Goal: Use online tool/utility: Utilize a website feature to perform a specific function

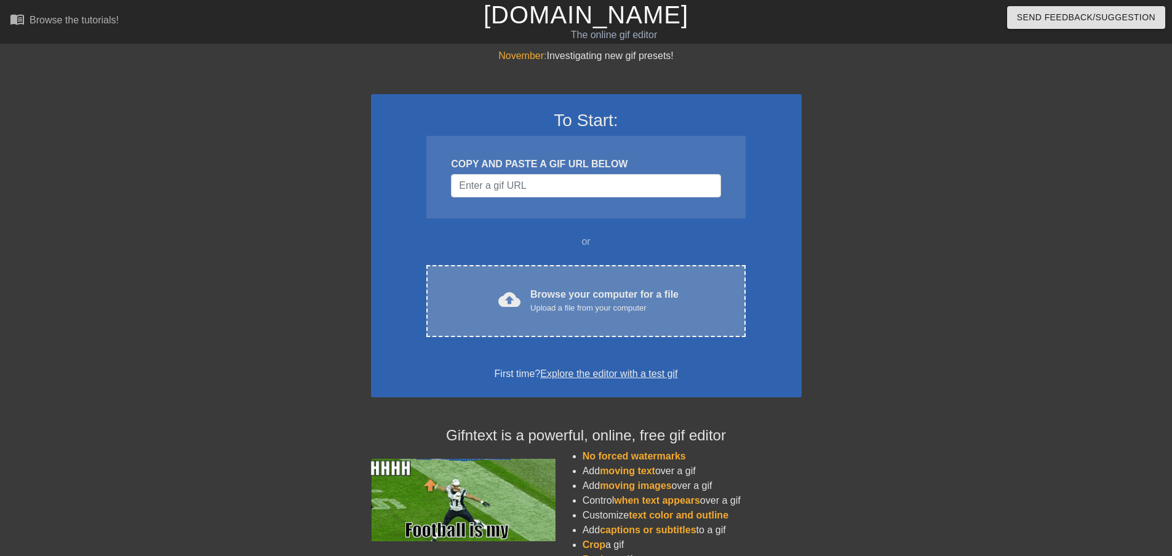
click at [625, 306] on div "Upload a file from your computer" at bounding box center [604, 308] width 148 height 12
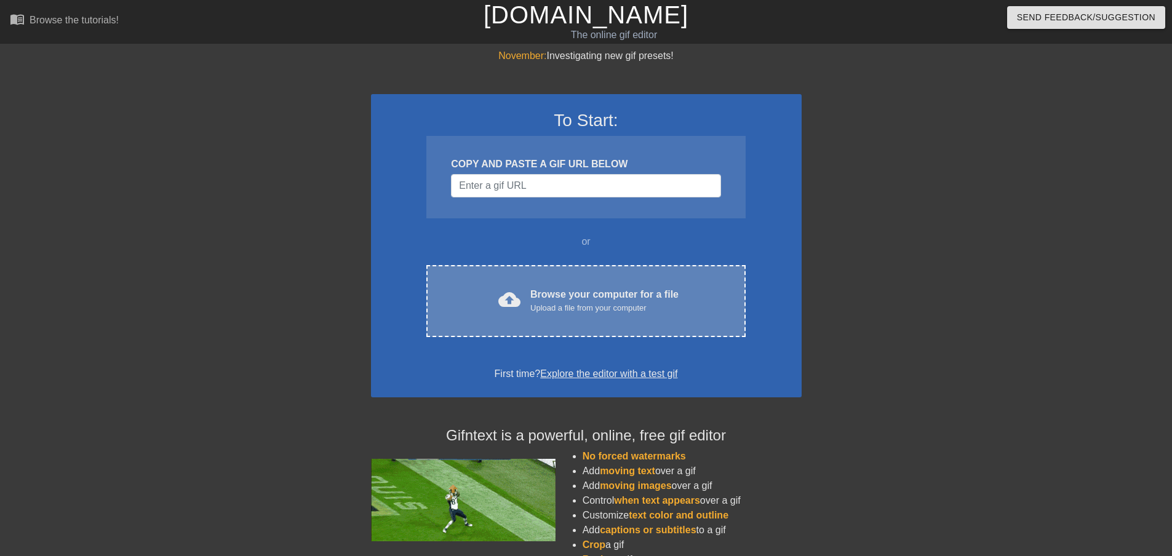
click at [595, 292] on div "Browse your computer for a file Upload a file from your computer" at bounding box center [604, 300] width 148 height 27
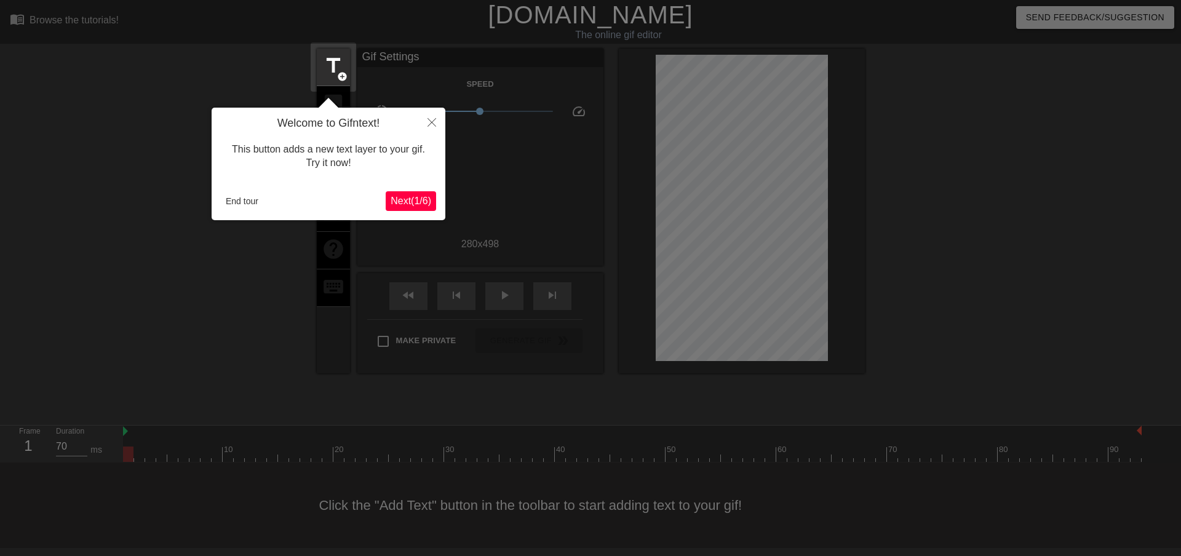
click at [420, 200] on span "Next ( 1 / 6 )" at bounding box center [411, 201] width 41 height 10
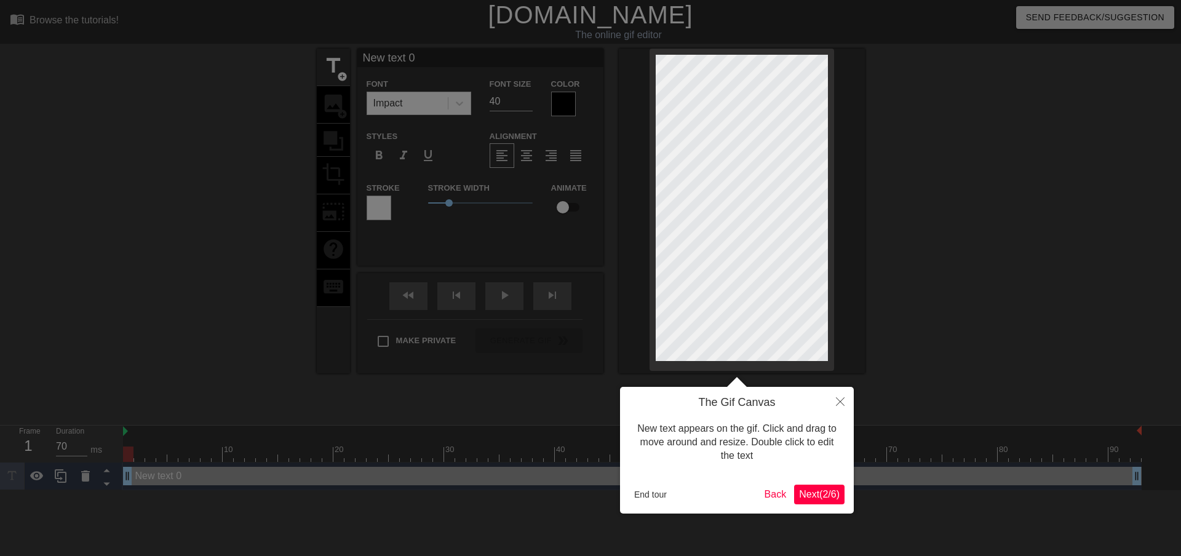
click at [819, 493] on span "Next ( 2 / 6 )" at bounding box center [819, 494] width 41 height 10
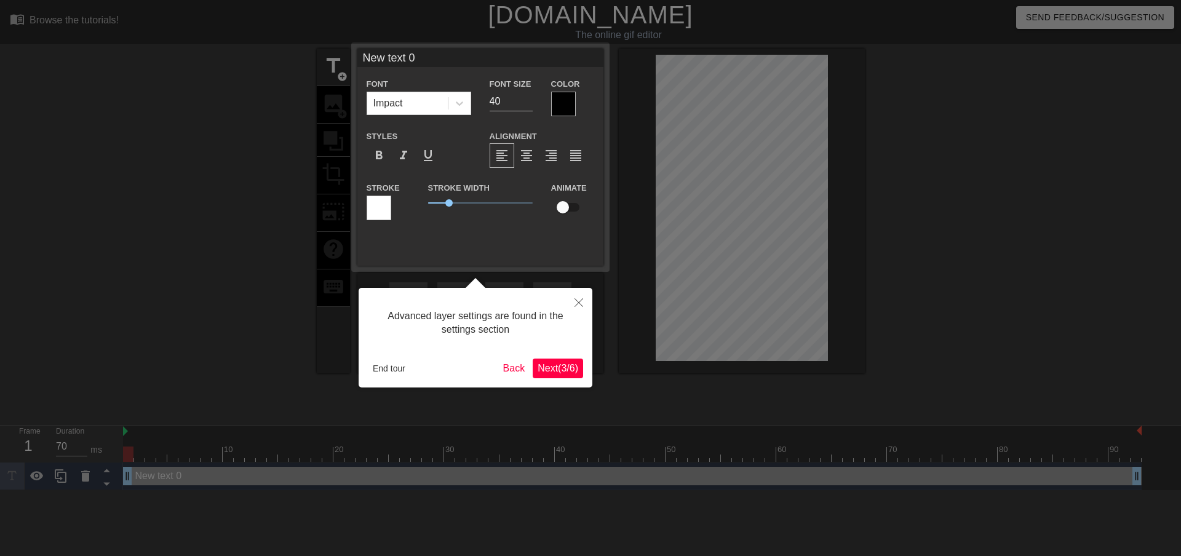
click at [561, 370] on span "Next ( 3 / 6 )" at bounding box center [558, 368] width 41 height 10
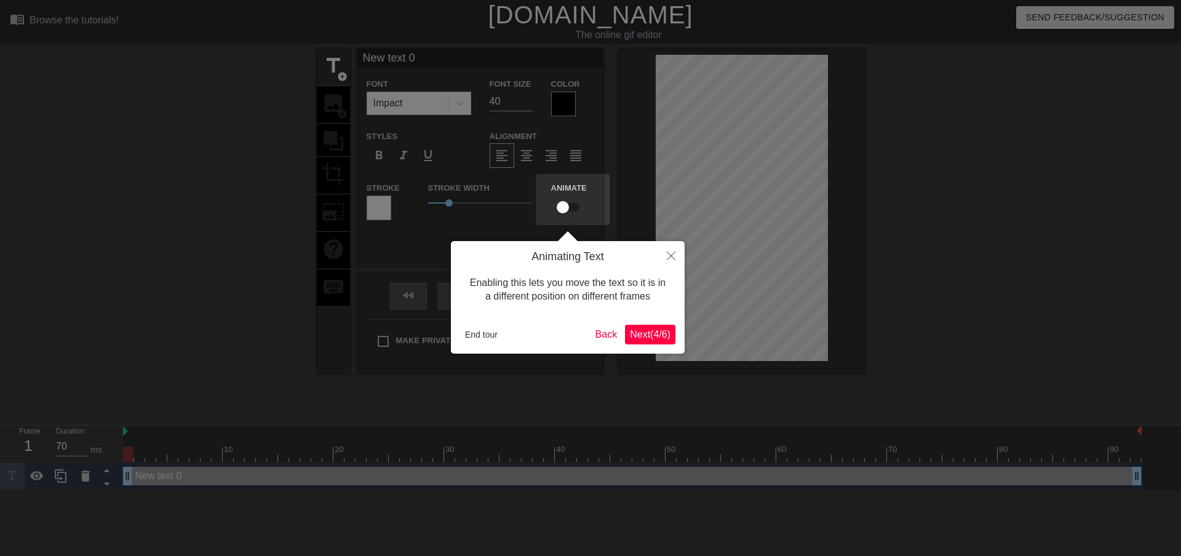
click at [642, 338] on span "Next ( 4 / 6 )" at bounding box center [650, 334] width 41 height 10
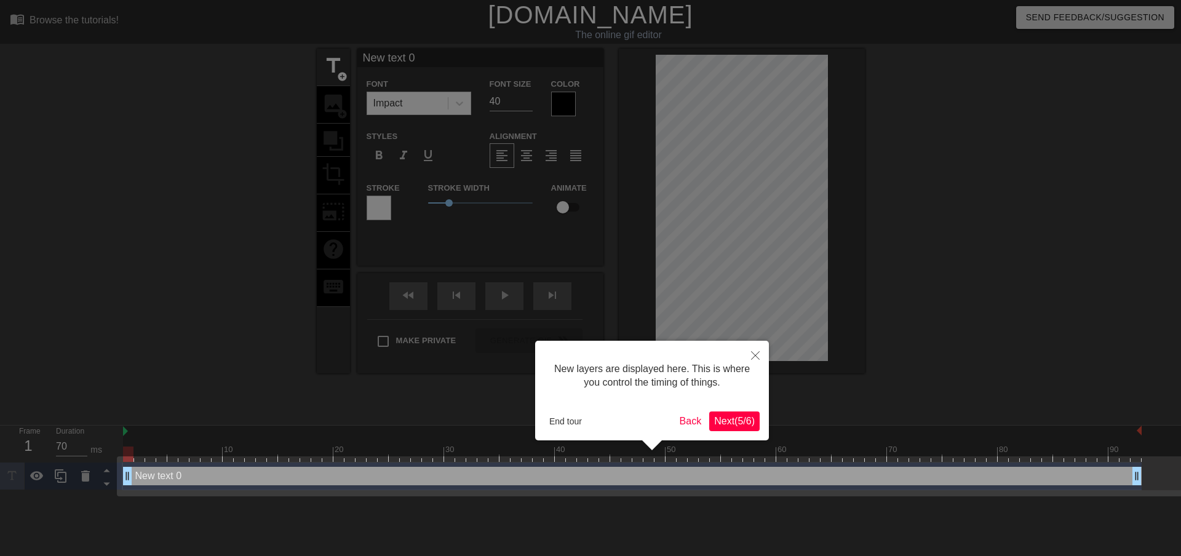
click at [739, 426] on span "Next ( 5 / 6 )" at bounding box center [734, 421] width 41 height 10
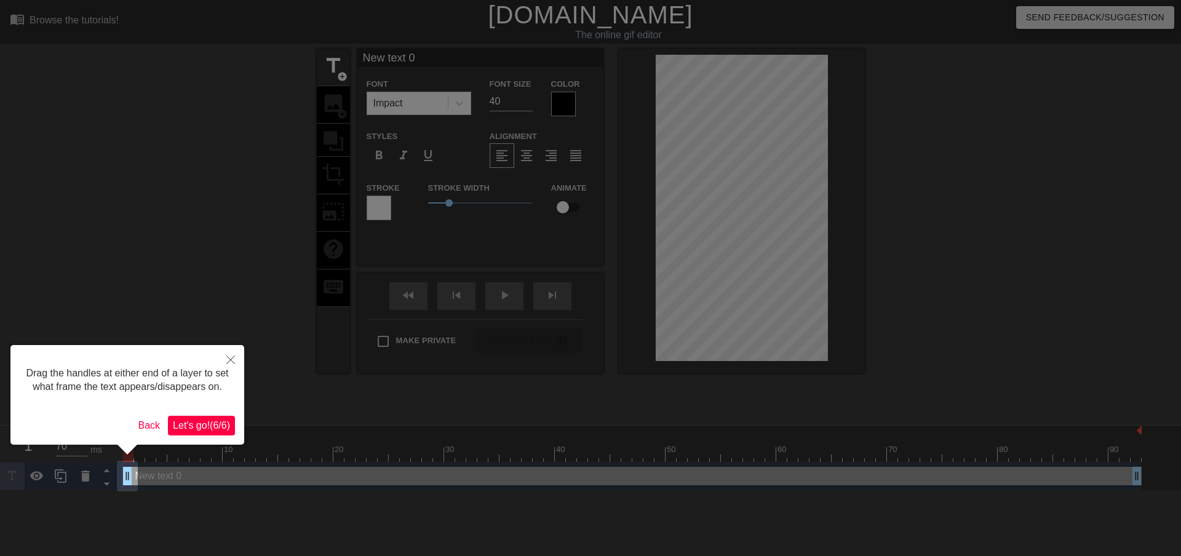
click at [209, 422] on span "Let's go! ( 6 / 6 )" at bounding box center [201, 425] width 57 height 10
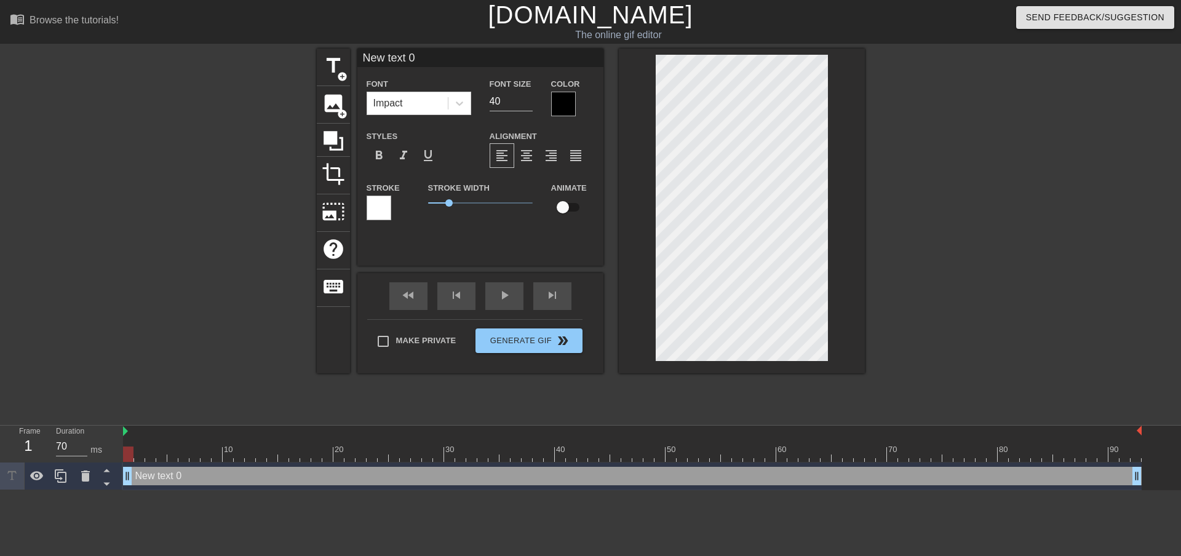
scroll to position [2, 3]
click at [611, 166] on div "title add_circle image add_circle crop photo_size_select_large help keyboard Ne…" at bounding box center [591, 211] width 548 height 325
type input "I"
type textarea "I"
type input "Is"
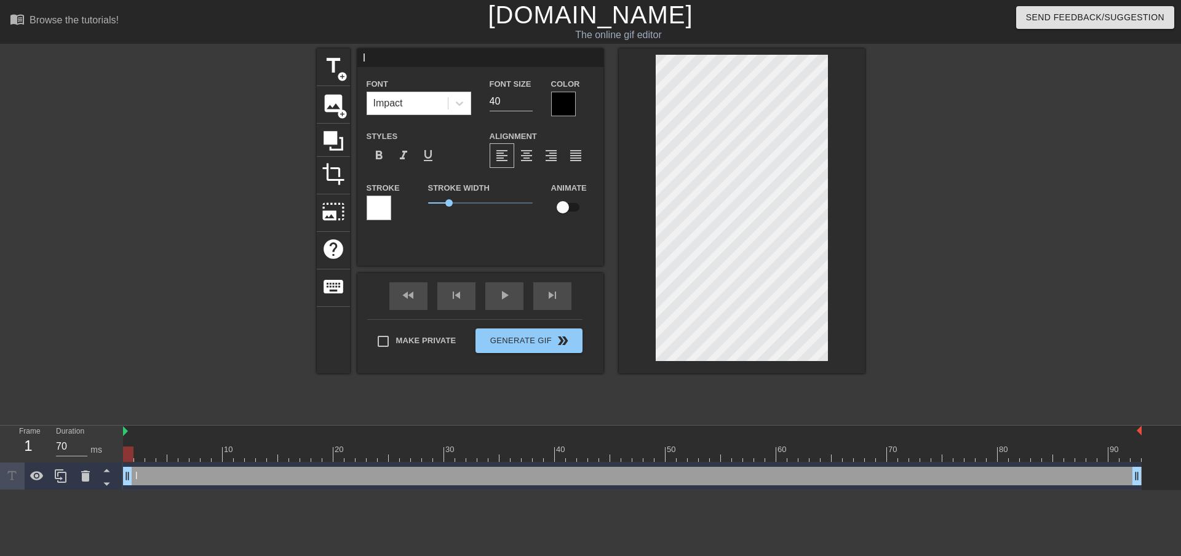
type textarea "Is"
type input "Isa"
type textarea "Isa"
type input "Isak"
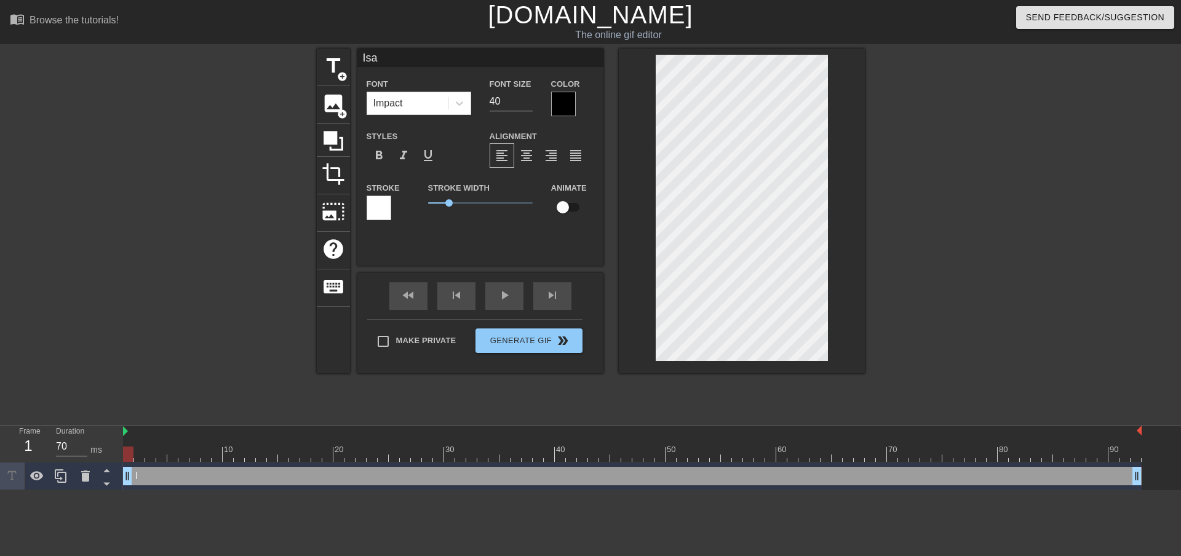
type textarea "Isak"
click at [341, 76] on span "add_circle" at bounding box center [342, 76] width 10 height 10
type input "New text 1"
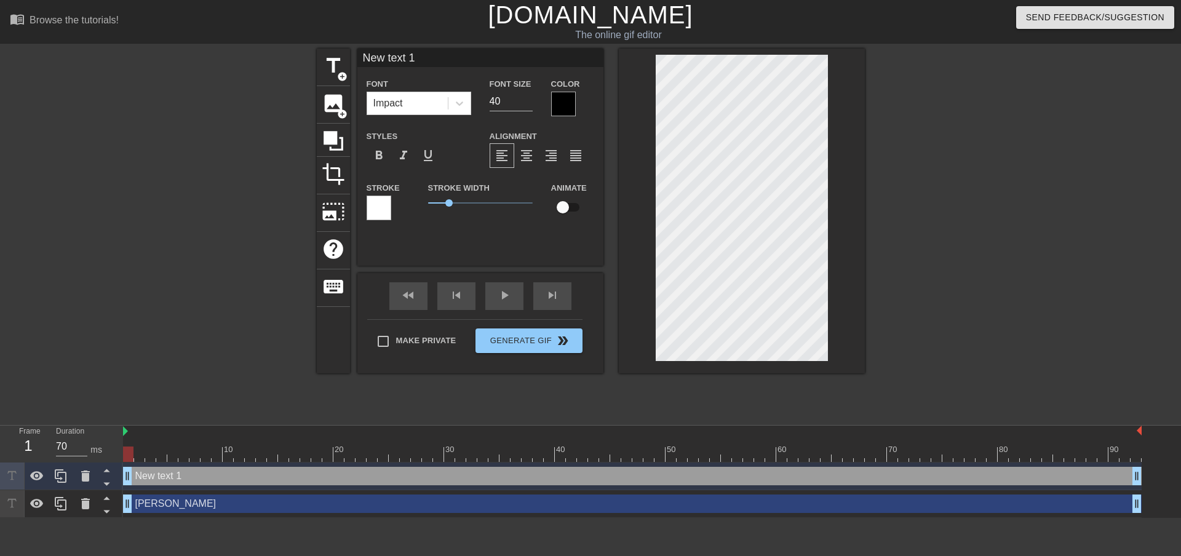
scroll to position [2, 3]
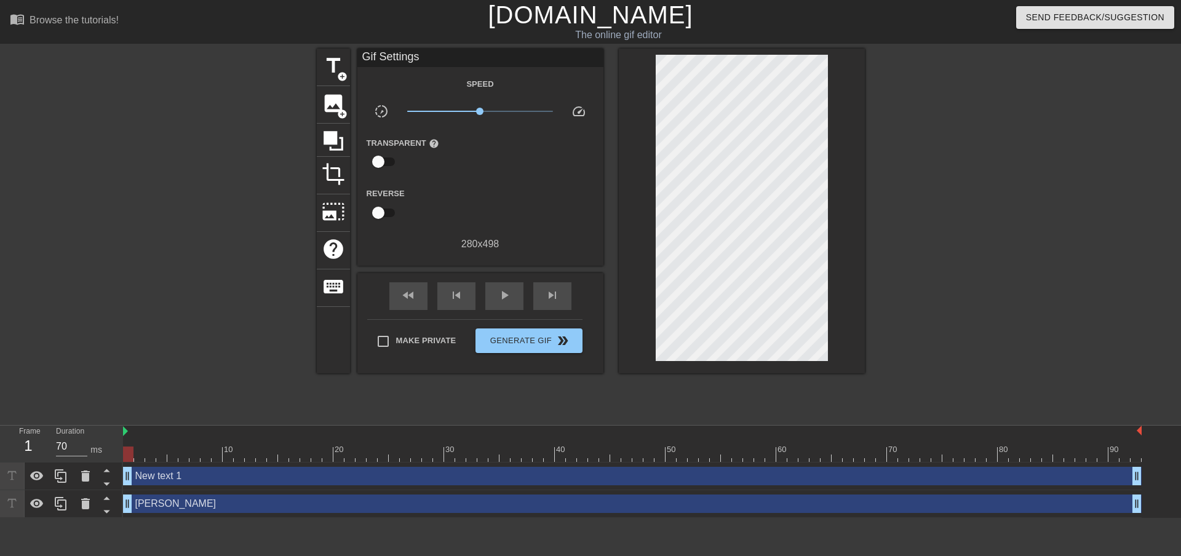
click at [640, 199] on div at bounding box center [742, 211] width 246 height 325
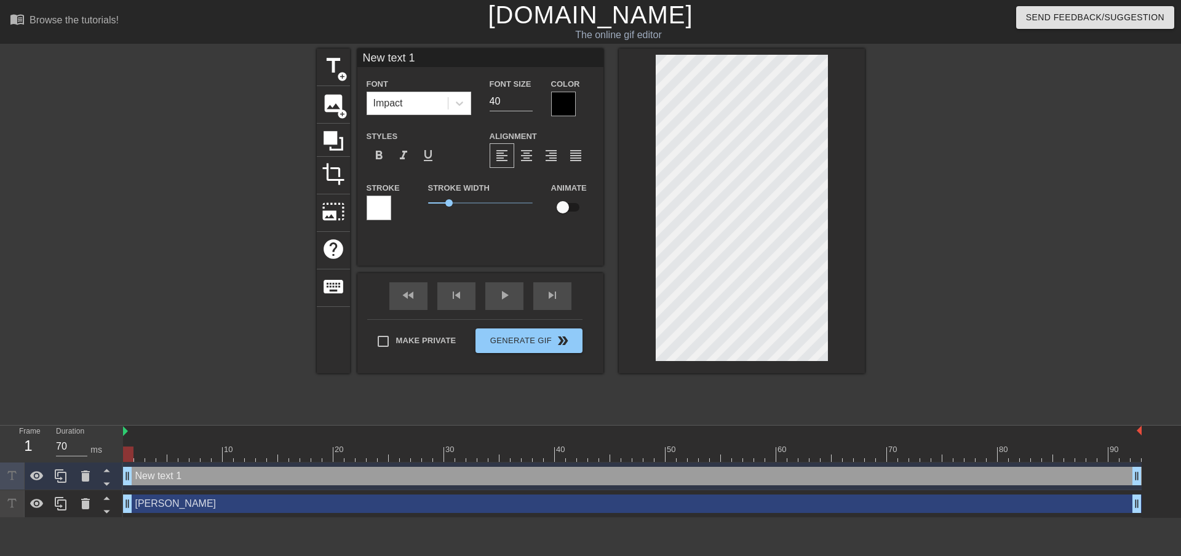
scroll to position [2, 4]
type input "J"
type textarea "J"
type input "Ja"
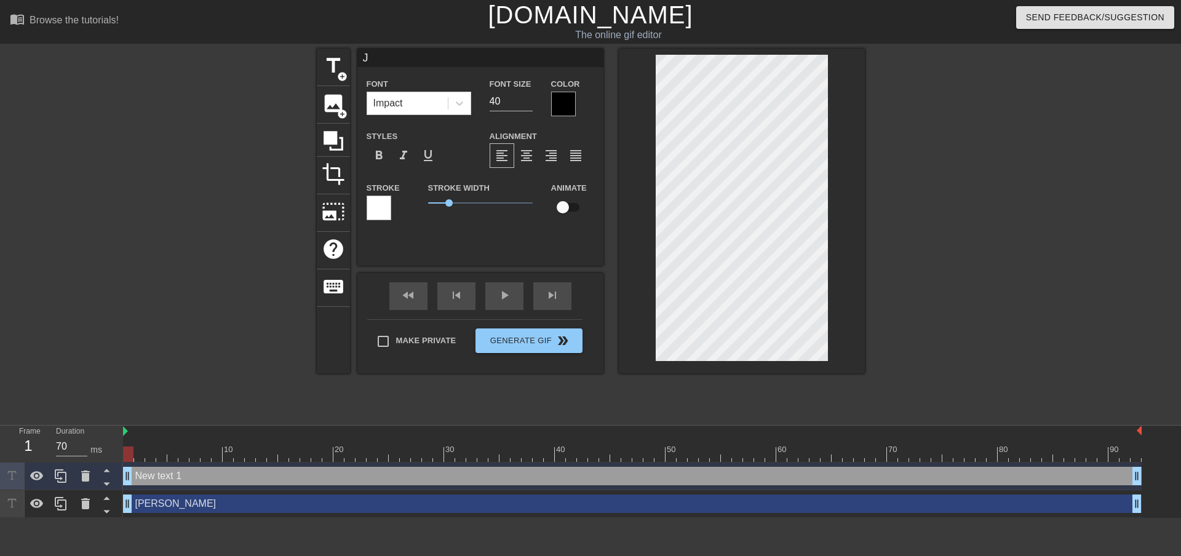
type textarea "Ja"
type input "Jak"
type textarea "Jak"
type input "Jako"
type textarea "Jako"
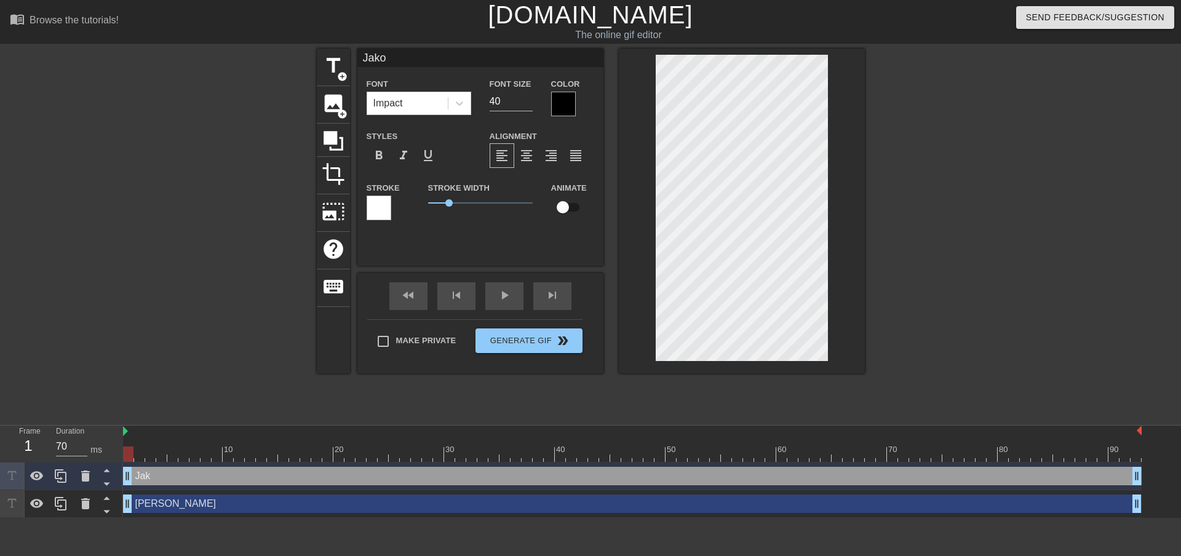
type input "Jakob"
type textarea "Jakob"
type input "Jako"
type textarea "Jako"
type input "Jak"
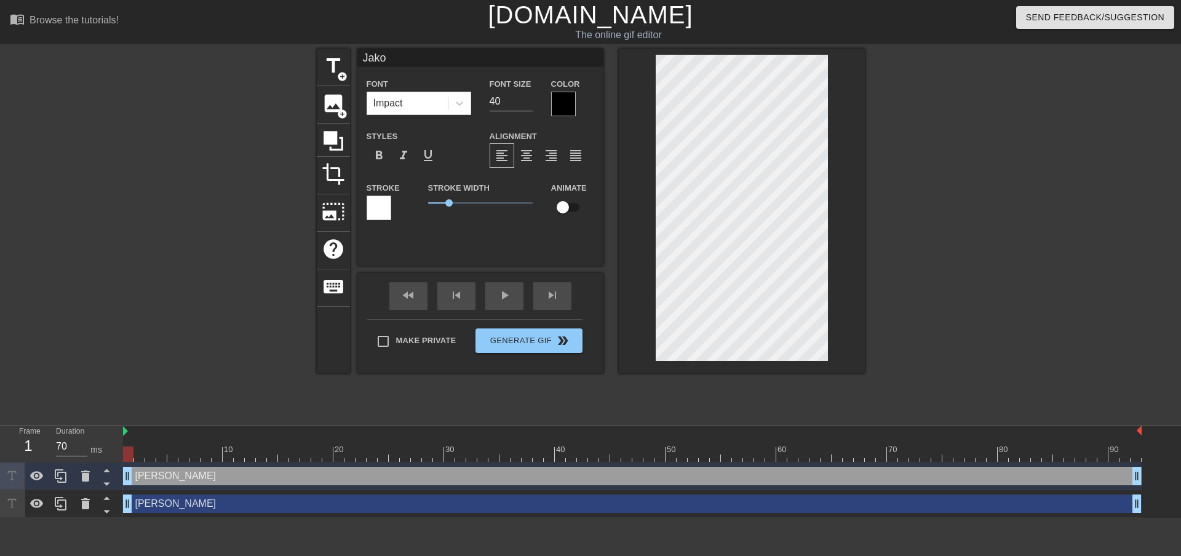
type textarea "Jak"
type input "Ja"
type textarea "Ja"
type input "J"
type textarea "J"
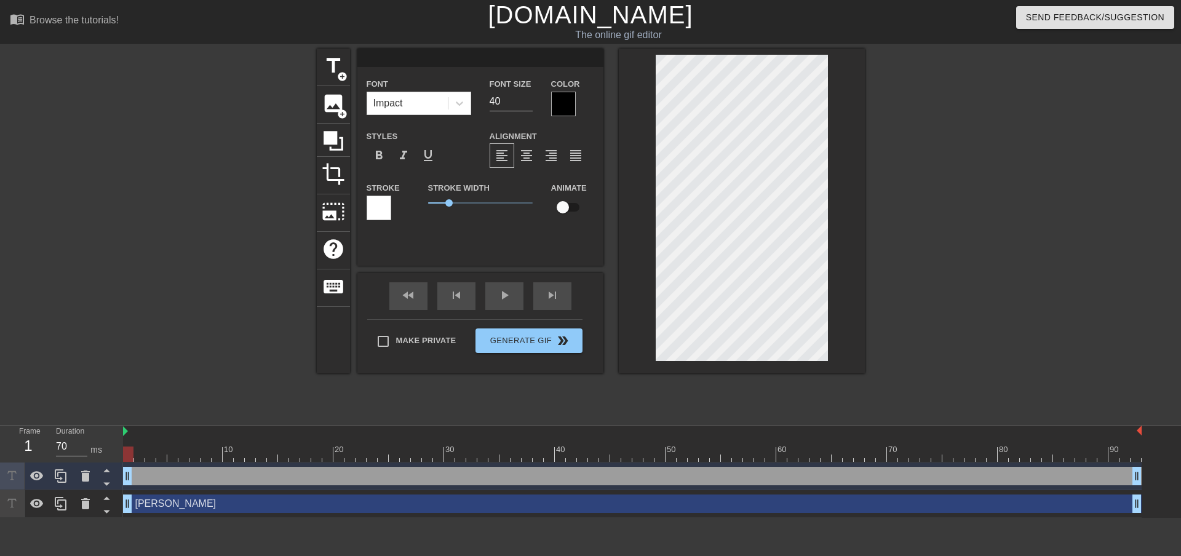
type input "J"
type textarea "J"
type input "Ja"
type textarea "Ja"
type input "Jak"
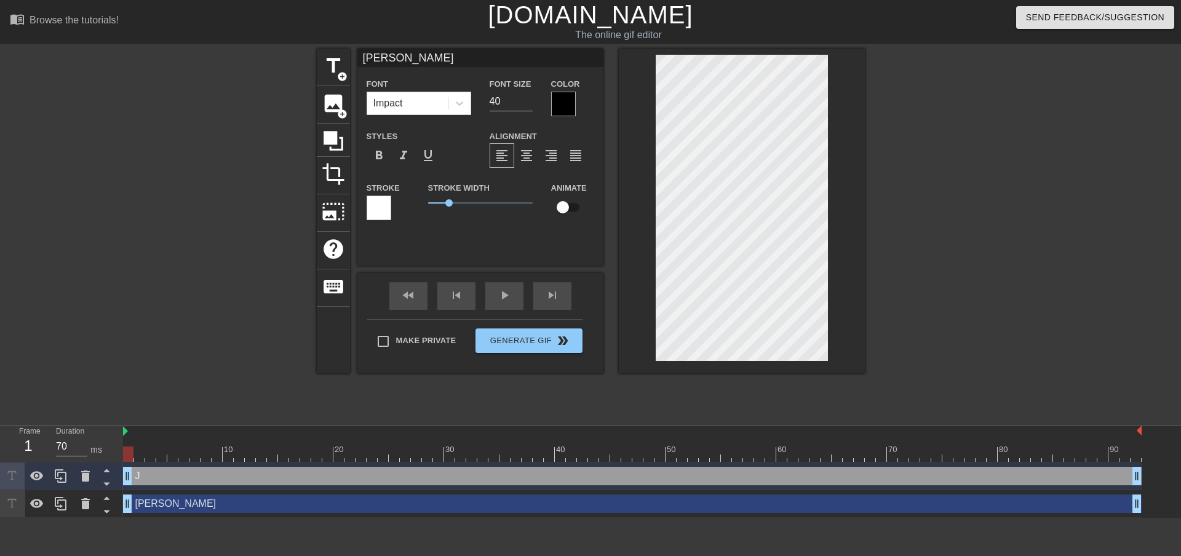
type textarea "Jak"
type input "Jako"
type textarea "Jako"
type input "Jakob"
type textarea "Jakob"
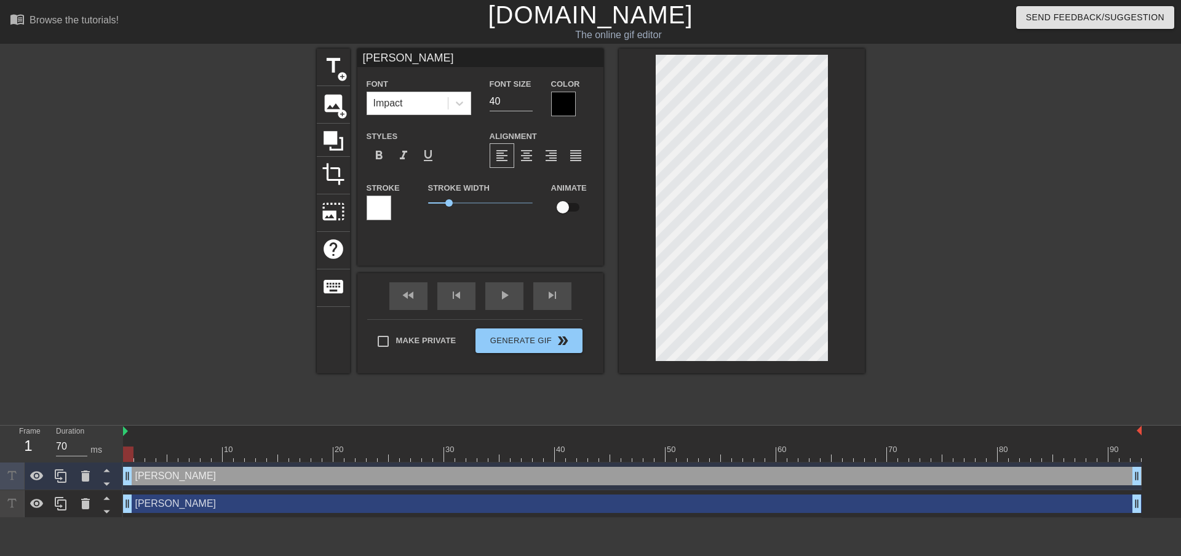
type input "Jako"
type textarea "Jako"
type input "Jak"
type textarea "Jak"
type input "Ja"
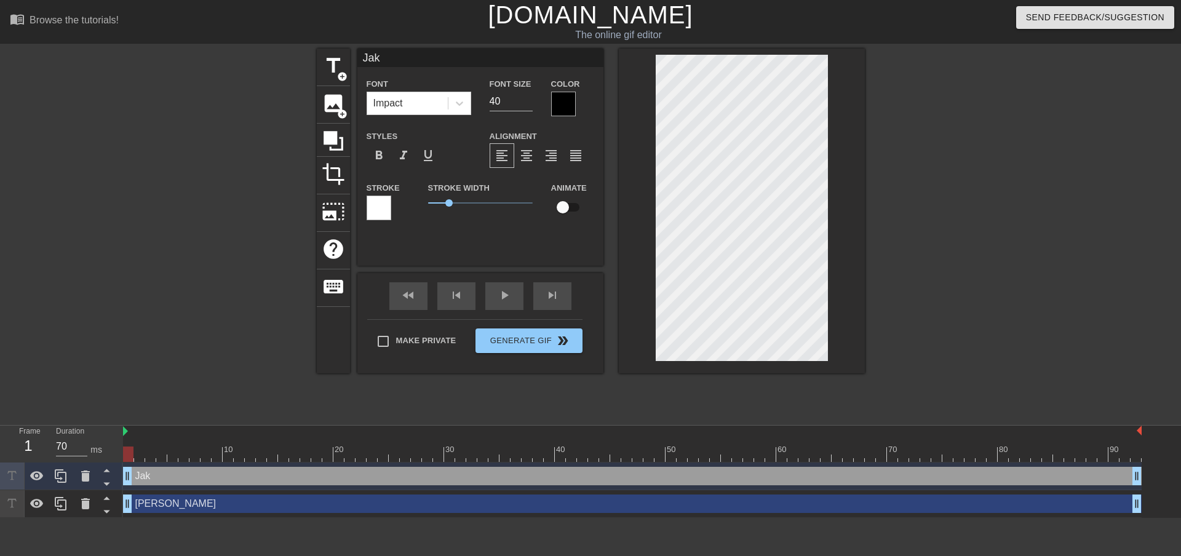
type textarea "Ja"
type input "J"
type textarea "J"
type input "E"
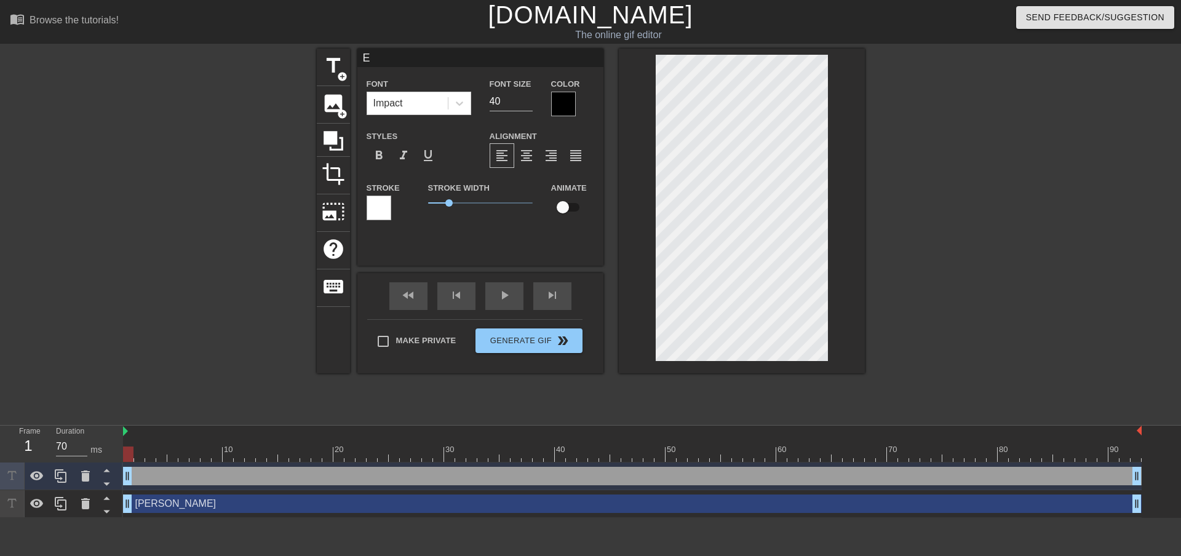
type textarea "E"
type input "El"
type textarea "El"
type input "[PERSON_NAME]"
type textarea "[PERSON_NAME]"
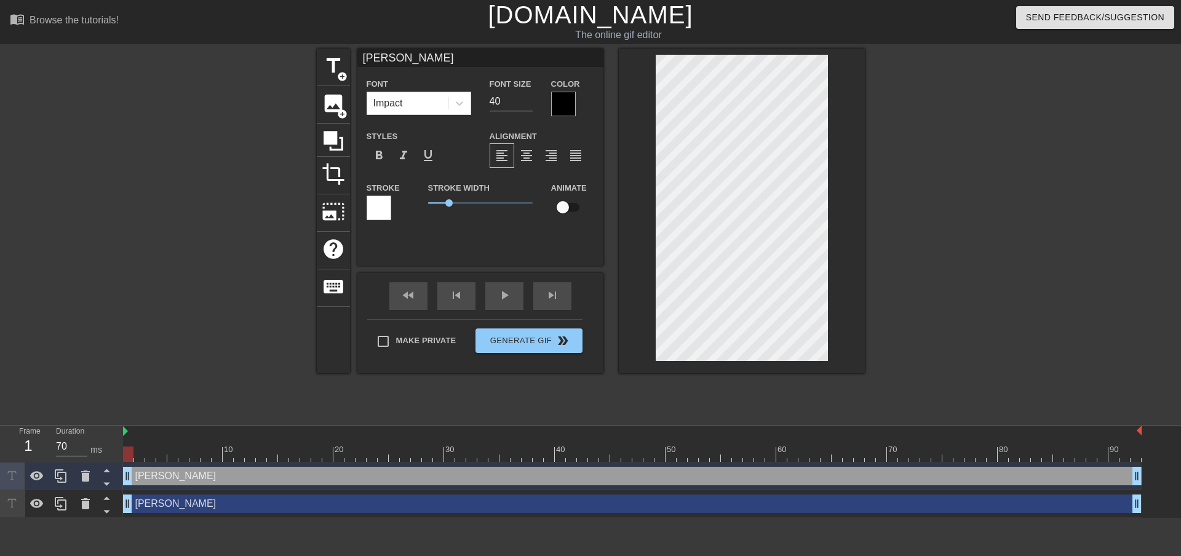
type input "[PERSON_NAME]"
type textarea "[PERSON_NAME]"
type input "[PERSON_NAME]"
type textarea "[PERSON_NAME]"
click at [566, 204] on input "checkbox" at bounding box center [563, 207] width 70 height 23
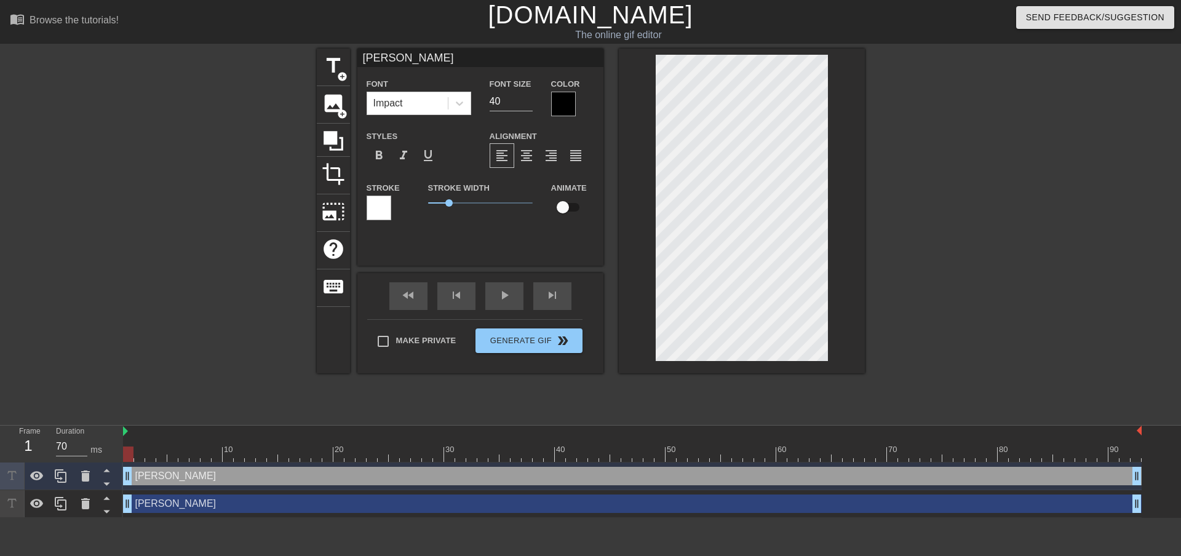
checkbox input "true"
type input "Isak"
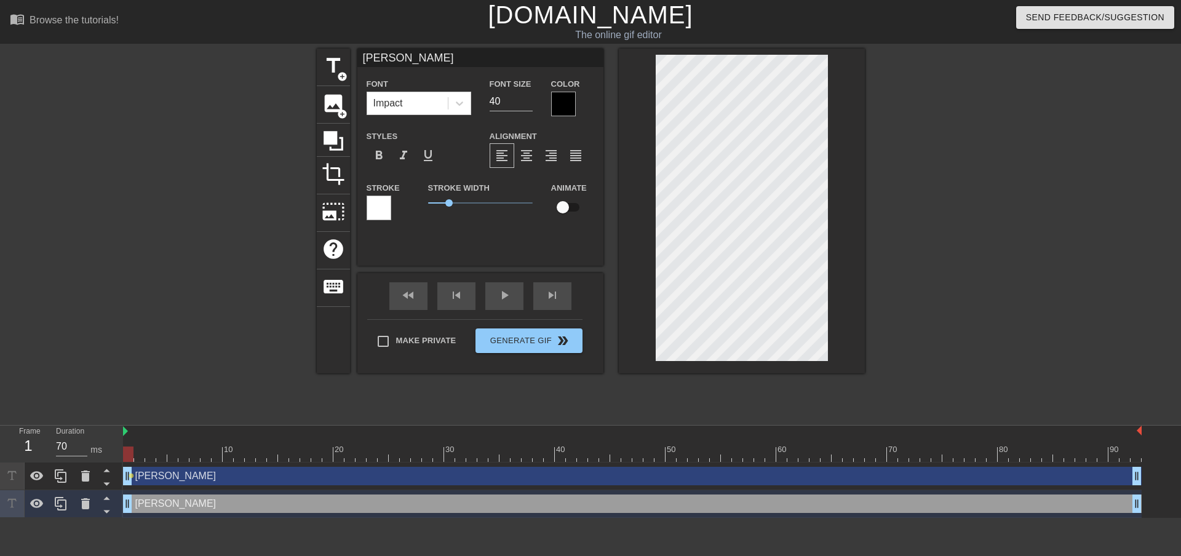
click at [573, 204] on input "checkbox" at bounding box center [563, 207] width 70 height 23
checkbox input "true"
click at [137, 448] on div at bounding box center [632, 453] width 1018 height 15
click at [164, 448] on div at bounding box center [632, 453] width 1018 height 15
click at [176, 450] on div at bounding box center [632, 453] width 1018 height 15
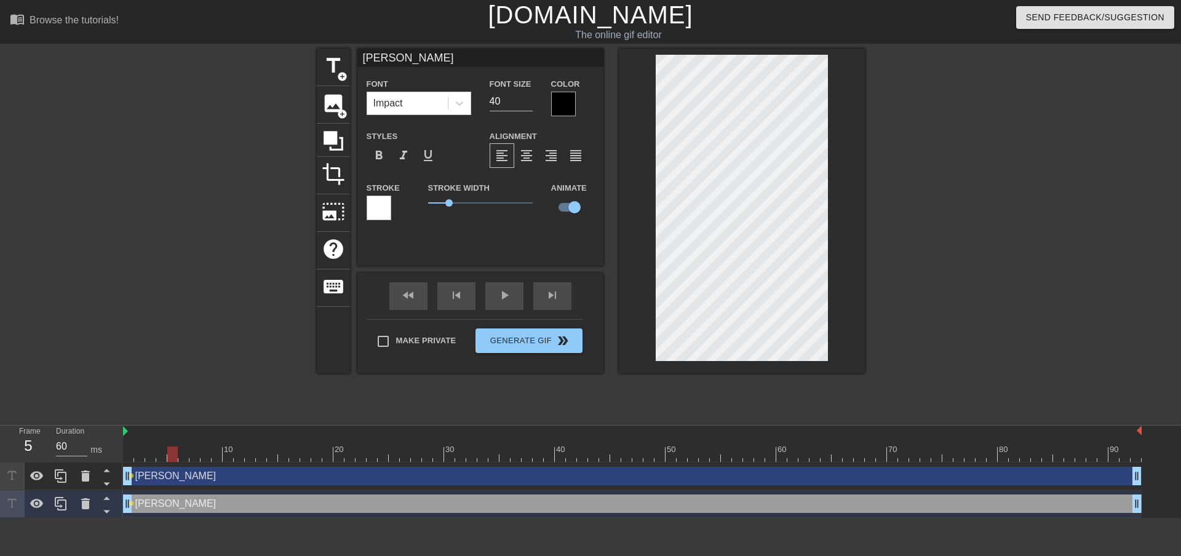
click at [177, 450] on div at bounding box center [172, 453] width 10 height 15
click at [206, 454] on div at bounding box center [632, 453] width 1018 height 15
click at [239, 454] on div at bounding box center [632, 453] width 1018 height 15
click at [264, 455] on div at bounding box center [632, 453] width 1018 height 15
click at [290, 454] on div at bounding box center [632, 453] width 1018 height 15
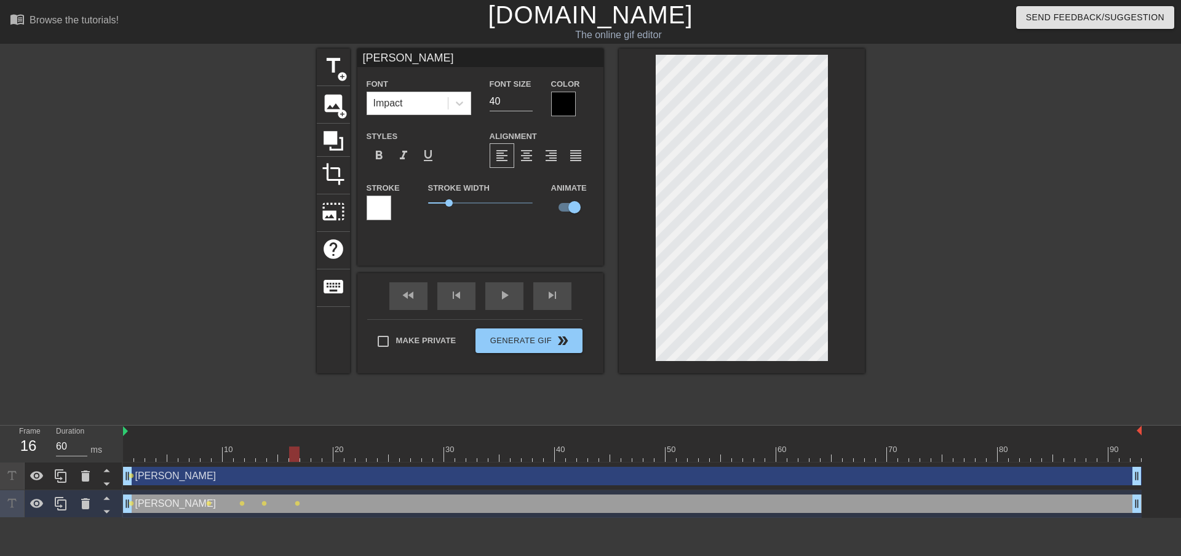
click at [306, 454] on div at bounding box center [632, 453] width 1018 height 15
type input "70"
click at [325, 455] on div at bounding box center [632, 453] width 1018 height 15
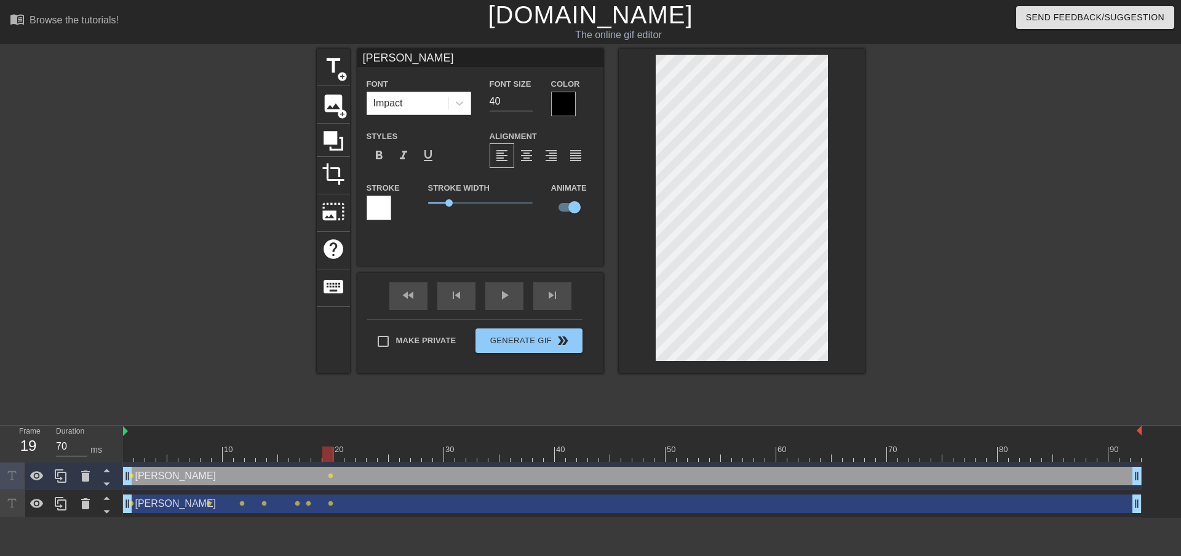
click at [352, 454] on div at bounding box center [632, 453] width 1018 height 15
type input "Isak"
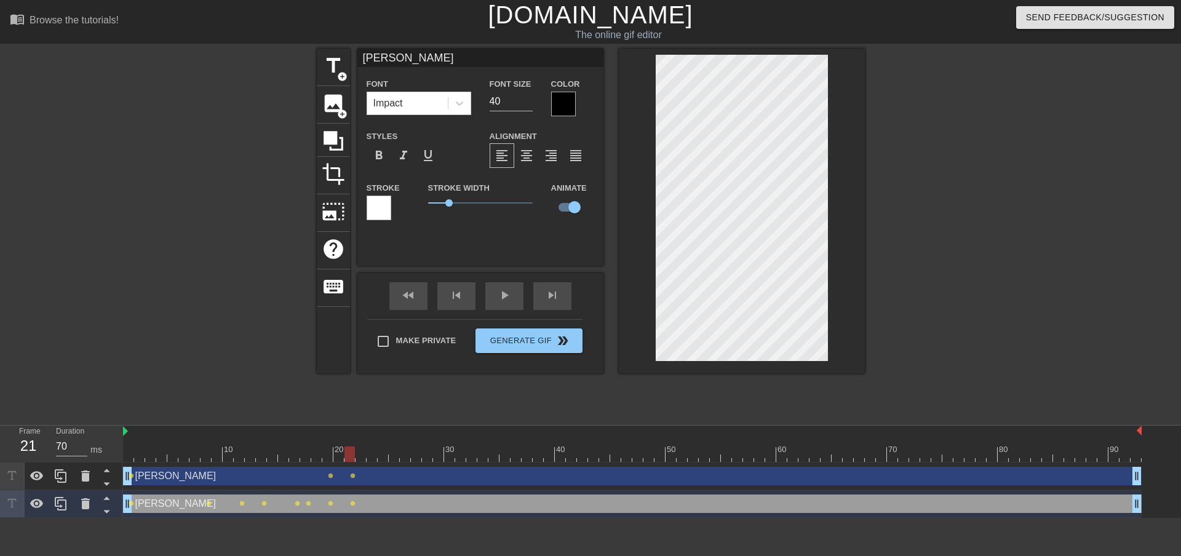
type input "60"
click at [375, 454] on div at bounding box center [632, 453] width 1018 height 15
click at [830, 108] on div at bounding box center [742, 211] width 246 height 325
click at [405, 453] on div at bounding box center [632, 453] width 1018 height 15
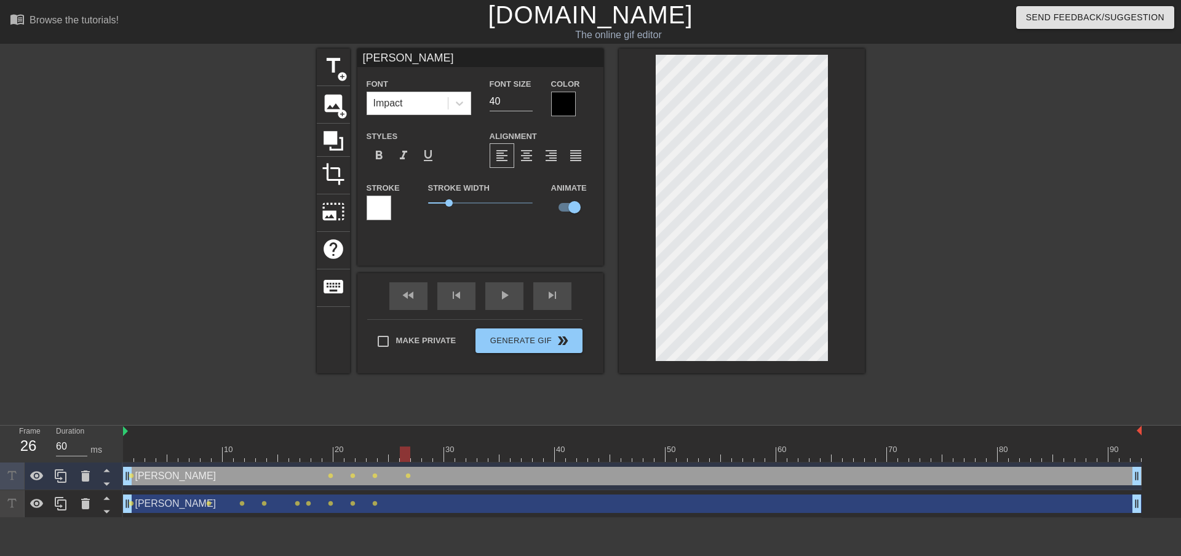
type input "Isak"
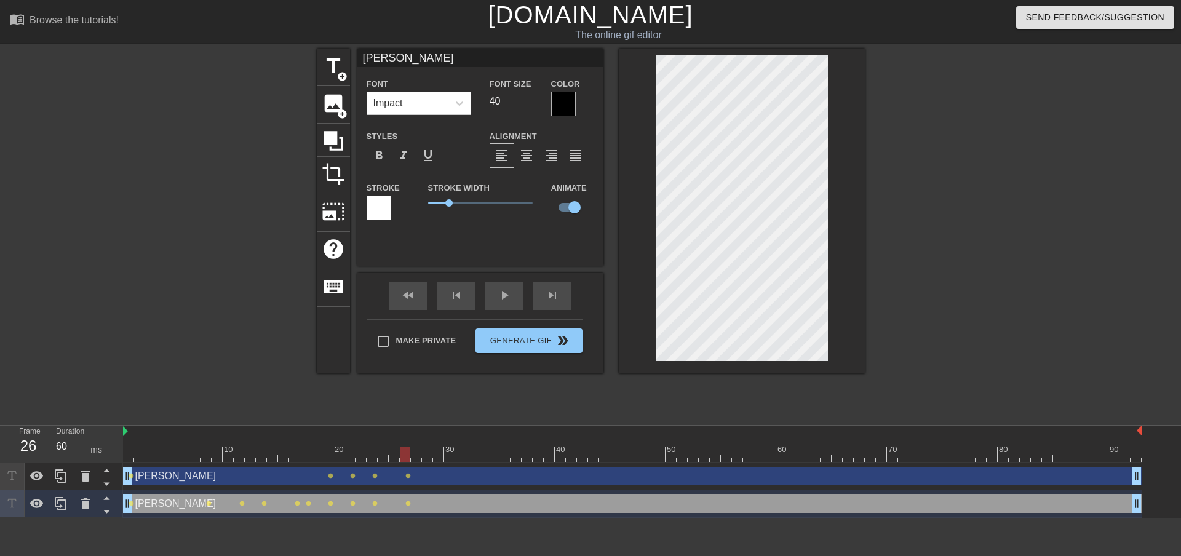
click at [878, 99] on div "title add_circle image add_circle crop photo_size_select_large help keyboard Is…" at bounding box center [590, 233] width 1181 height 369
type input "70"
click at [427, 454] on div at bounding box center [632, 453] width 1018 height 15
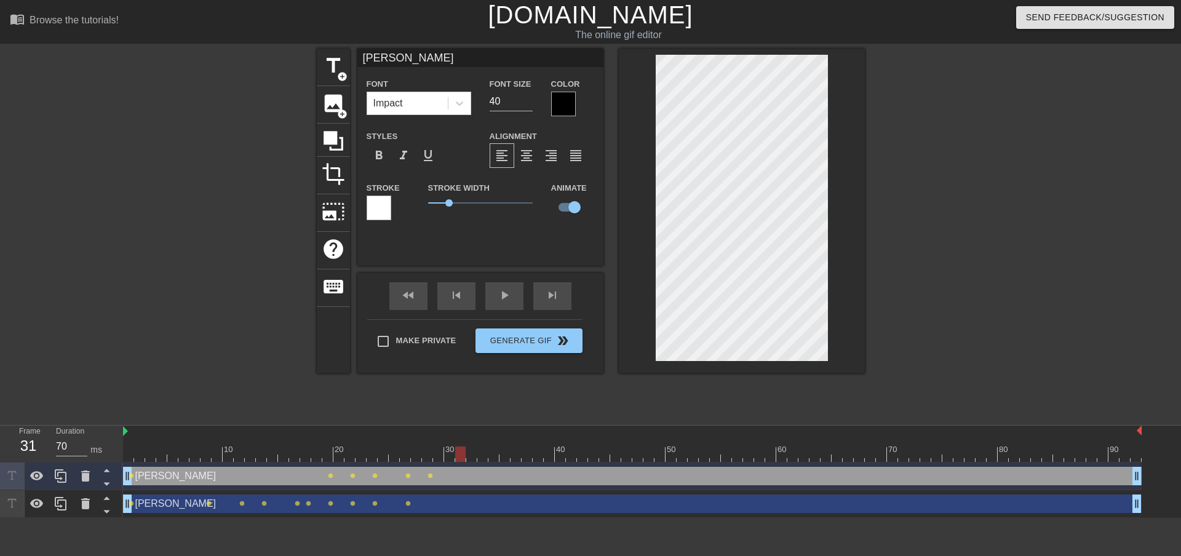
click at [458, 456] on div at bounding box center [632, 453] width 1018 height 15
click at [490, 454] on div at bounding box center [632, 453] width 1018 height 15
click at [333, 72] on span "title" at bounding box center [333, 65] width 23 height 23
type input "New text 2"
checkbox input "false"
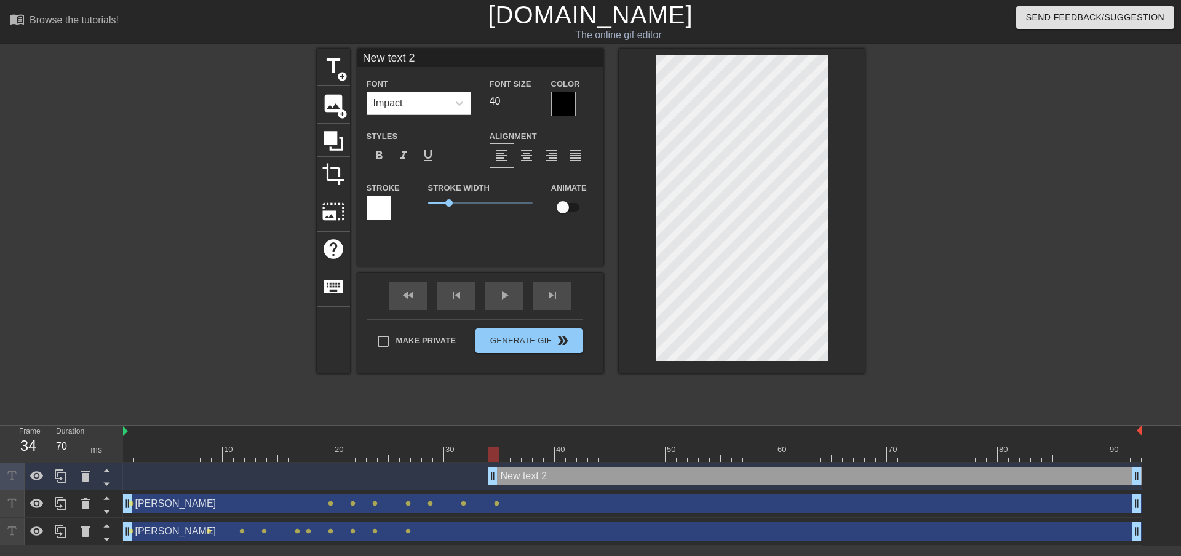
scroll to position [2, 2]
type input "A"
type textarea "A"
type input "Ak"
type textarea "Ak"
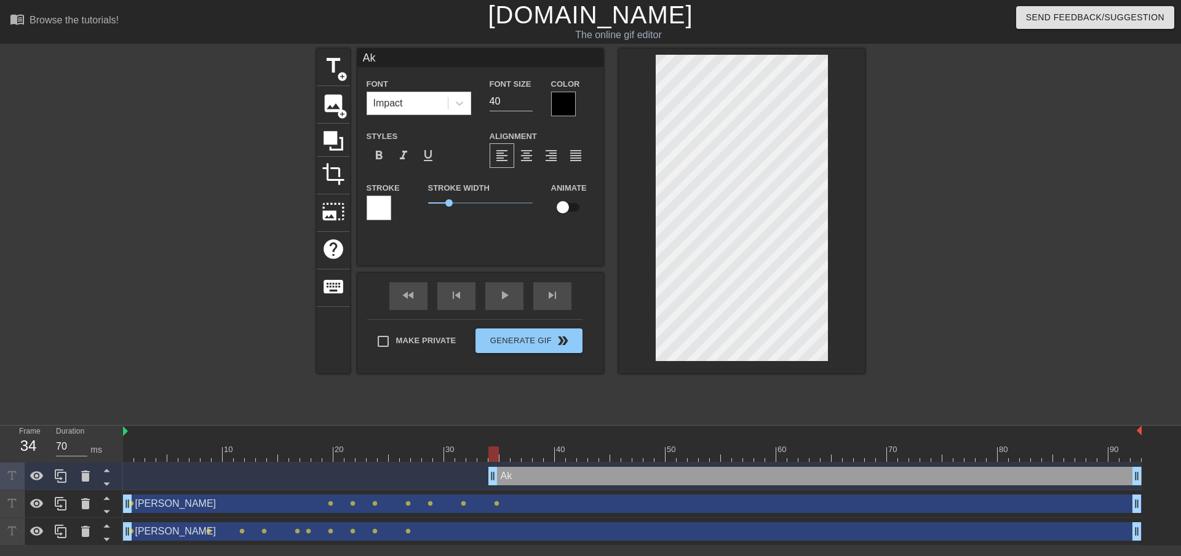
type input "Aki"
type textarea "Aki"
type input "Akil"
type textarea "Akil"
type input "Akill"
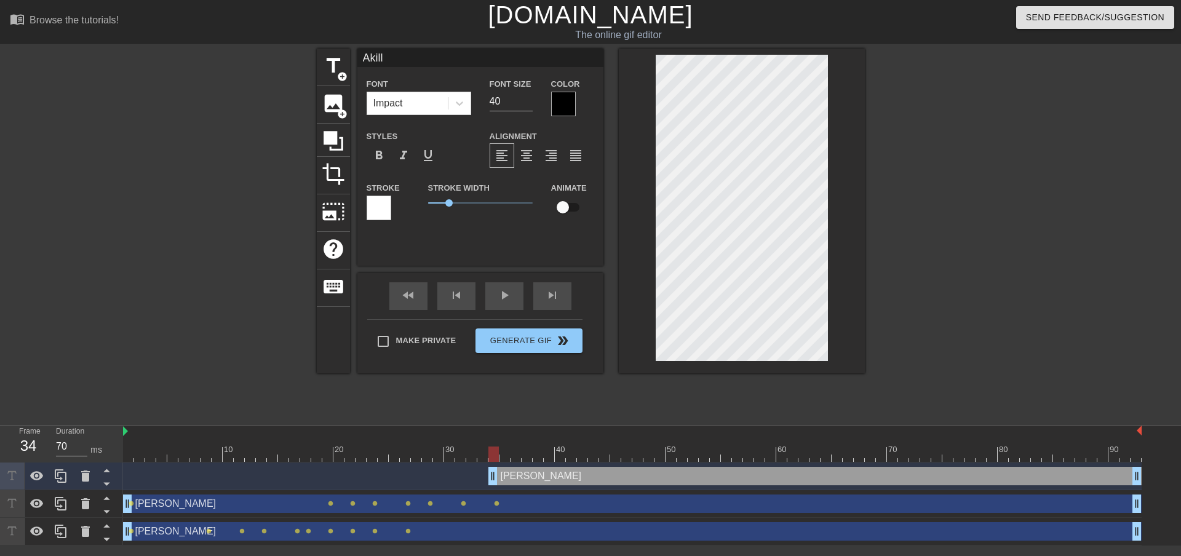
type textarea "Akille"
type input "Akilles"
type textarea "Akilles"
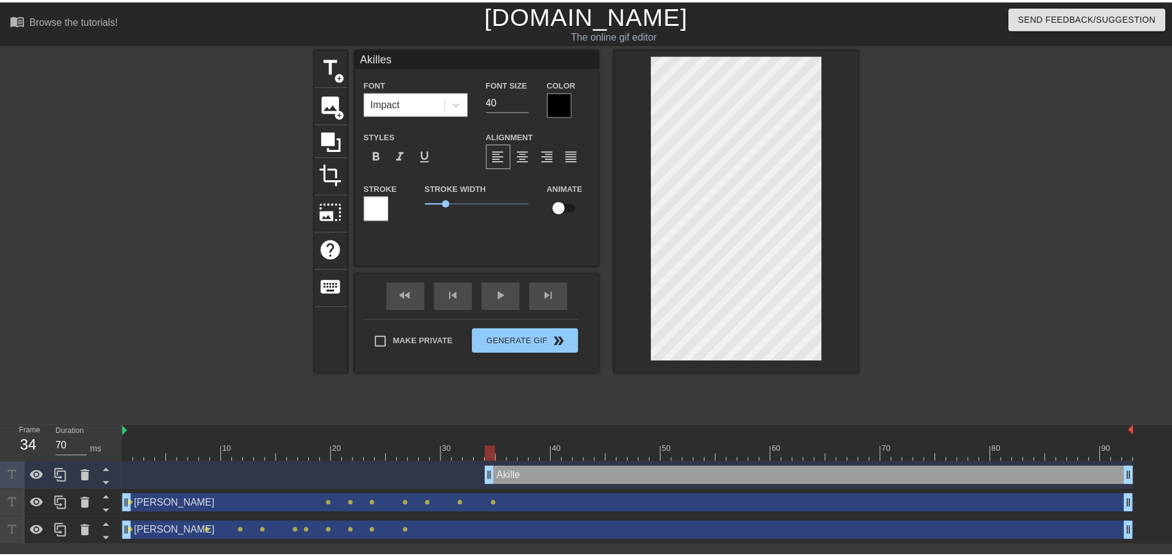
scroll to position [2, 2]
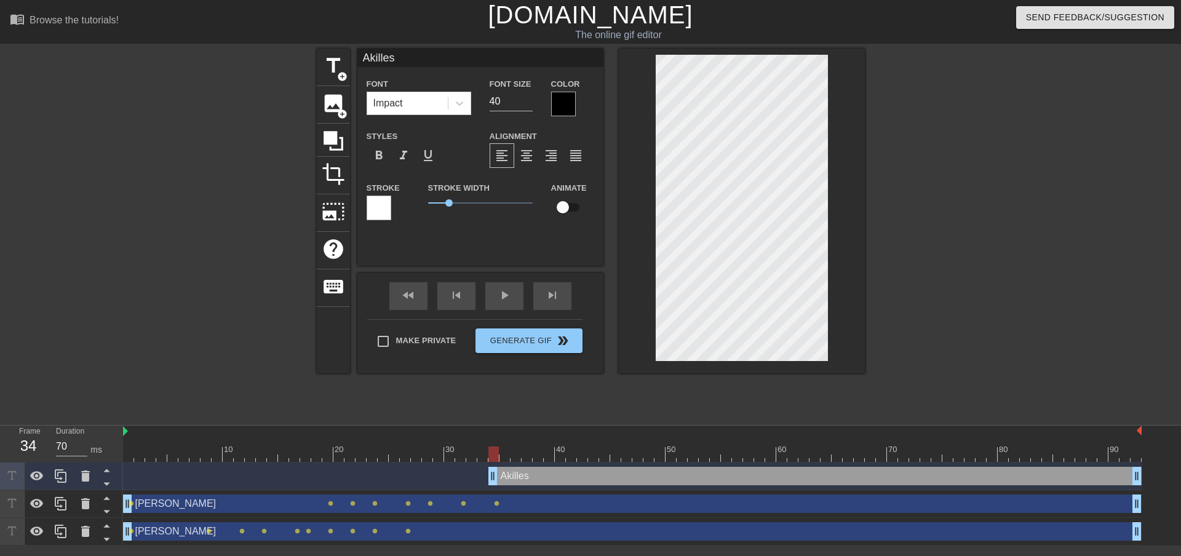
click at [478, 454] on div at bounding box center [632, 453] width 1018 height 15
click at [453, 453] on div at bounding box center [632, 453] width 1018 height 15
click at [462, 453] on div at bounding box center [632, 453] width 1018 height 15
click at [469, 453] on div at bounding box center [632, 453] width 1018 height 15
drag, startPoint x: 536, startPoint y: 475, endPoint x: 500, endPoint y: 475, distance: 36.3
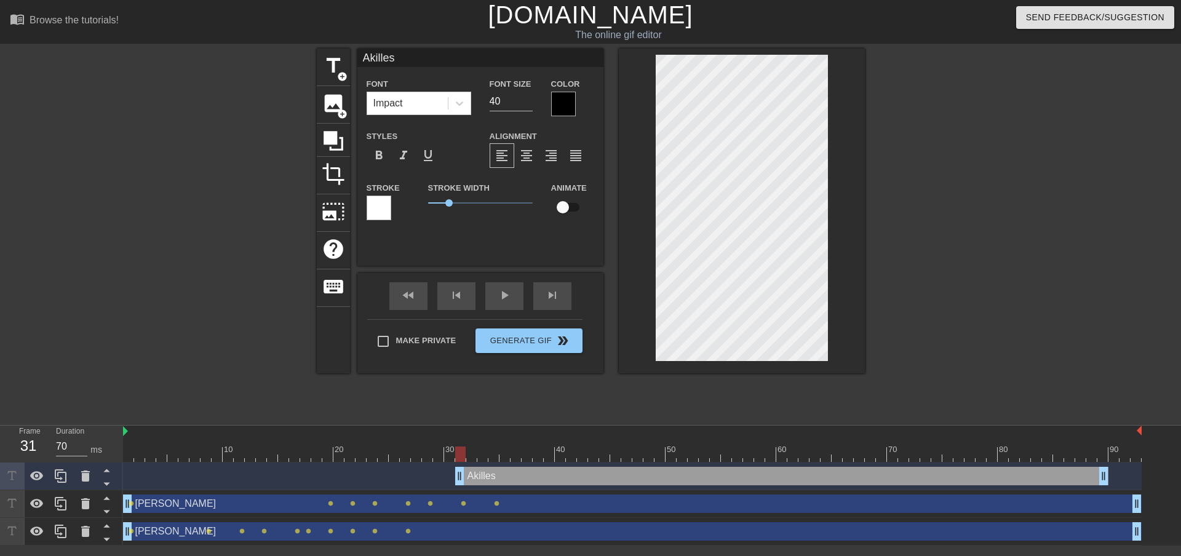
click at [500, 475] on div "Akilles drag_handle drag_handle" at bounding box center [781, 476] width 653 height 18
click at [439, 453] on div at bounding box center [632, 453] width 1018 height 15
click at [456, 453] on div at bounding box center [632, 453] width 1018 height 15
click at [472, 453] on div at bounding box center [632, 453] width 1018 height 15
type input "60"
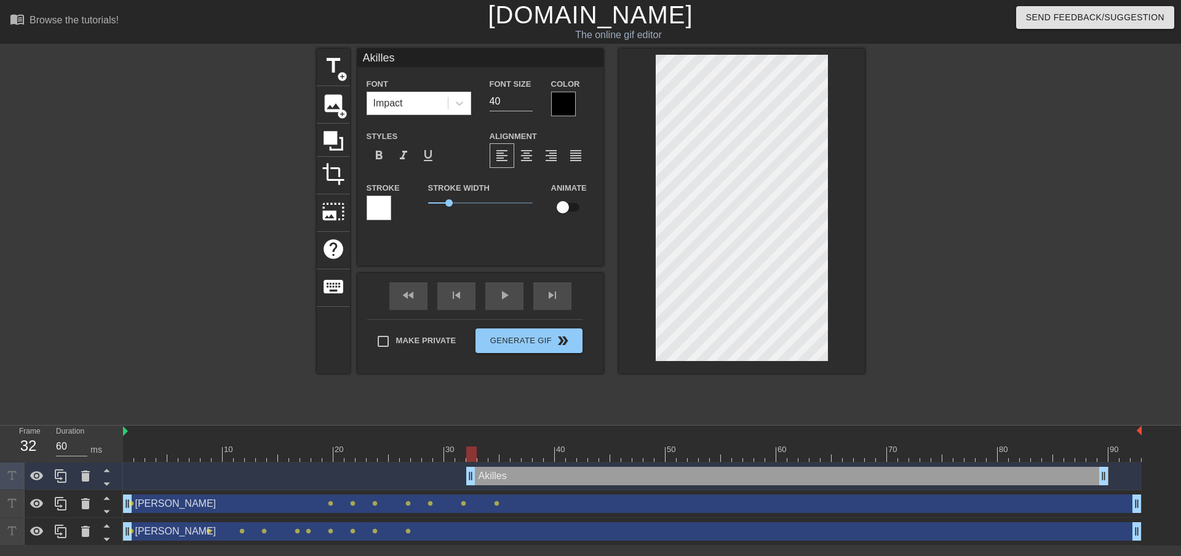
drag, startPoint x: 460, startPoint y: 474, endPoint x: 470, endPoint y: 474, distance: 10.5
click at [640, 146] on div at bounding box center [742, 211] width 246 height 325
click at [567, 205] on input "checkbox" at bounding box center [563, 207] width 70 height 23
checkbox input "true"
type input "70"
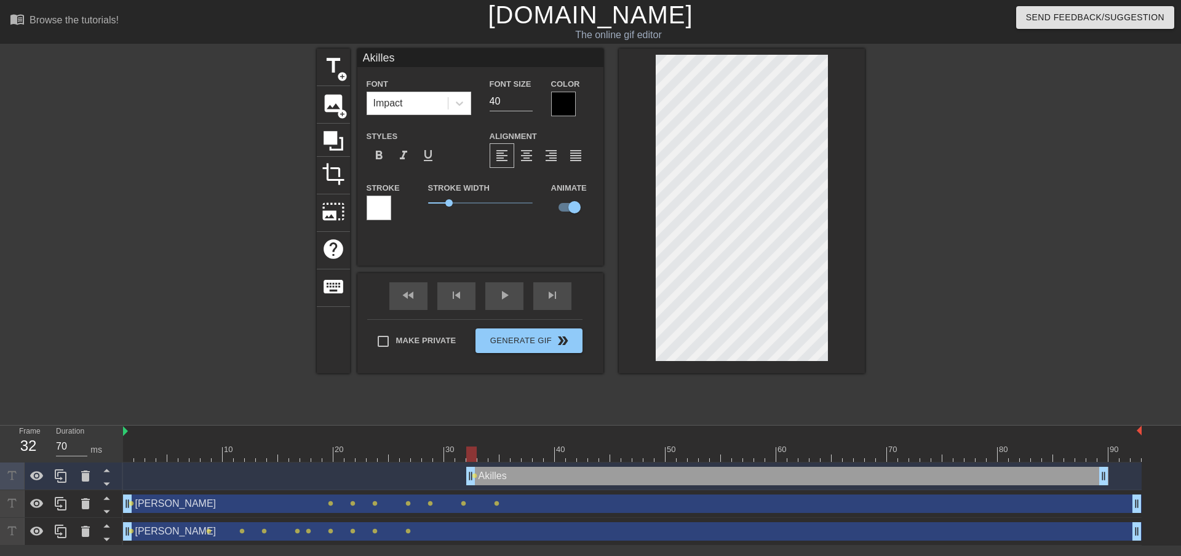
click at [493, 456] on div at bounding box center [632, 453] width 1018 height 15
click at [525, 454] on div at bounding box center [632, 453] width 1018 height 15
click at [551, 454] on div at bounding box center [632, 453] width 1018 height 15
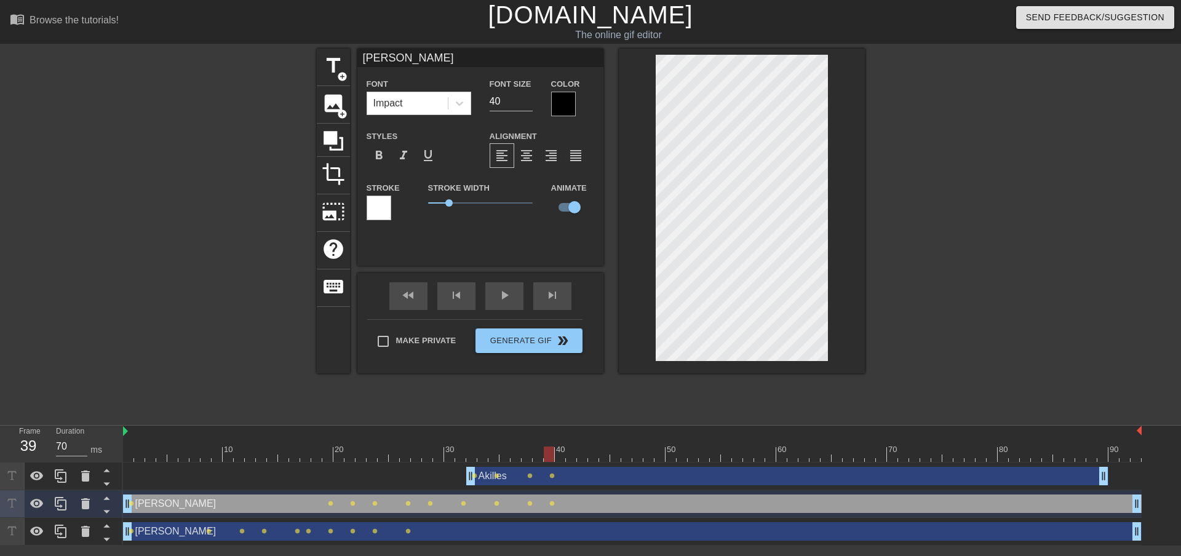
type input "Akilles"
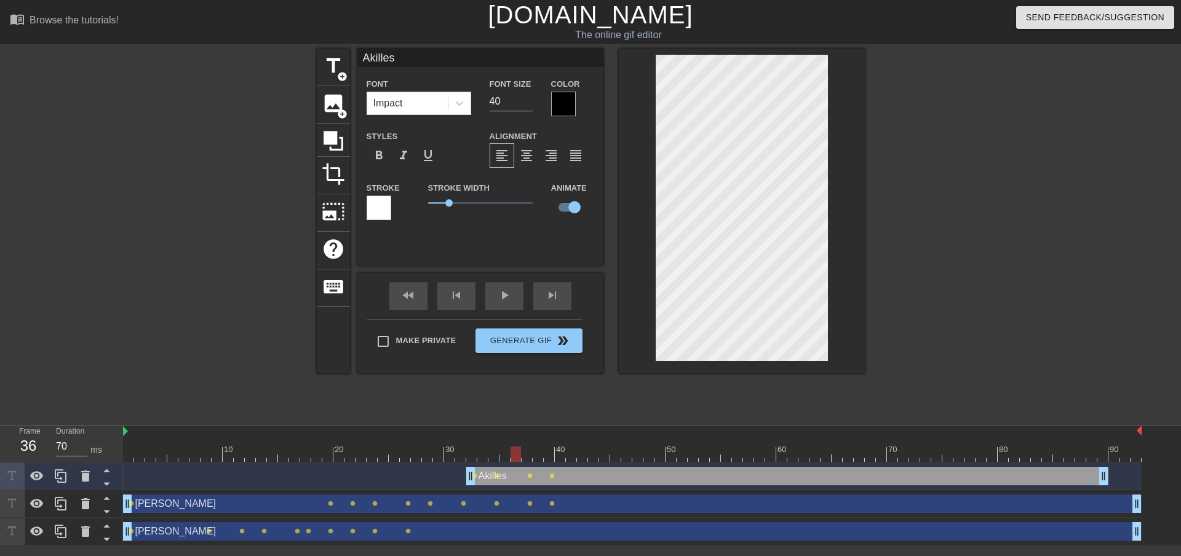
click at [517, 451] on div at bounding box center [632, 453] width 1018 height 15
click at [527, 453] on div at bounding box center [632, 453] width 1018 height 15
click at [512, 453] on div at bounding box center [632, 453] width 1018 height 15
click at [499, 453] on div at bounding box center [632, 453] width 1018 height 15
click at [506, 454] on div at bounding box center [632, 453] width 1018 height 15
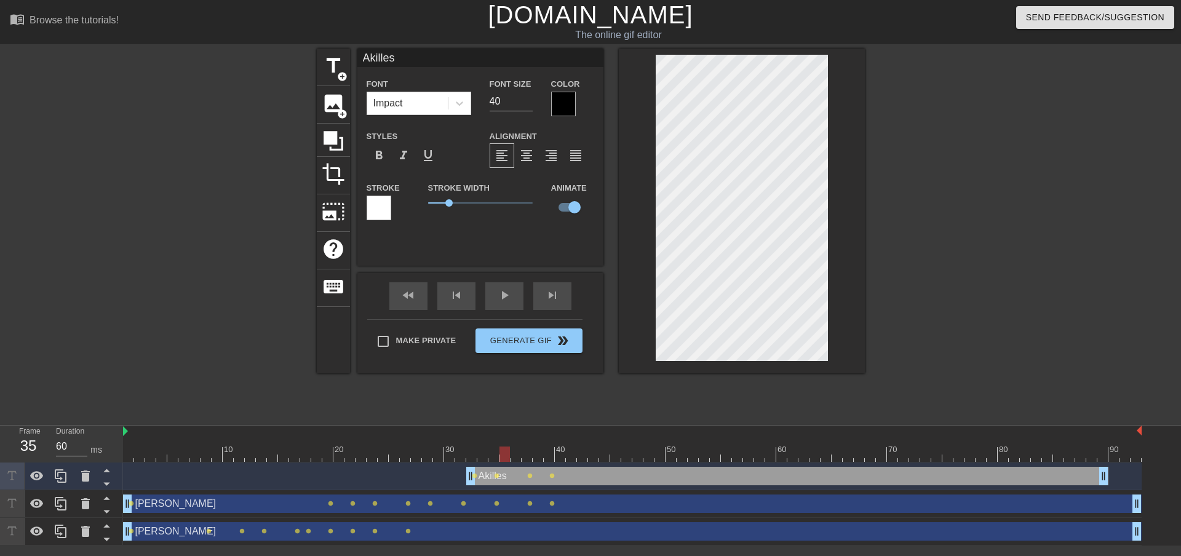
type input "70"
click at [512, 454] on div at bounding box center [632, 453] width 1018 height 15
click at [338, 69] on span "title" at bounding box center [333, 65] width 23 height 23
type input "New text 3"
checkbox input "false"
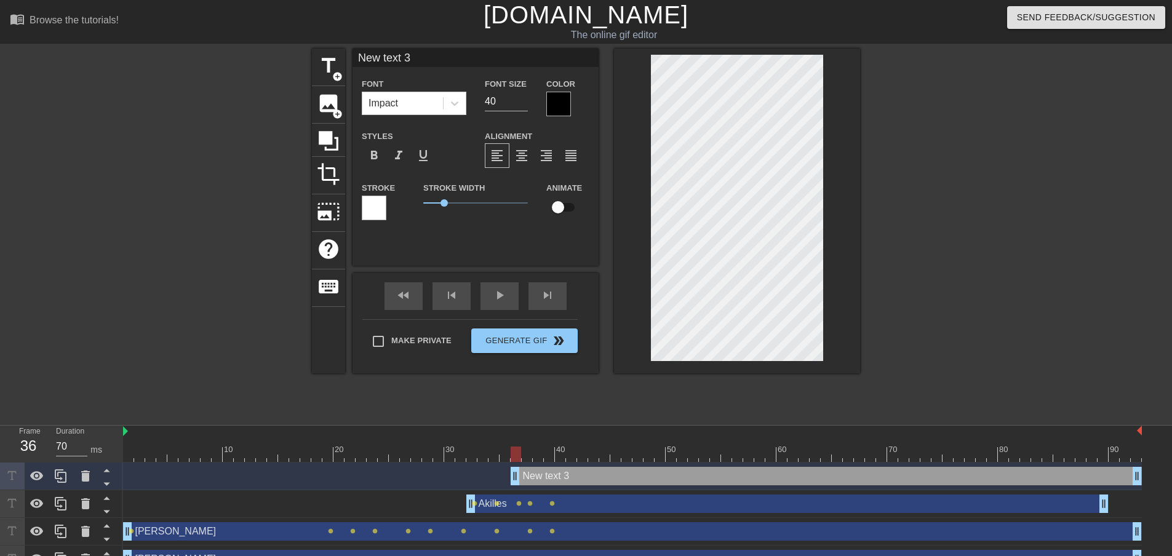
scroll to position [2, 2]
type input "S"
type textarea "S"
type input "Sm"
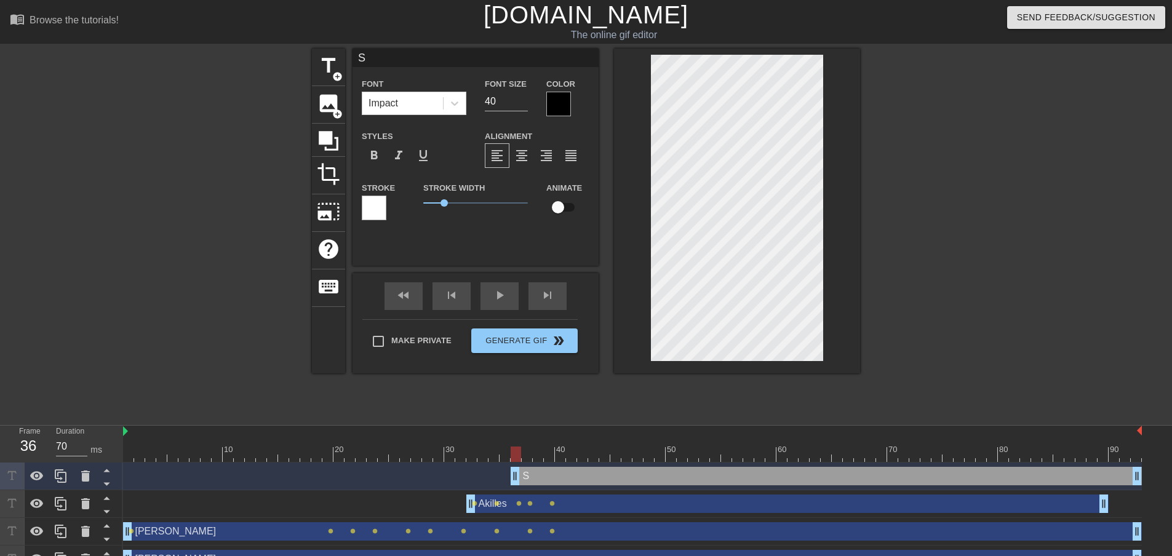
type textarea "Sm"
type input "Sme"
type textarea "Sme"
type input "Smea"
type textarea "Smea"
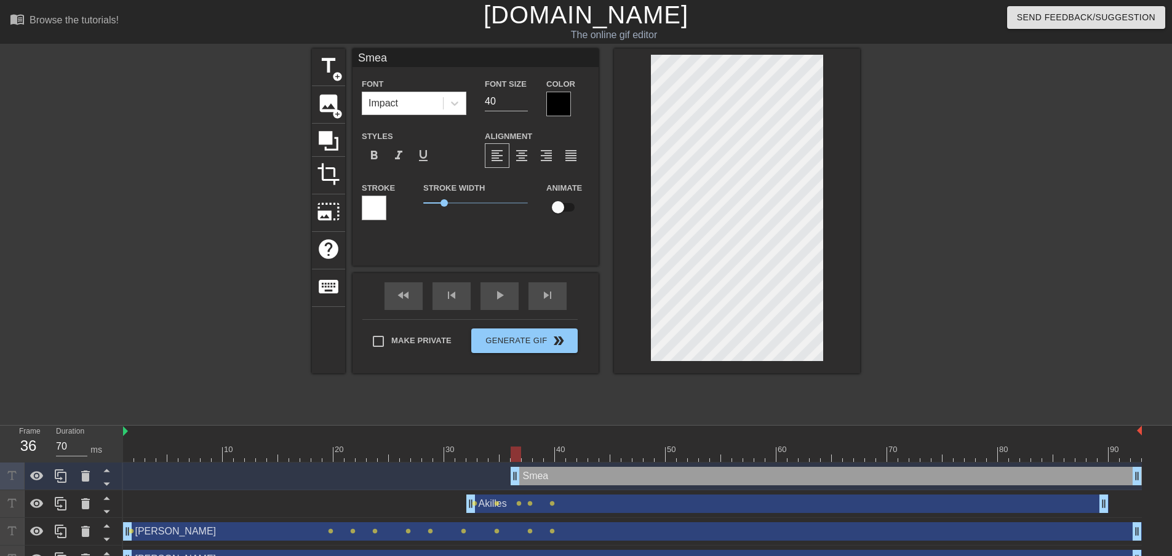
type input "Smeag"
type textarea "Smeag"
type input "Smeago"
type textarea "Smeago"
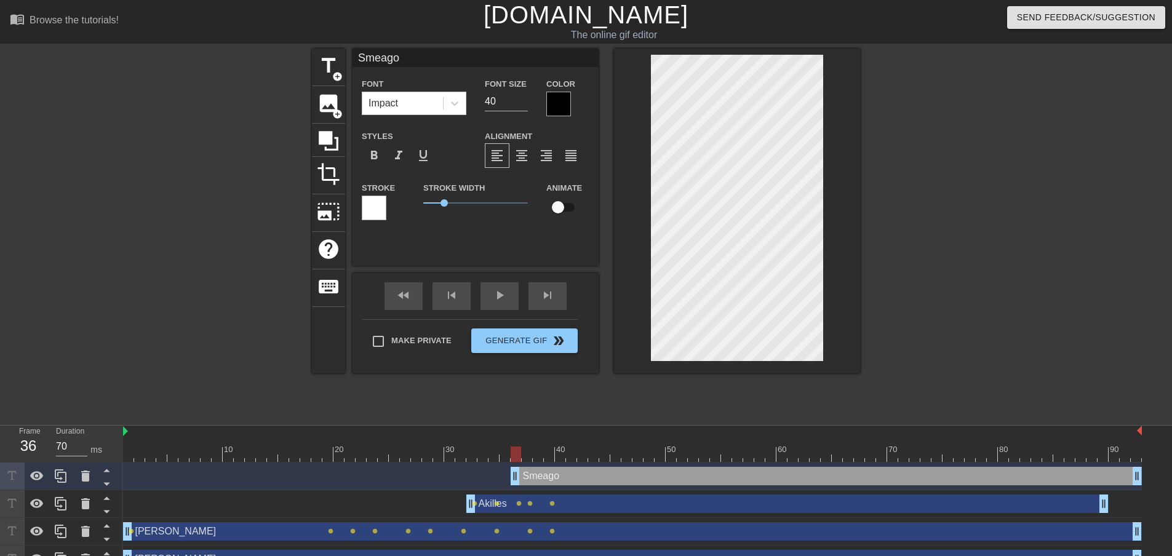
type input "Smeagol"
type textarea "Smeagol"
type input "S"
type textarea "S"
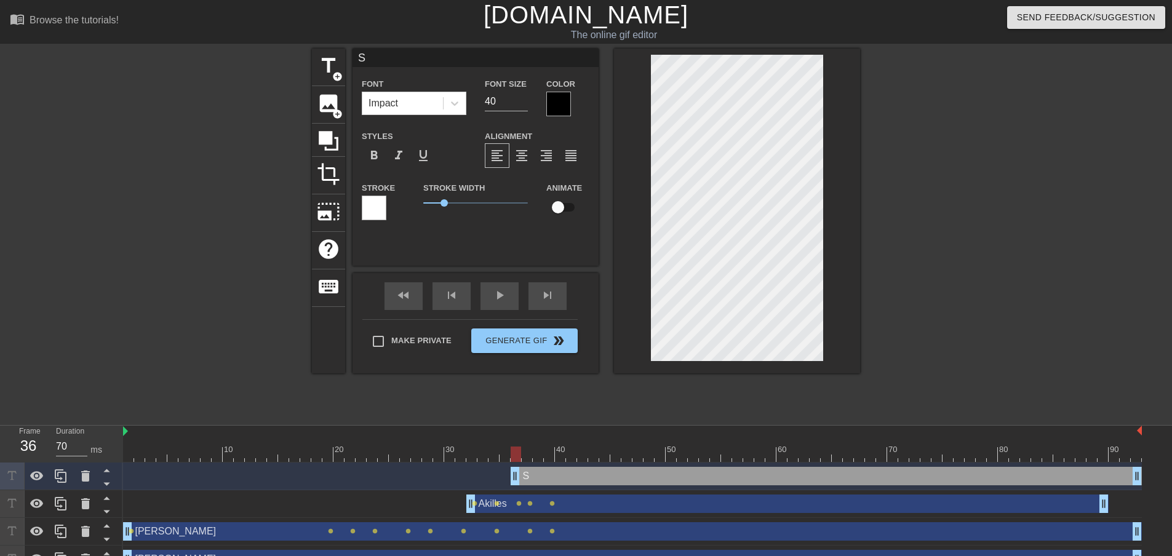
type input "Sm"
type textarea "Sm"
type input "Sme"
type textarea "Sme"
type input "Smeg"
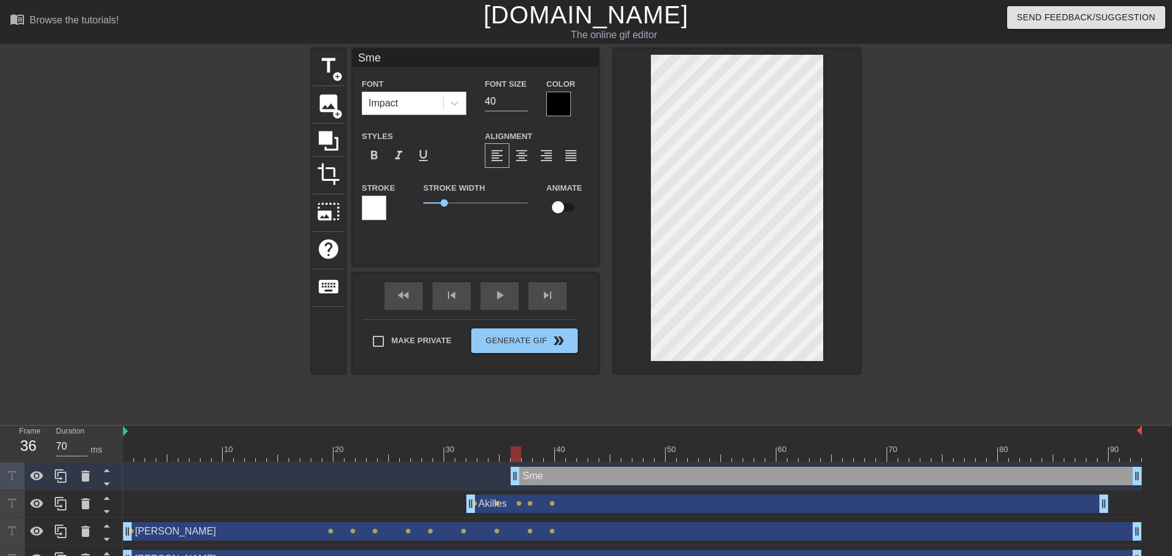
type textarea "Smeg"
type input "Smego"
type textarea "Smego"
type input "Smegol"
type textarea "Smegol"
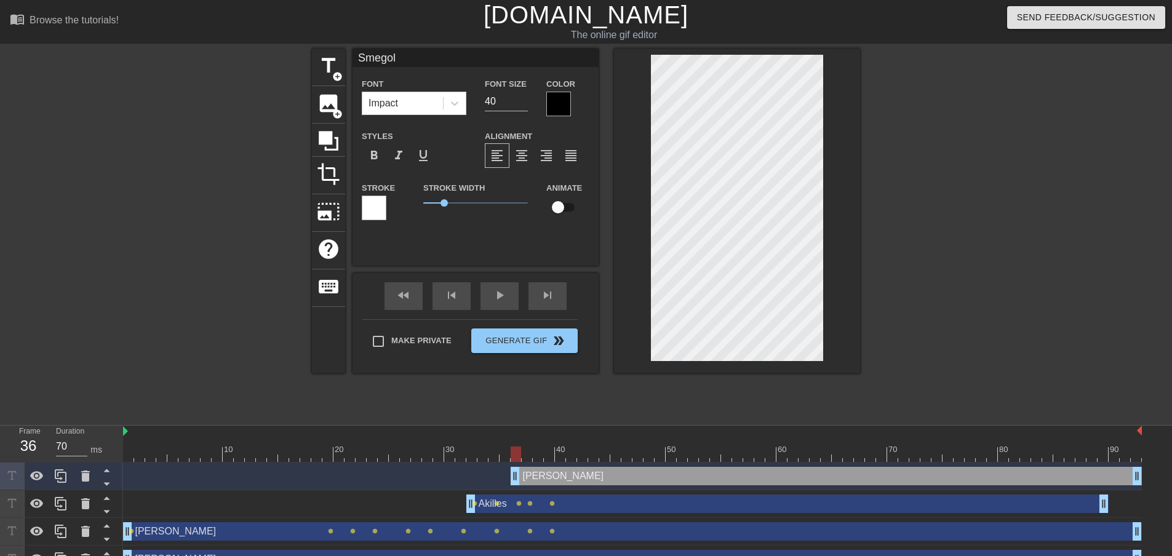
scroll to position [2, 2]
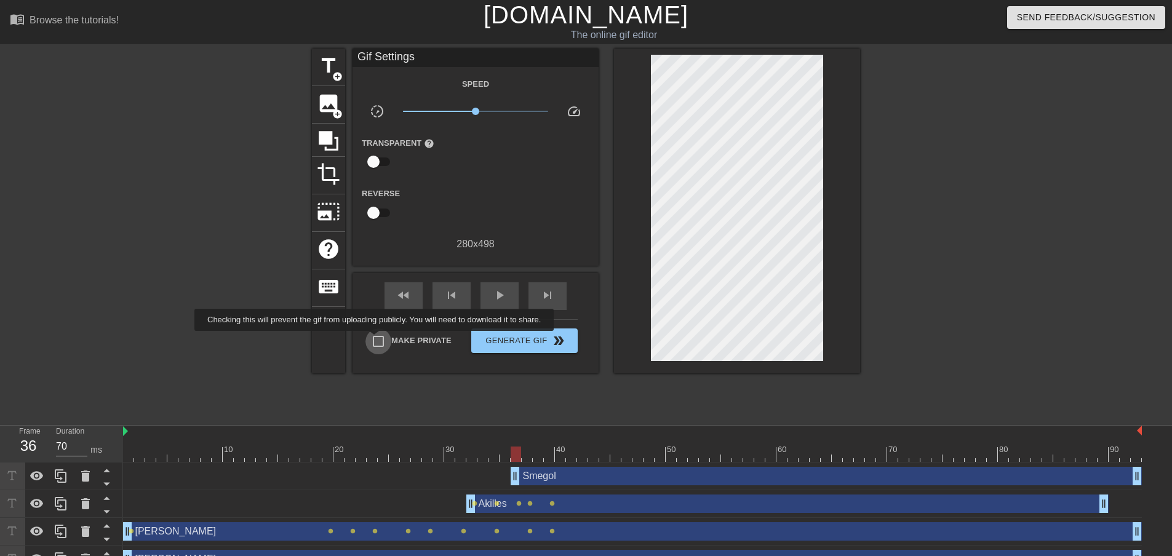
click at [376, 339] on input "Make Private" at bounding box center [378, 341] width 26 height 26
checkbox input "false"
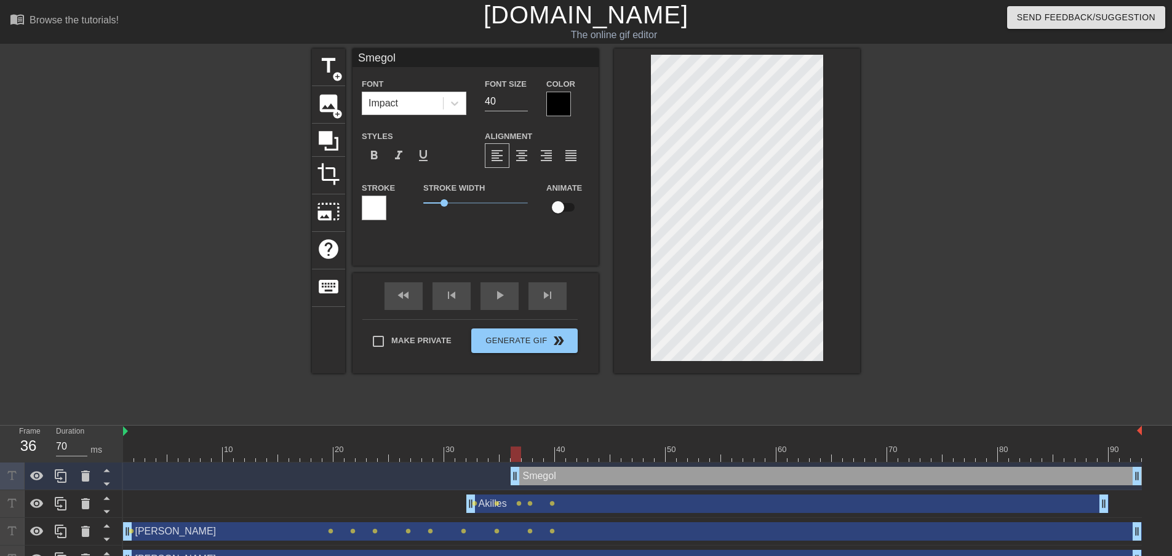
click at [562, 202] on input "checkbox" at bounding box center [558, 207] width 70 height 23
checkbox input "true"
type input "60"
click at [535, 454] on div at bounding box center [632, 453] width 1018 height 15
type input "Akilles"
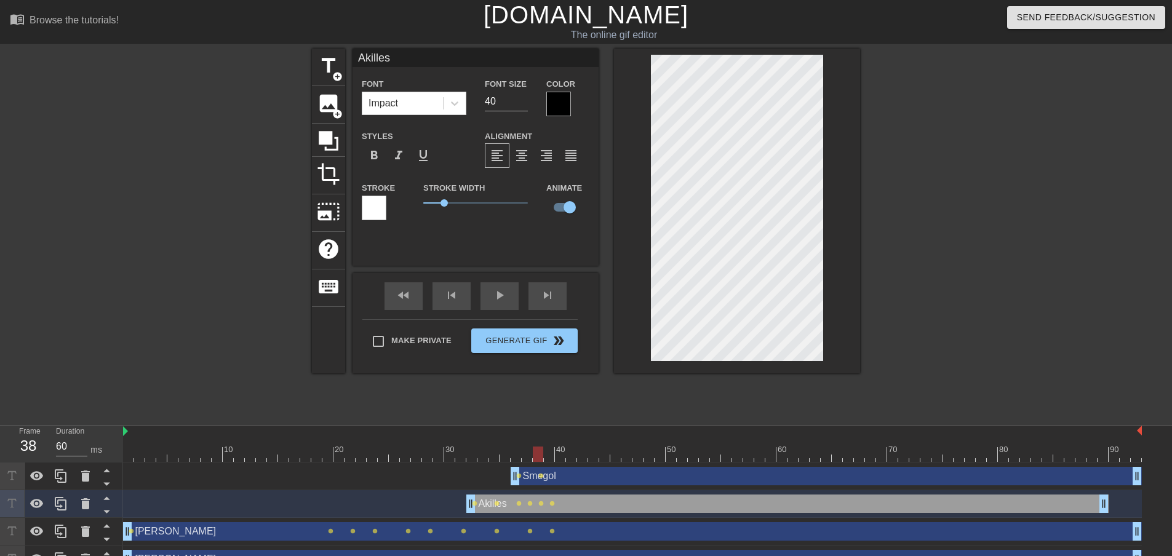
type input "70"
click at [558, 456] on div at bounding box center [632, 453] width 1018 height 15
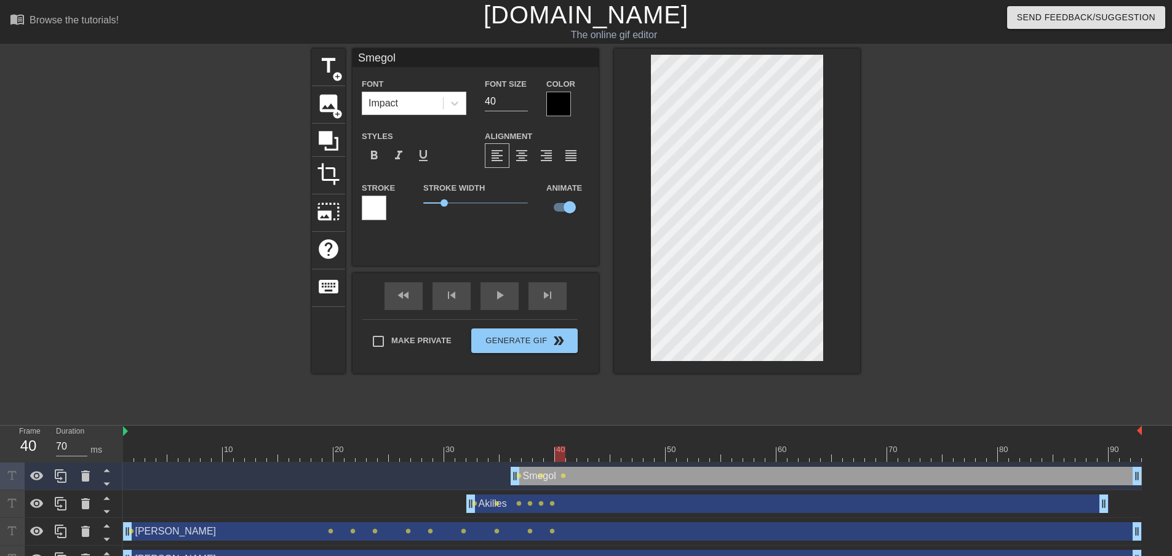
click at [591, 456] on div at bounding box center [632, 453] width 1018 height 15
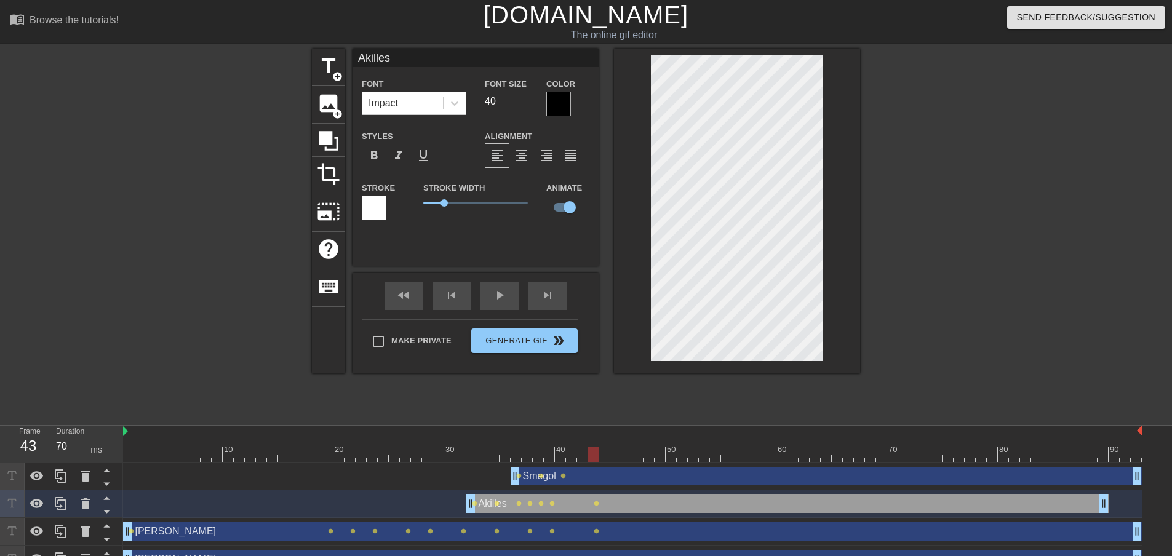
type input "Smegol"
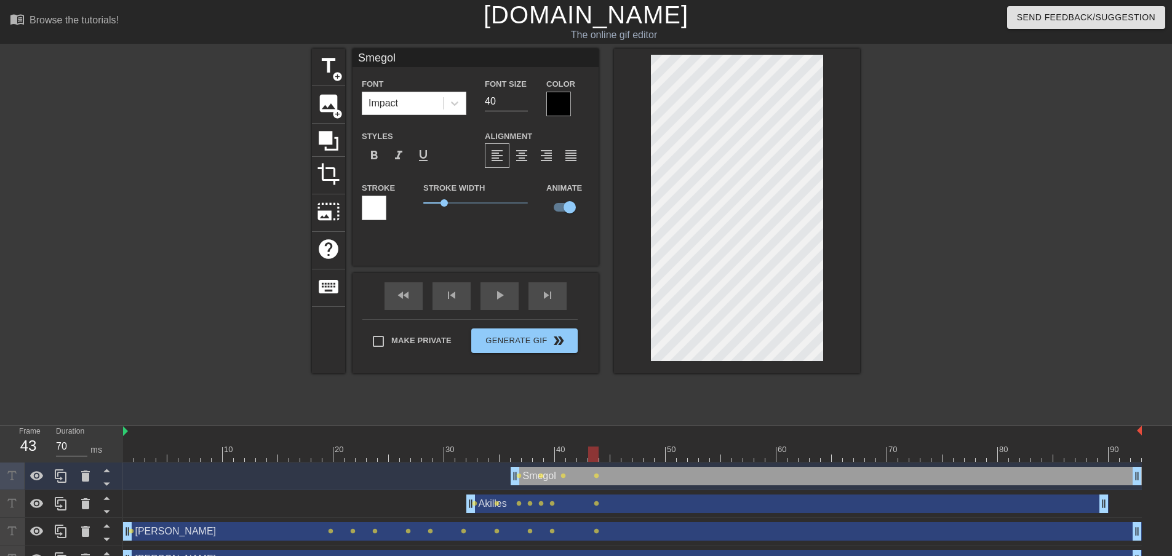
type input "60"
click at [634, 454] on div at bounding box center [632, 453] width 1018 height 15
type input "Akilles"
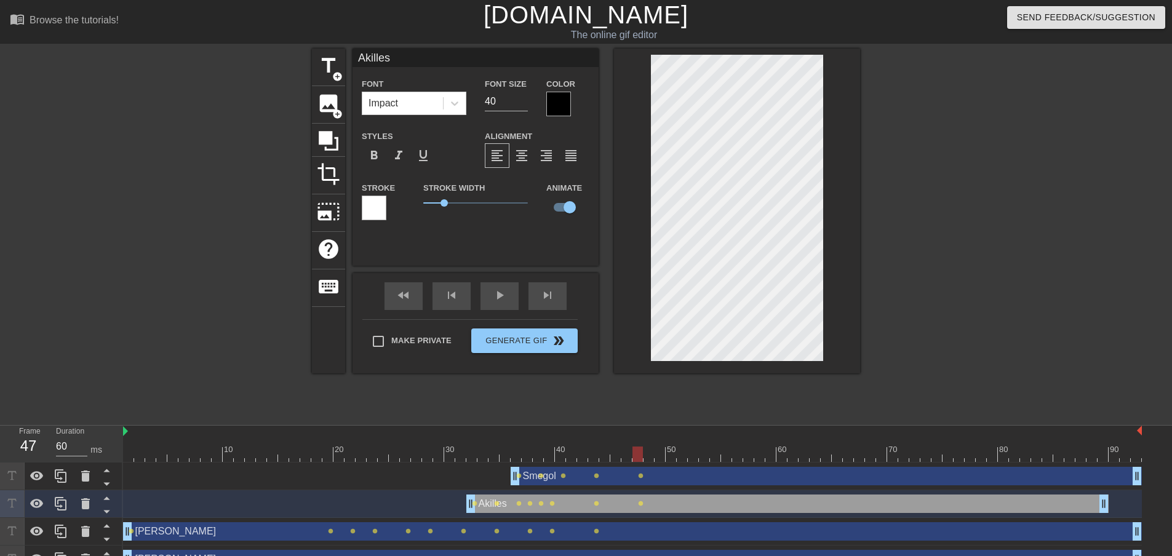
type input "70"
click at [682, 451] on div at bounding box center [632, 453] width 1018 height 15
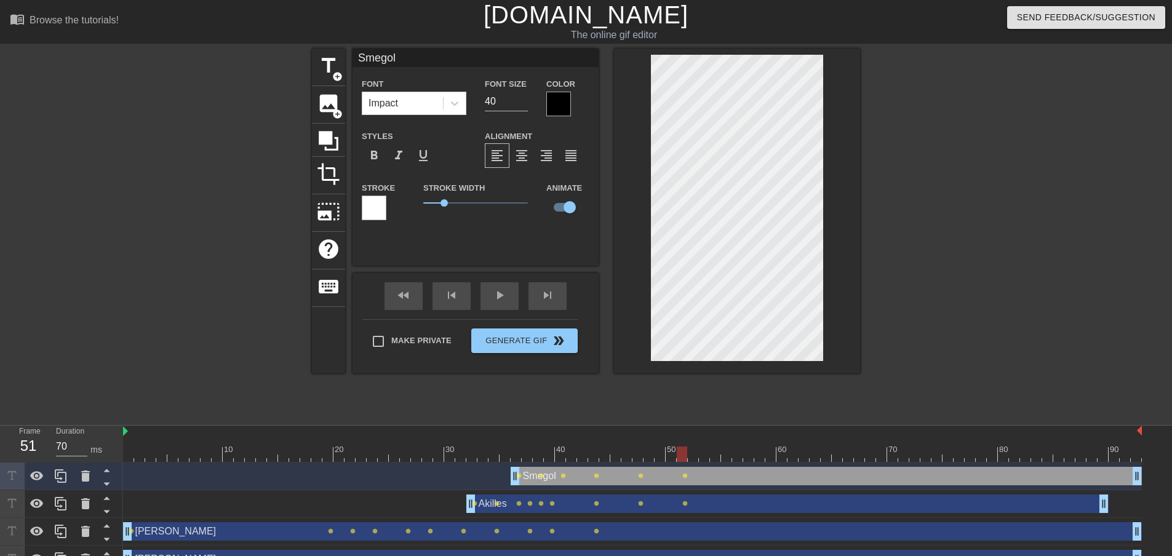
click at [725, 458] on div at bounding box center [632, 453] width 1018 height 15
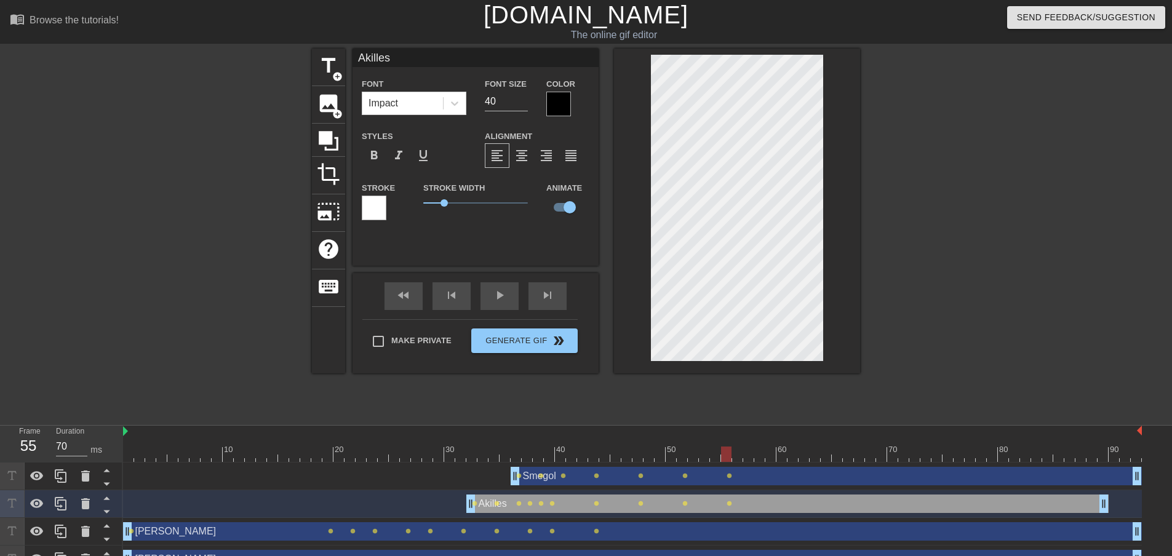
type input "[PERSON_NAME]"
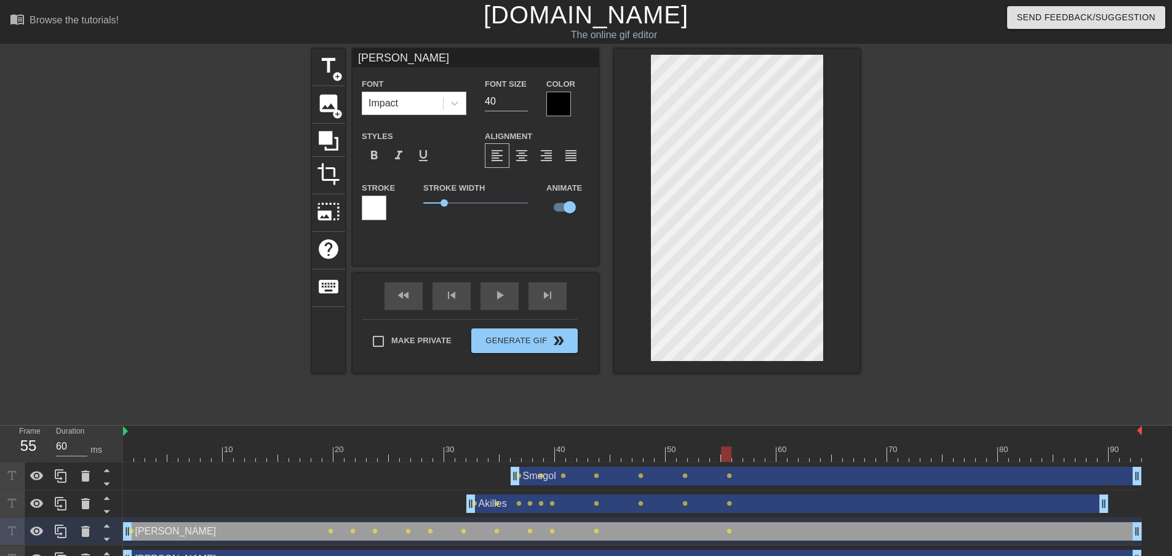
type input "70"
click at [777, 459] on div at bounding box center [632, 453] width 1018 height 15
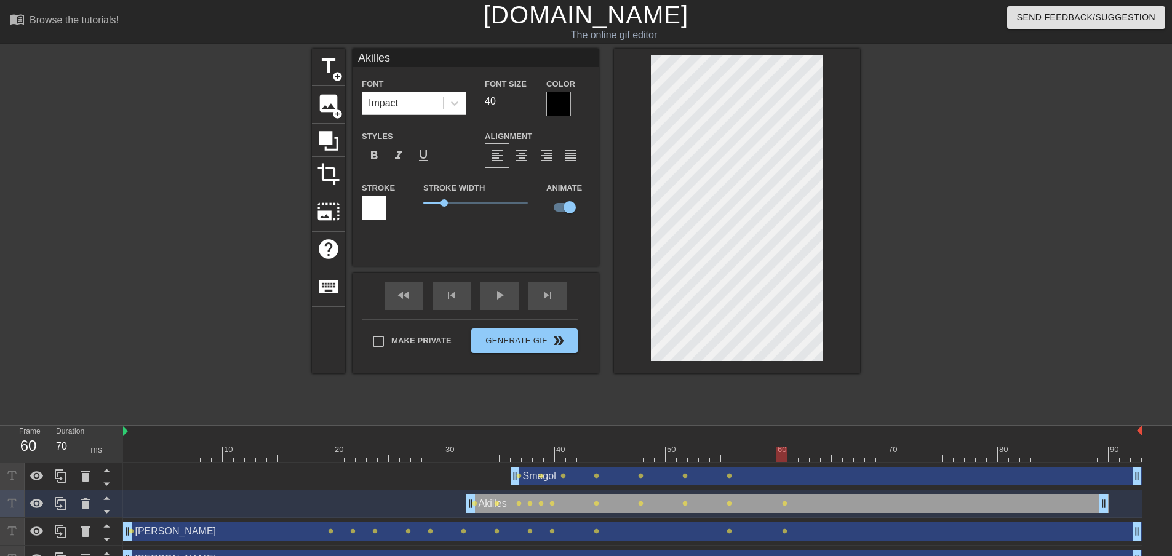
type input "Smegol"
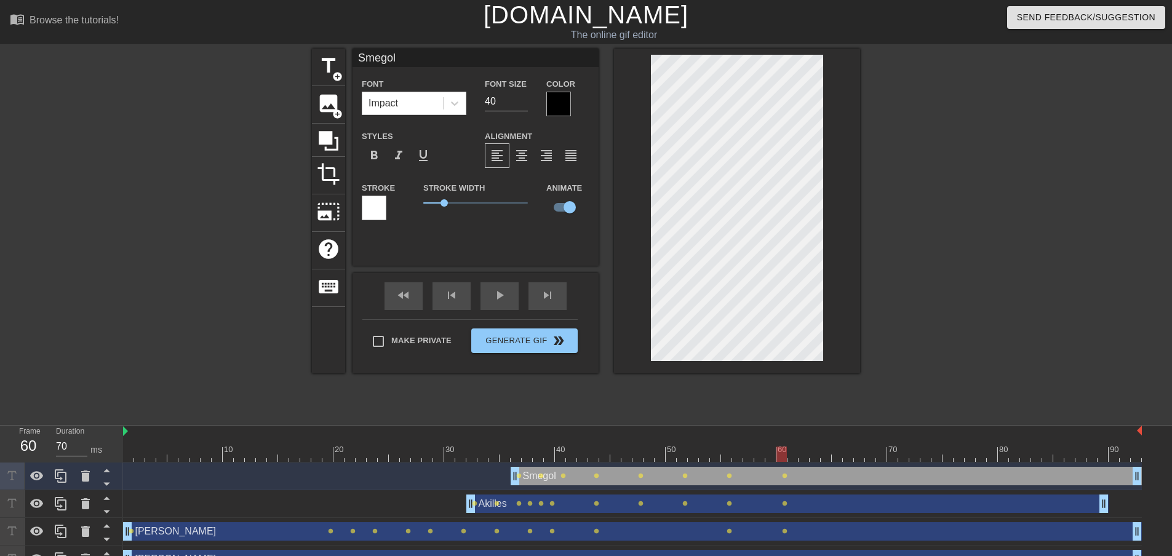
type input "60"
click at [803, 458] on div at bounding box center [632, 453] width 1018 height 15
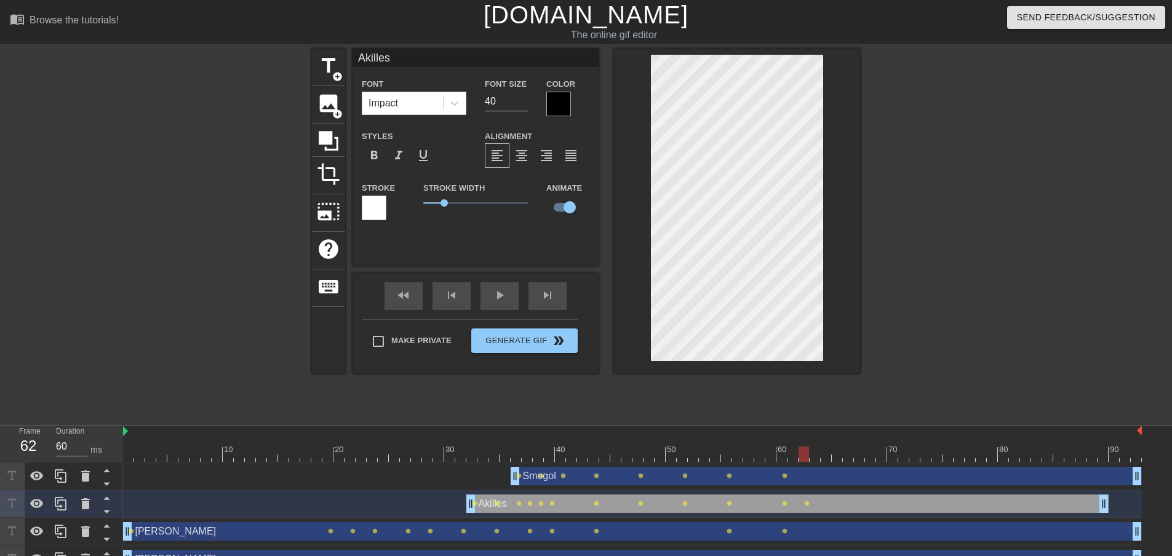
type input "Smegol"
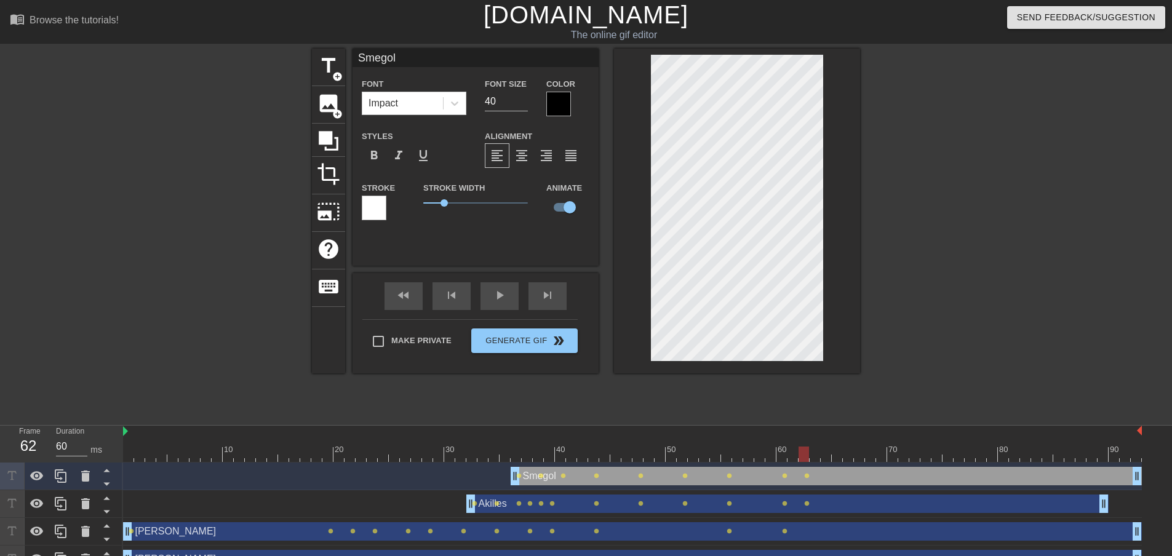
type input "70"
click at [827, 458] on div at bounding box center [632, 453] width 1018 height 15
click at [334, 71] on span "add_circle" at bounding box center [337, 76] width 10 height 10
type input "New text 4"
checkbox input "false"
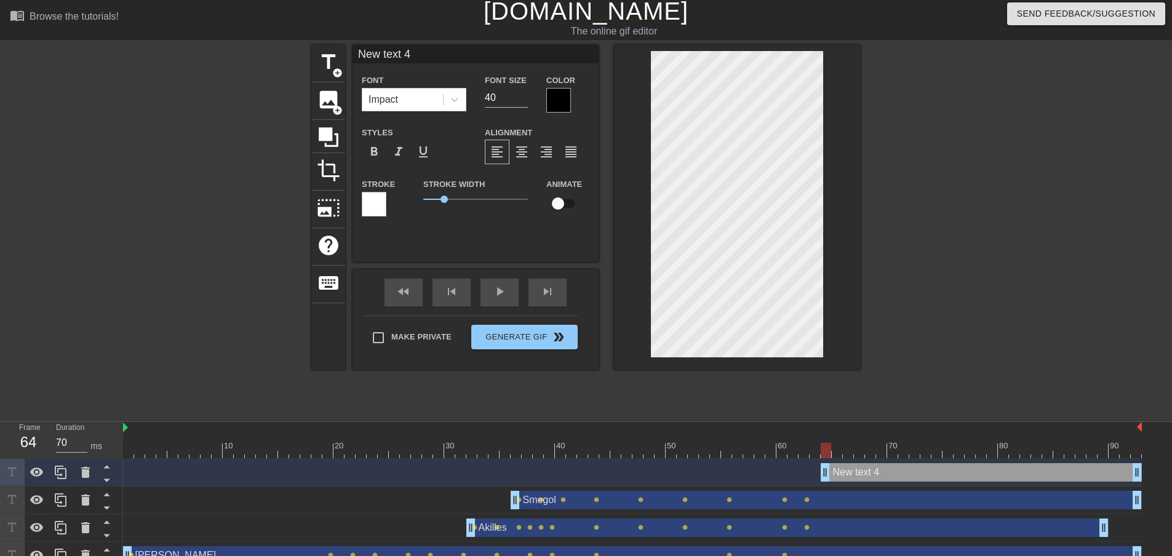
scroll to position [0, 0]
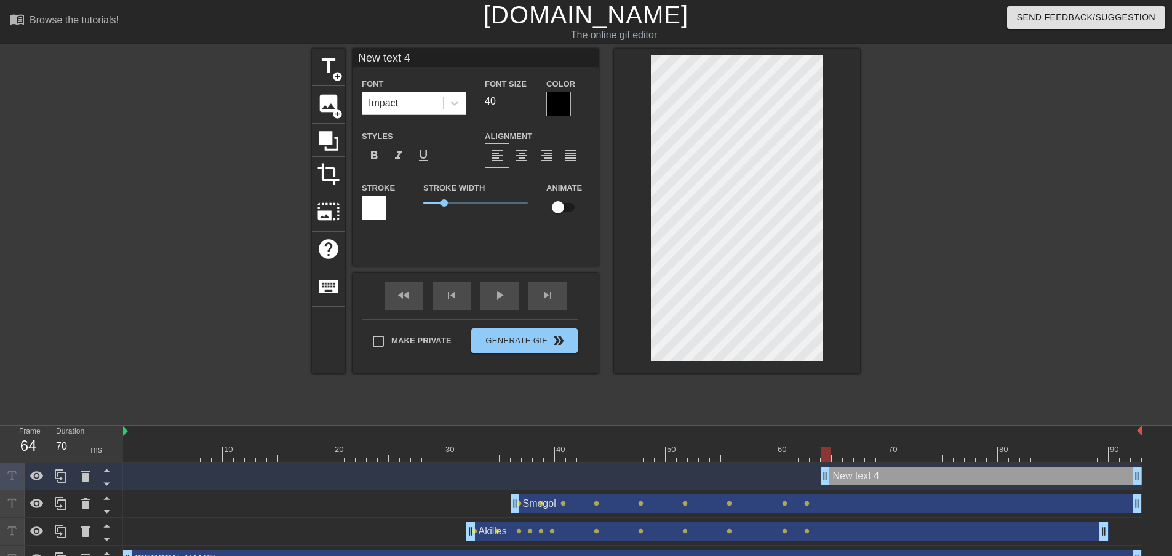
click at [845, 109] on div at bounding box center [737, 211] width 246 height 325
type input "S"
type textarea "S"
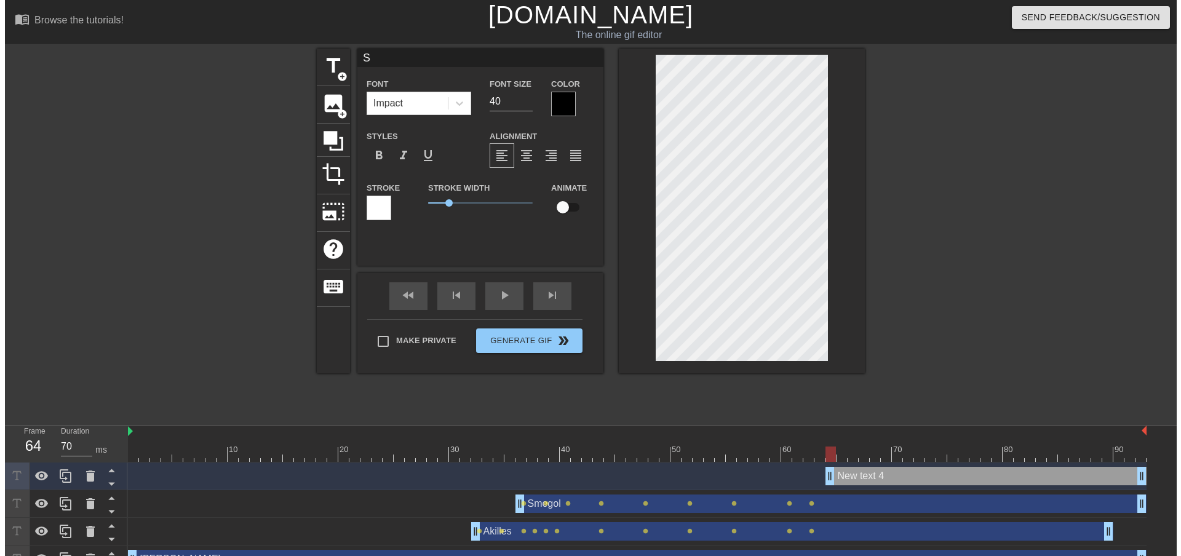
scroll to position [2, 1]
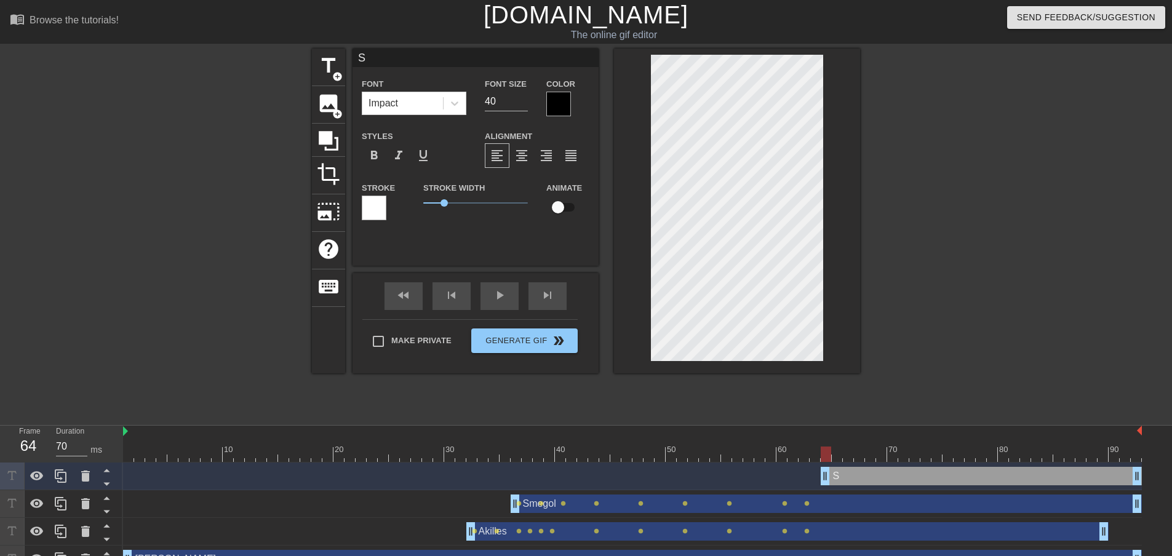
type input "Si"
type textarea "Si"
type input "Sin"
type textarea "Sin"
type input "Sina"
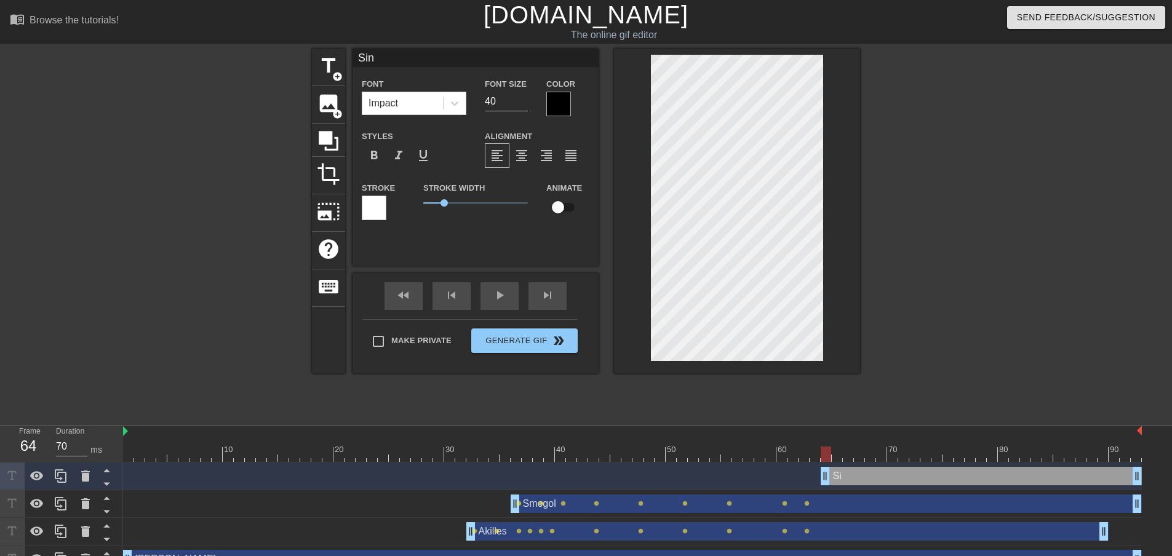
type textarea "Sina"
type input "Sinai"
type textarea "Sinai"
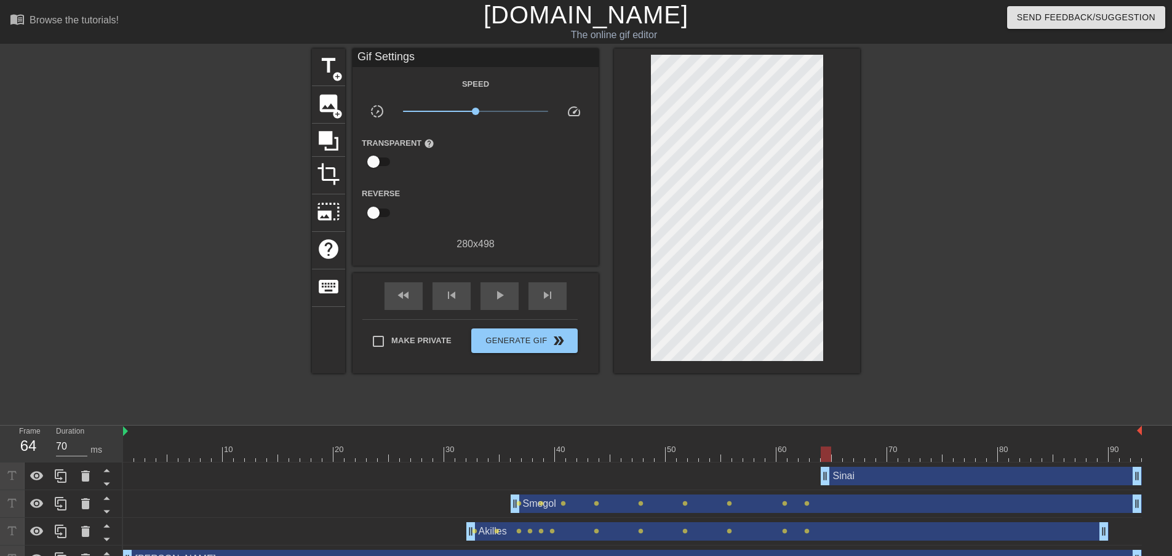
click at [868, 469] on div "Sinai drag_handle drag_handle" at bounding box center [980, 476] width 321 height 18
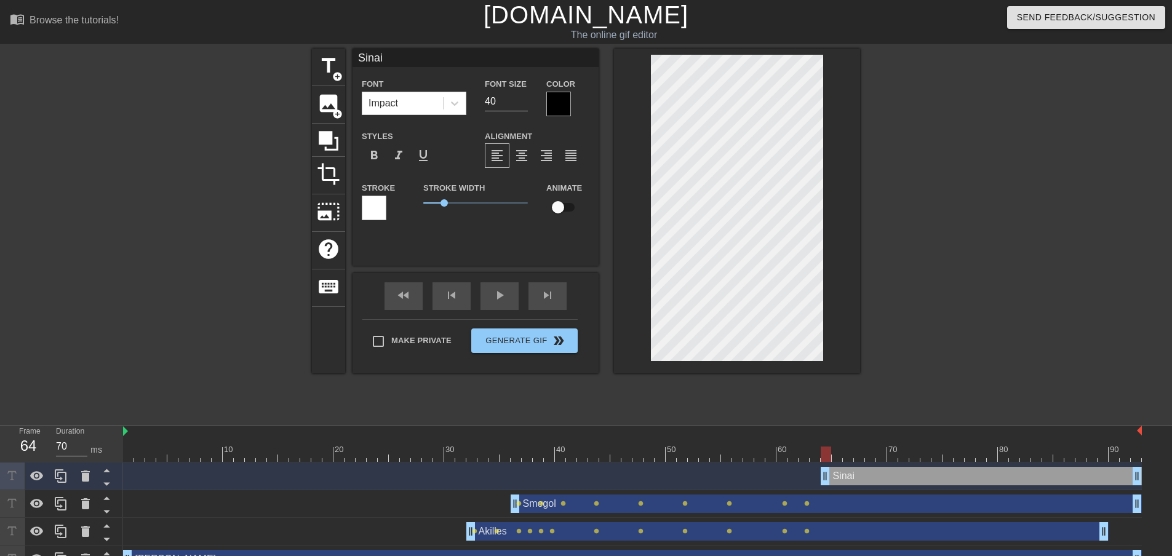
click at [560, 208] on input "checkbox" at bounding box center [558, 207] width 70 height 23
checkbox input "true"
click at [851, 454] on div at bounding box center [632, 453] width 1018 height 15
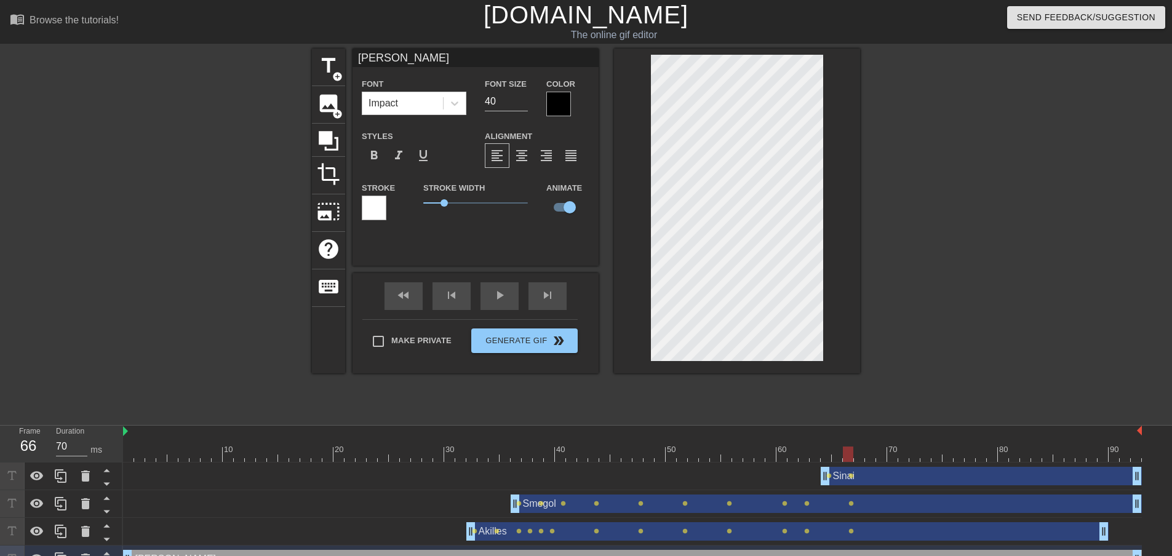
click at [889, 456] on div at bounding box center [632, 453] width 1018 height 15
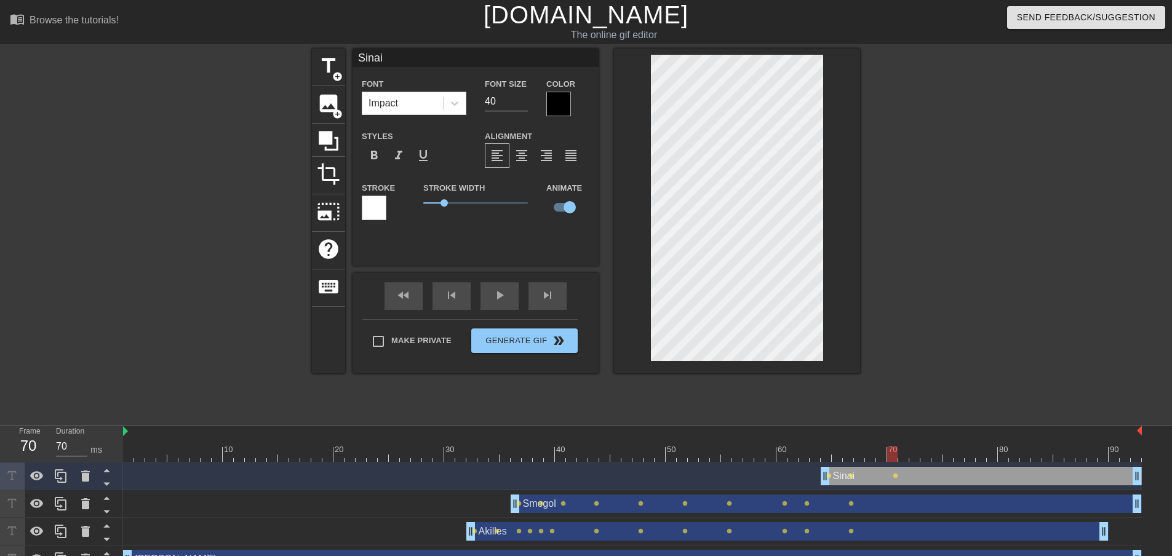
click at [921, 456] on div at bounding box center [632, 453] width 1018 height 15
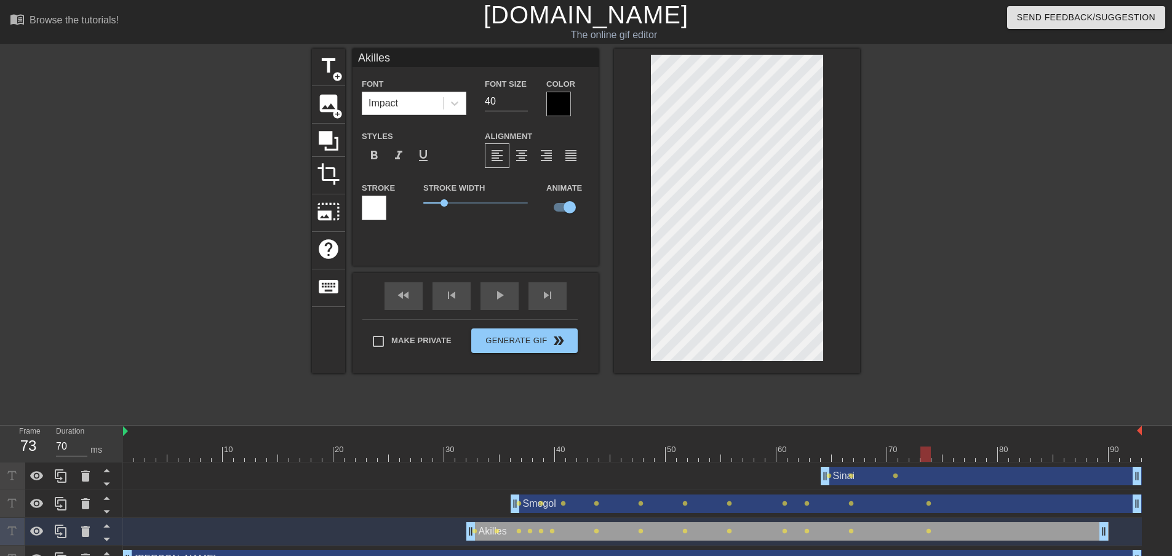
type input "Sinai"
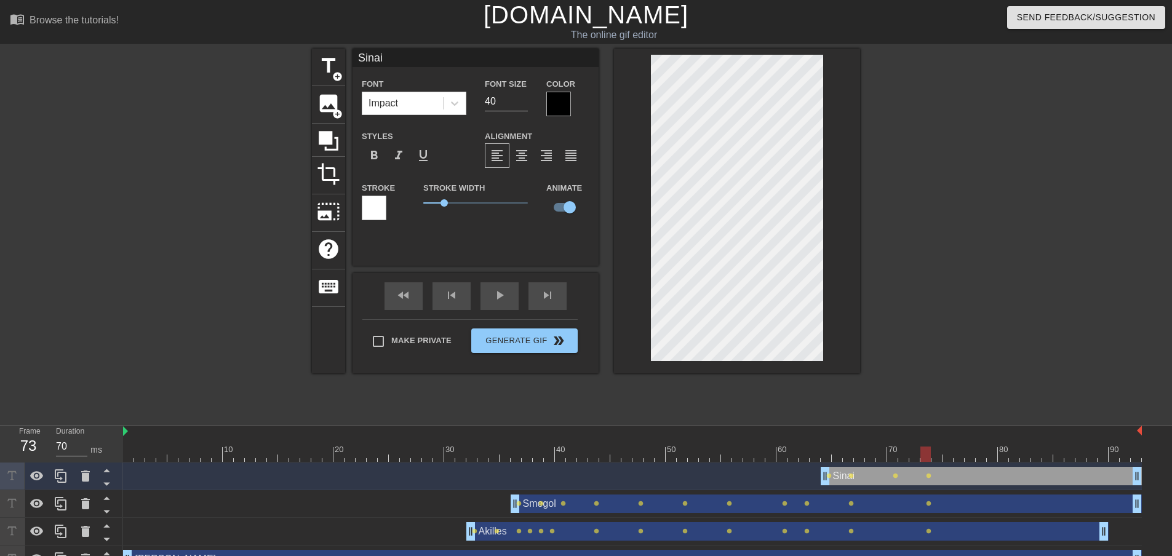
type input "60"
click at [970, 456] on div at bounding box center [632, 453] width 1018 height 15
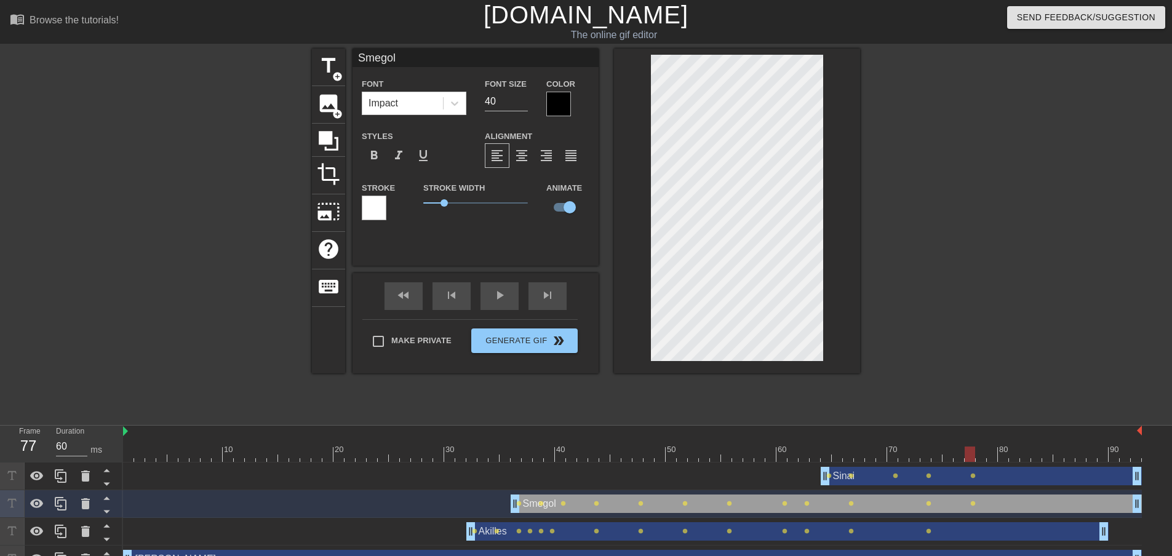
type input "Akilles"
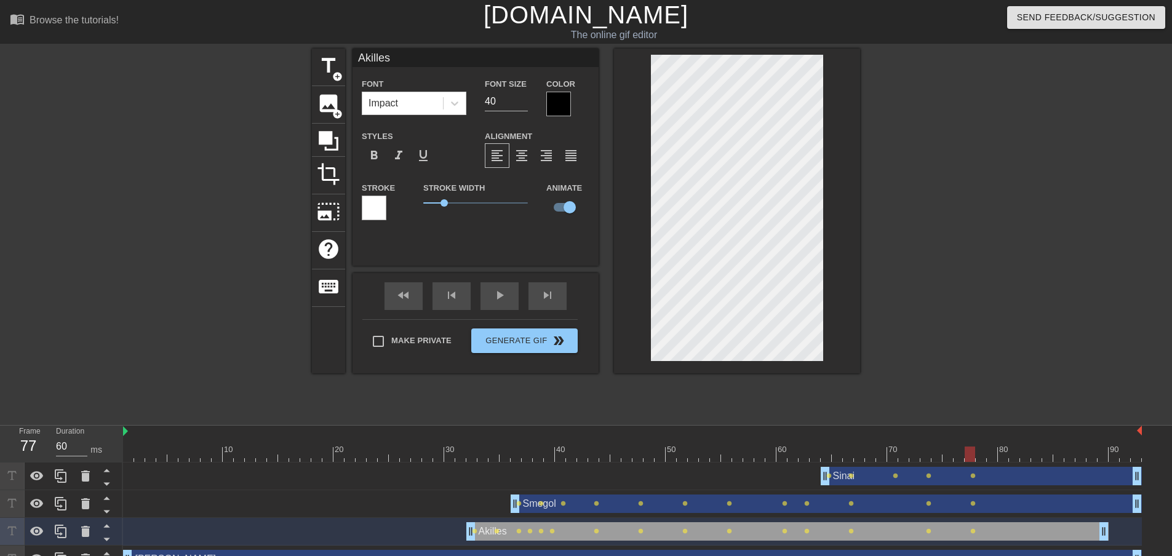
type input "70"
drag, startPoint x: 1018, startPoint y: 458, endPoint x: 1015, endPoint y: 452, distance: 6.3
click at [1019, 458] on div at bounding box center [632, 453] width 1018 height 15
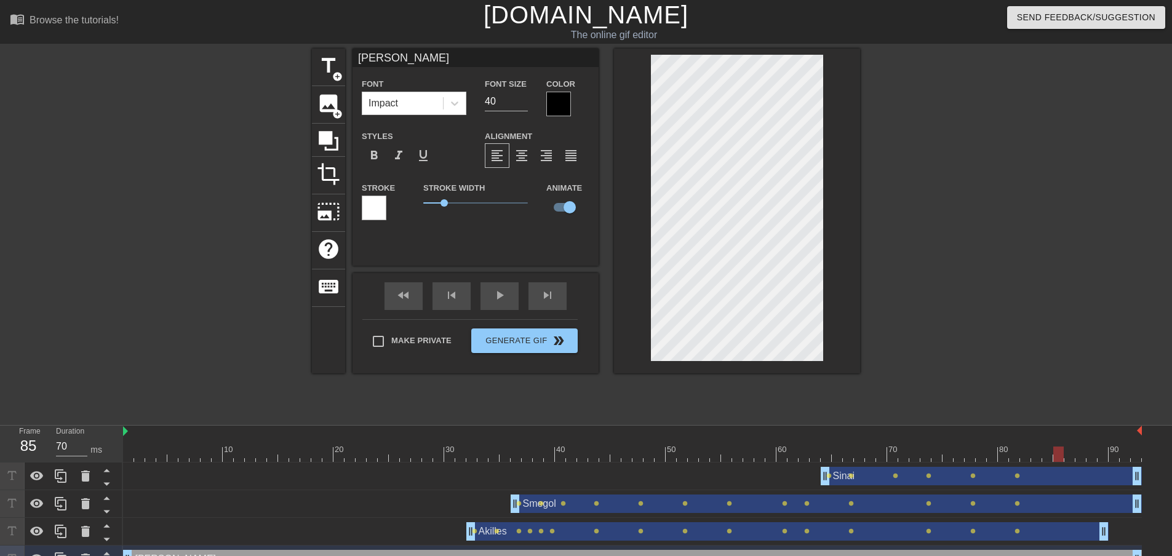
click at [1061, 456] on div at bounding box center [632, 453] width 1018 height 15
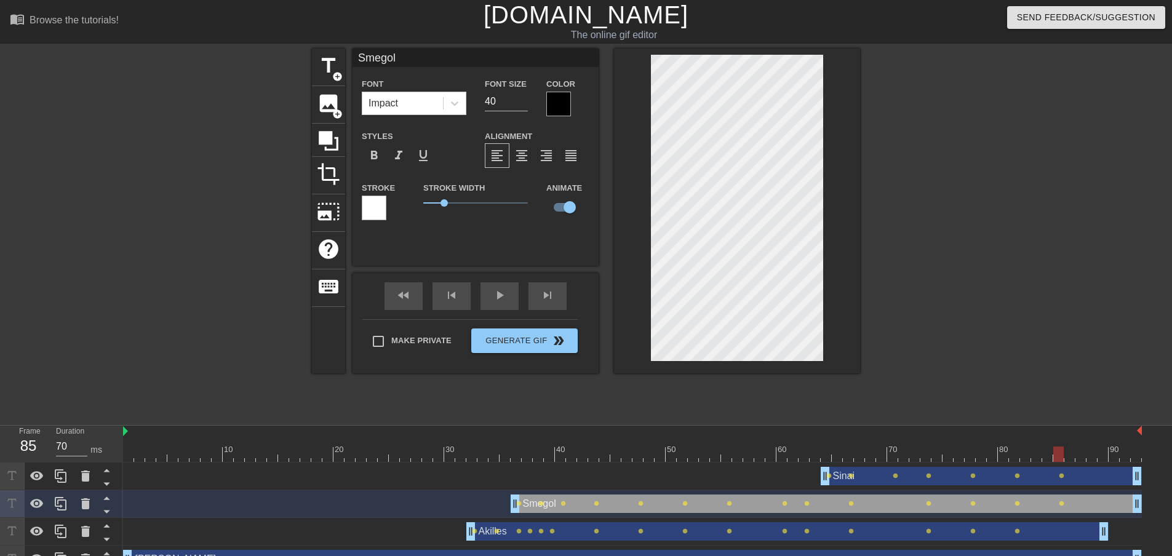
type input "Akilles"
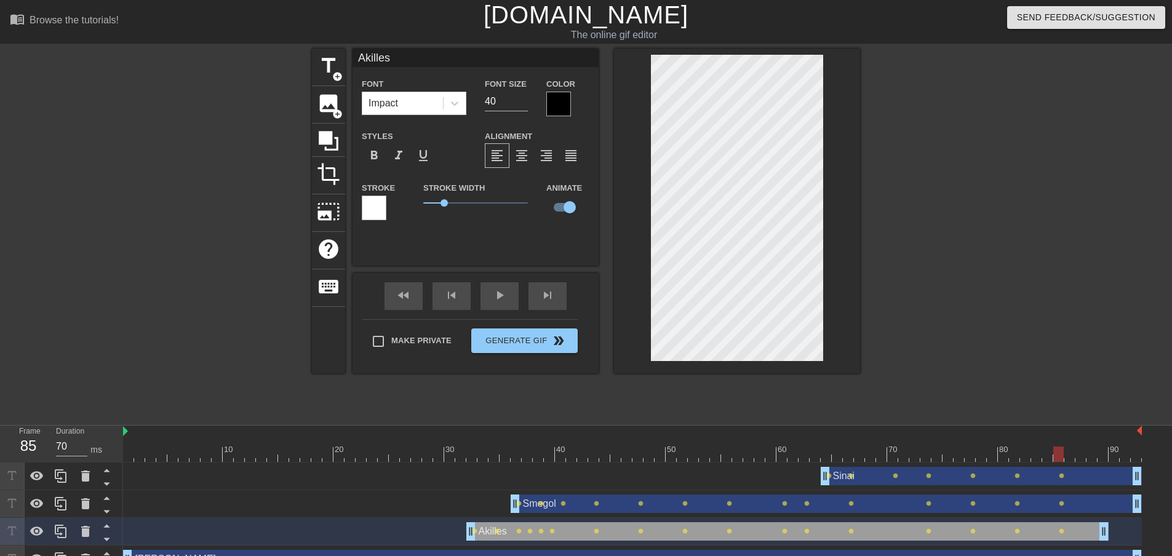
click at [1100, 464] on div "Sinai drag_handle drag_handle lens lens lens lens lens lens lens" at bounding box center [632, 476] width 1018 height 28
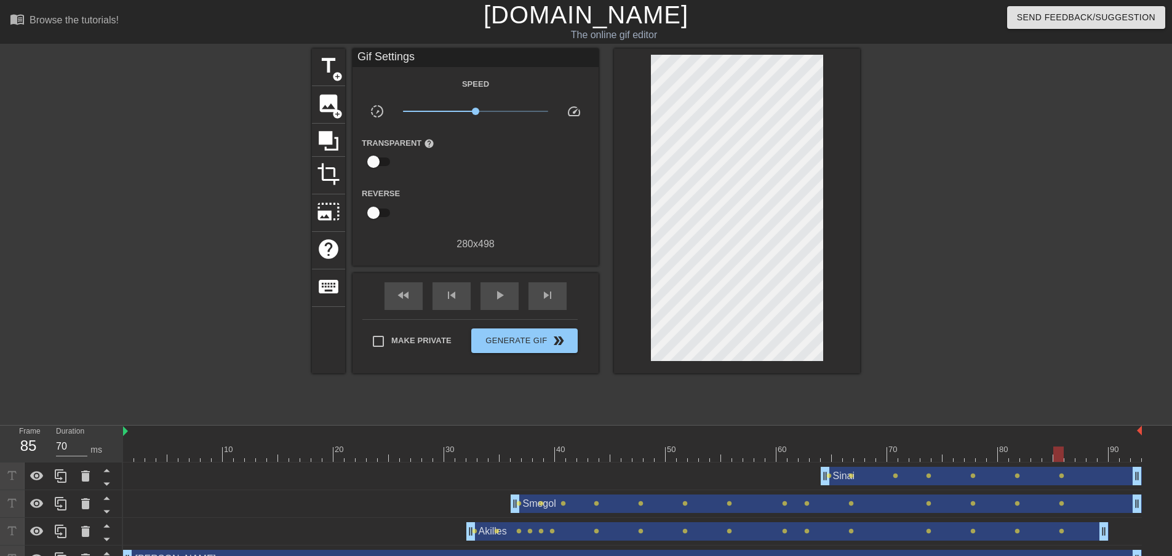
type input "60"
click at [1106, 458] on div at bounding box center [632, 453] width 1018 height 15
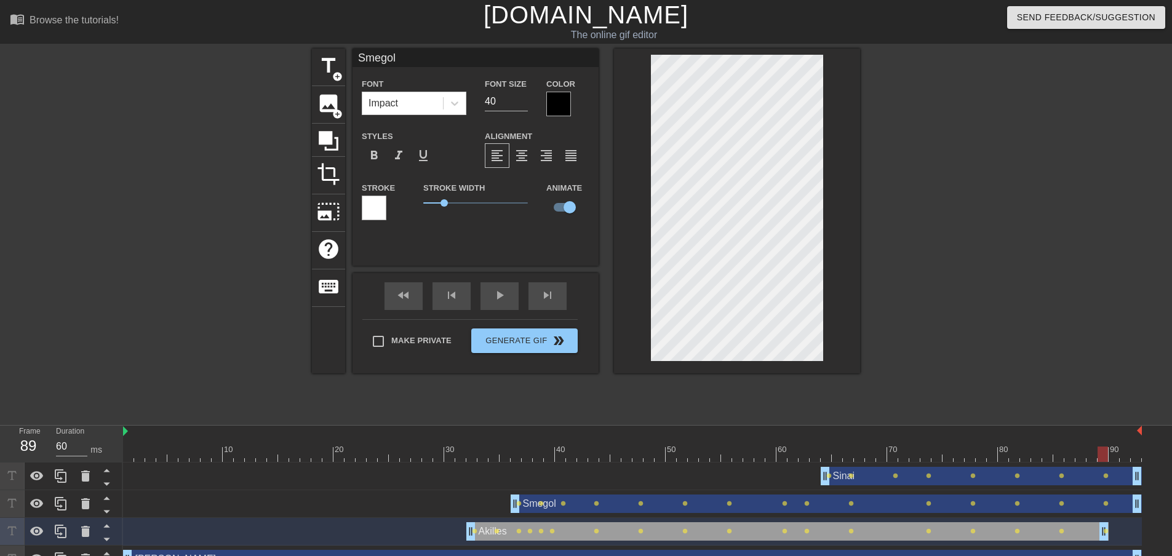
type input "Akilles"
click at [1138, 453] on div at bounding box center [632, 453] width 1018 height 15
drag, startPoint x: 129, startPoint y: 452, endPoint x: 757, endPoint y: 431, distance: 628.9
click at [757, 431] on div "10 20 30 40 50 60 70 80 90" at bounding box center [632, 444] width 1018 height 36
drag, startPoint x: 696, startPoint y: 456, endPoint x: 1102, endPoint y: 454, distance: 405.9
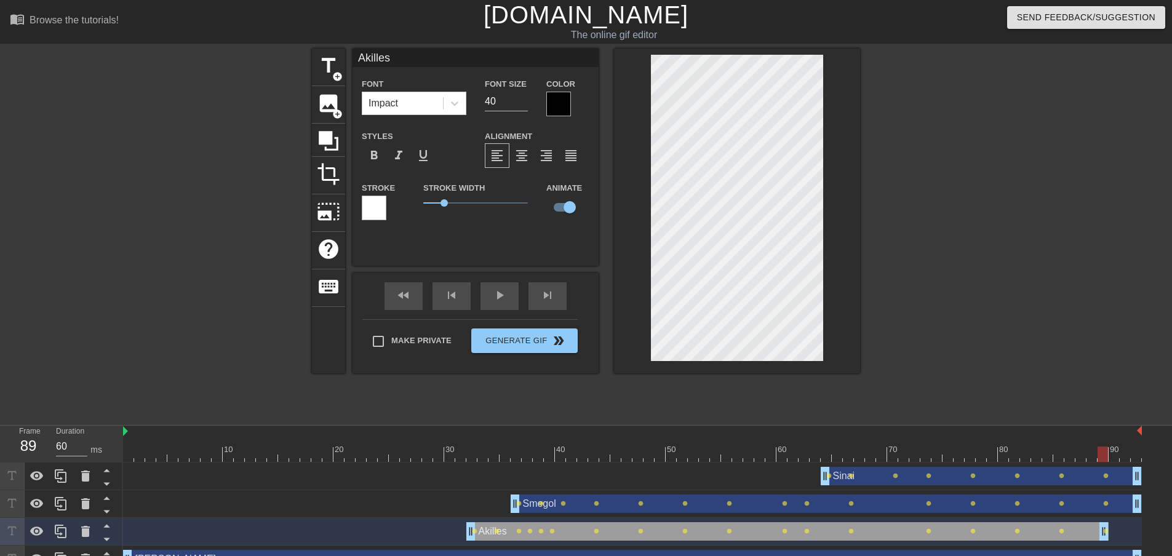
click at [1102, 454] on div at bounding box center [1102, 453] width 10 height 15
click at [1118, 456] on div at bounding box center [632, 453] width 1018 height 15
click at [1098, 457] on div at bounding box center [632, 453] width 1018 height 15
type input "70"
drag, startPoint x: 1106, startPoint y: 535, endPoint x: 1143, endPoint y: 534, distance: 36.9
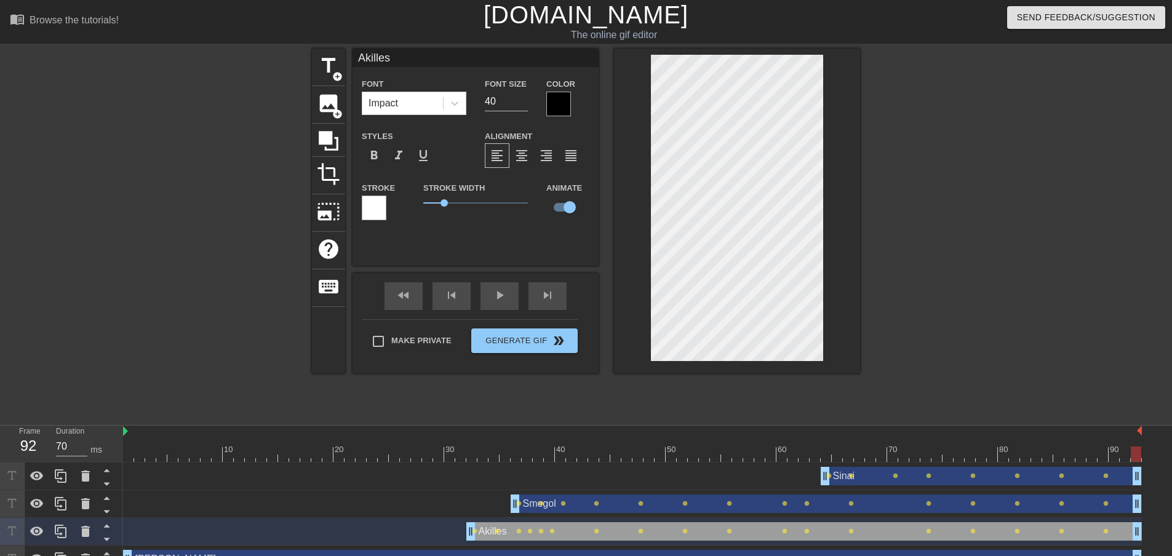
click at [1143, 534] on div "Sinai drag_handle drag_handle lens lens lens lens lens lens lens lens Smegol dr…" at bounding box center [647, 531] width 1049 height 138
click at [509, 344] on span "Generate Gif double_arrow" at bounding box center [524, 340] width 97 height 15
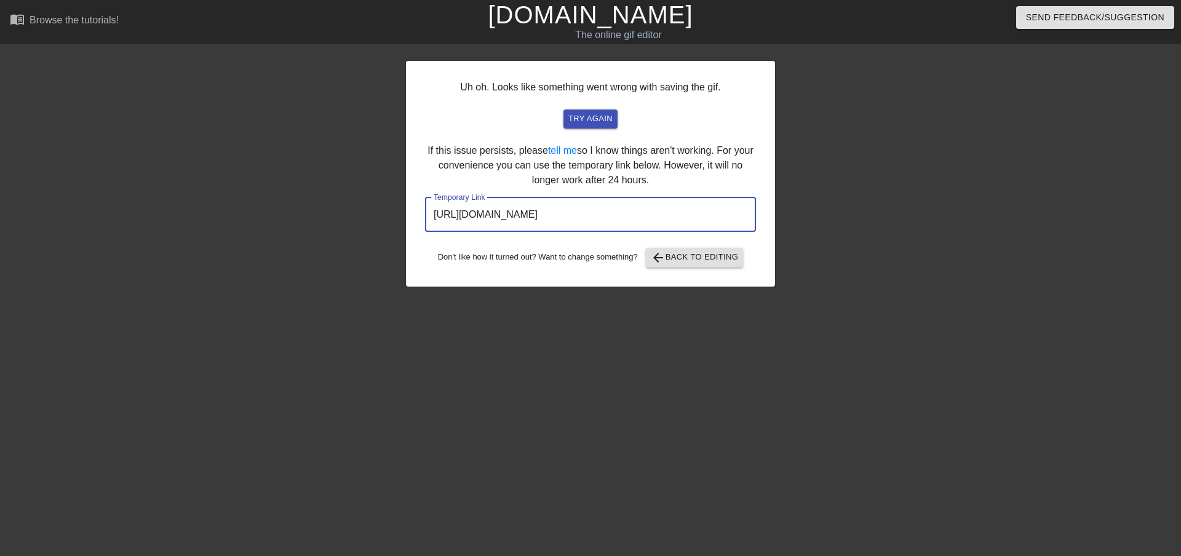
drag, startPoint x: 688, startPoint y: 215, endPoint x: 395, endPoint y: 216, distance: 292.7
click at [394, 216] on div "Uh oh. Looks like something went wrong with saving the gif. try again If this i…" at bounding box center [590, 233] width 1181 height 369
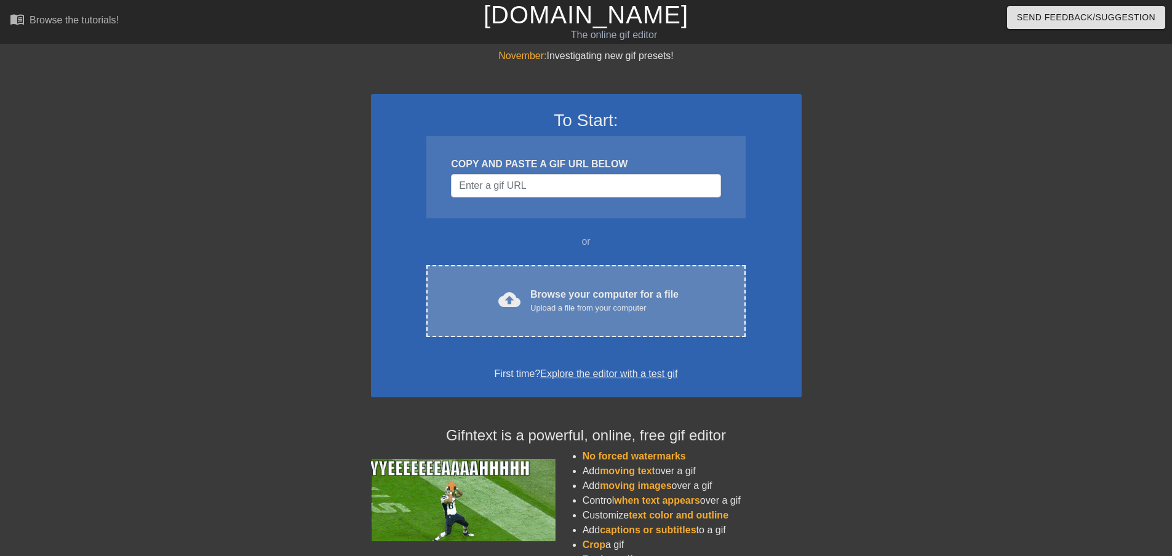
click at [573, 284] on div "cloud_upload Browse your computer for a file Upload a file from your computer C…" at bounding box center [585, 301] width 319 height 72
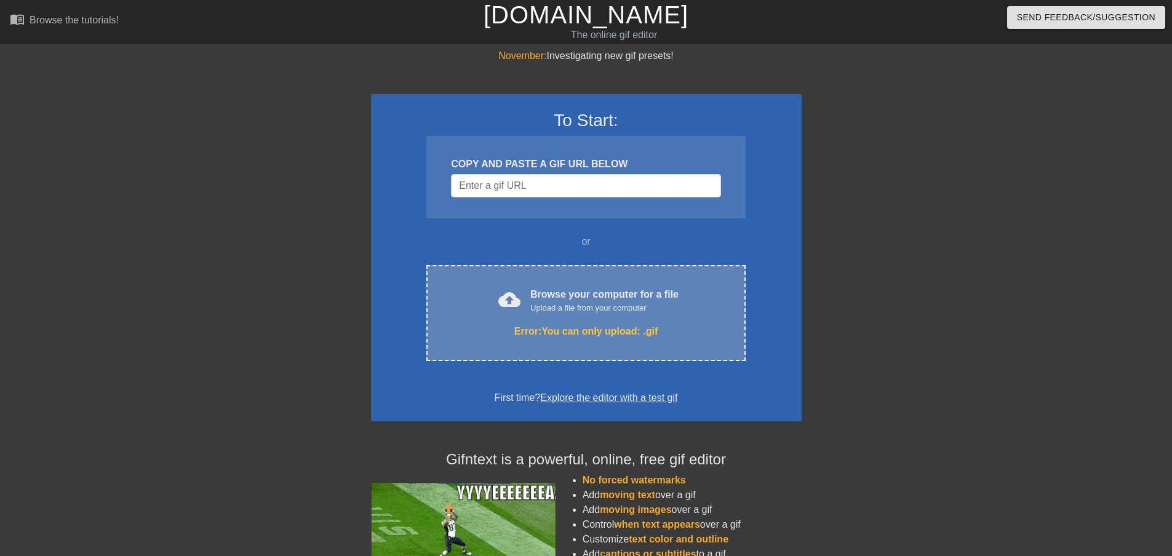
click at [583, 304] on div "Upload a file from your computer" at bounding box center [604, 308] width 148 height 12
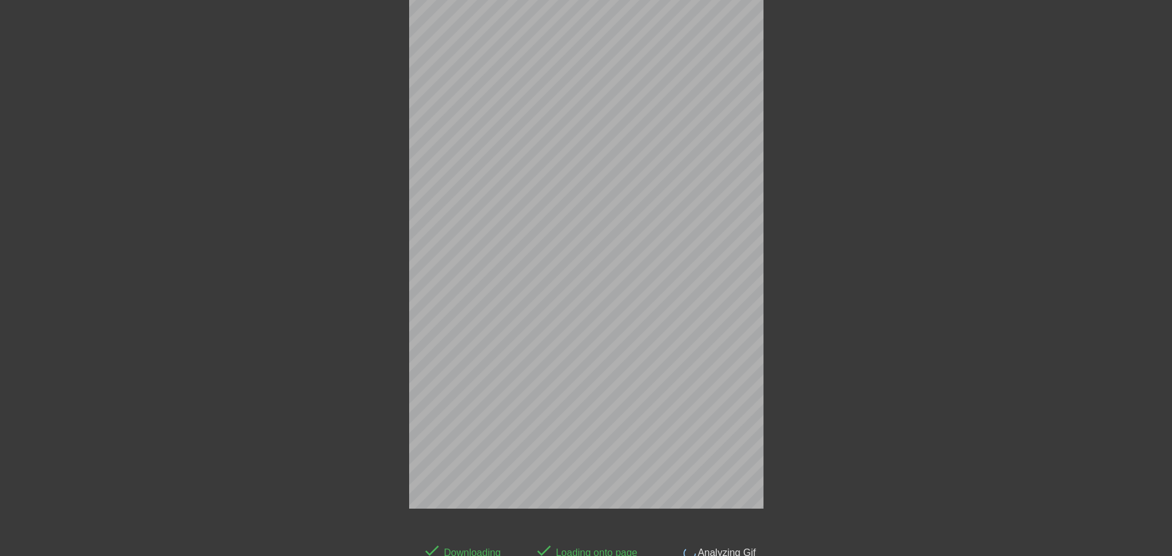
scroll to position [30, 0]
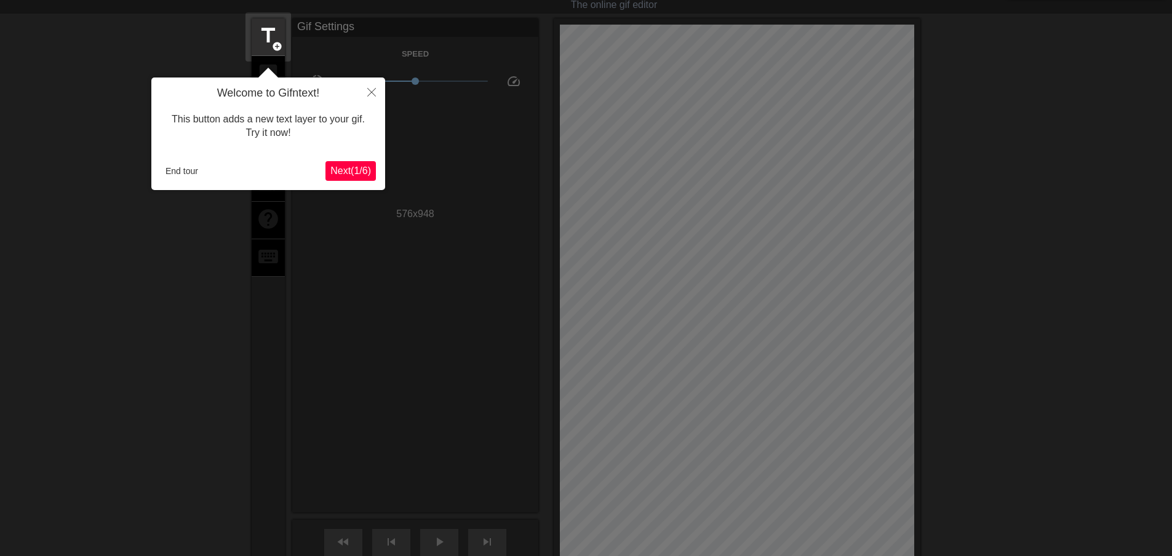
click at [357, 171] on span "Next ( 1 / 6 )" at bounding box center [350, 170] width 41 height 10
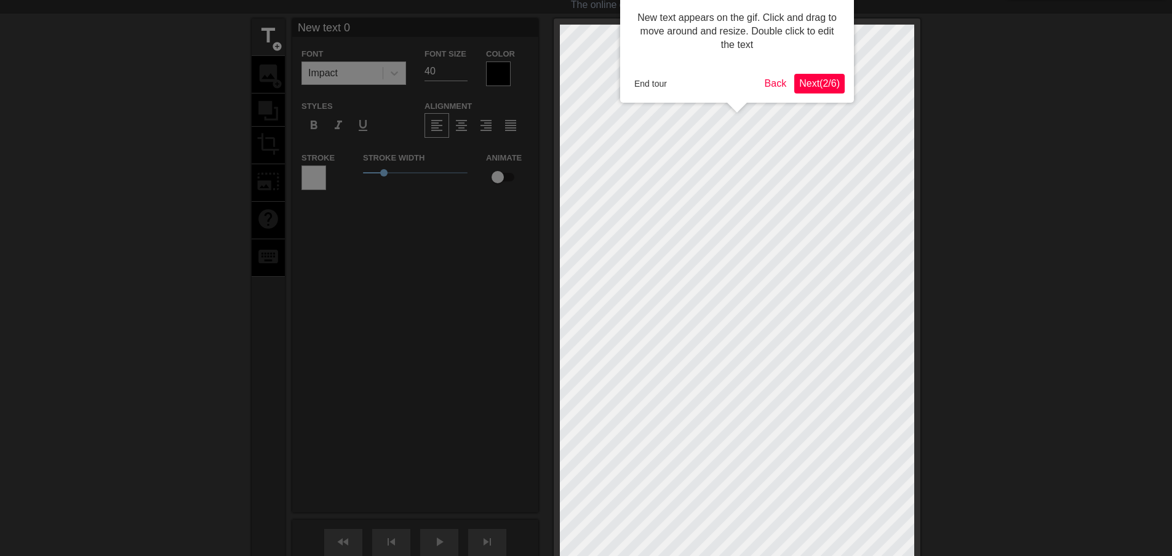
scroll to position [0, 0]
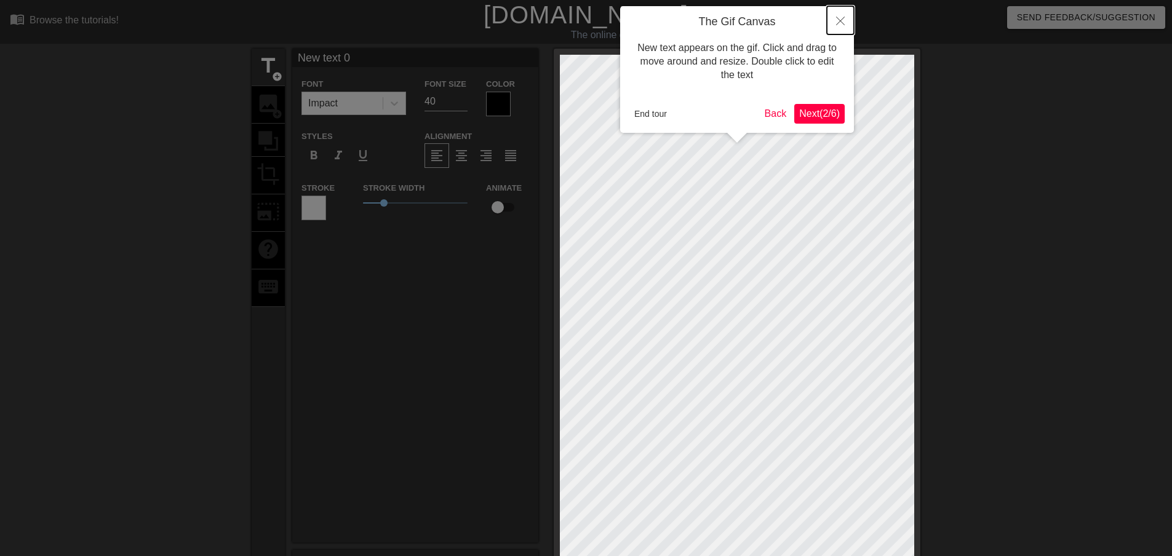
click at [841, 23] on icon "Close" at bounding box center [840, 21] width 9 height 9
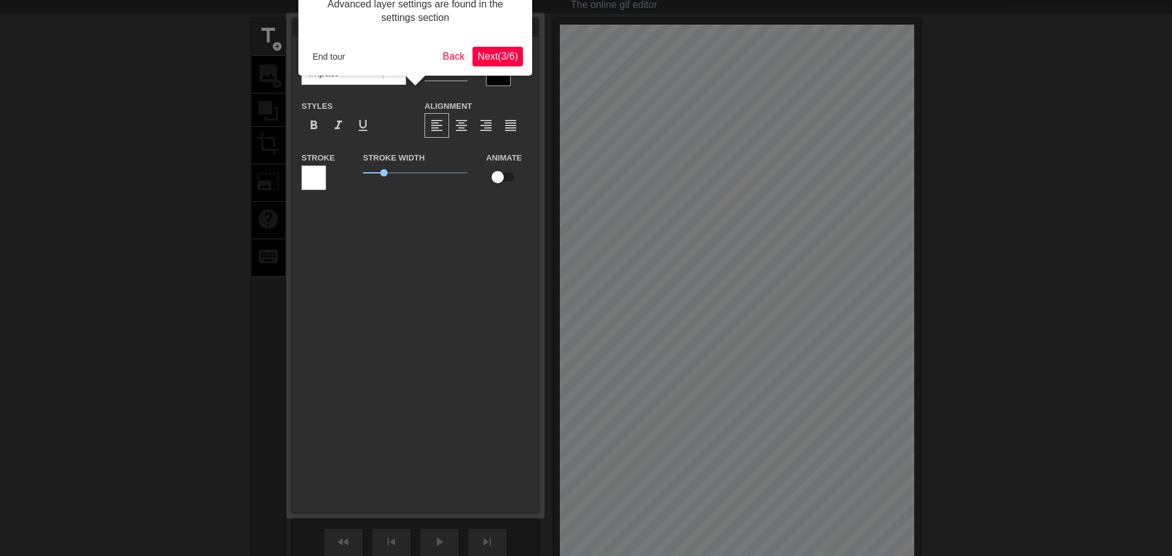
click at [483, 55] on span "Next ( 3 / 6 )" at bounding box center [497, 56] width 41 height 10
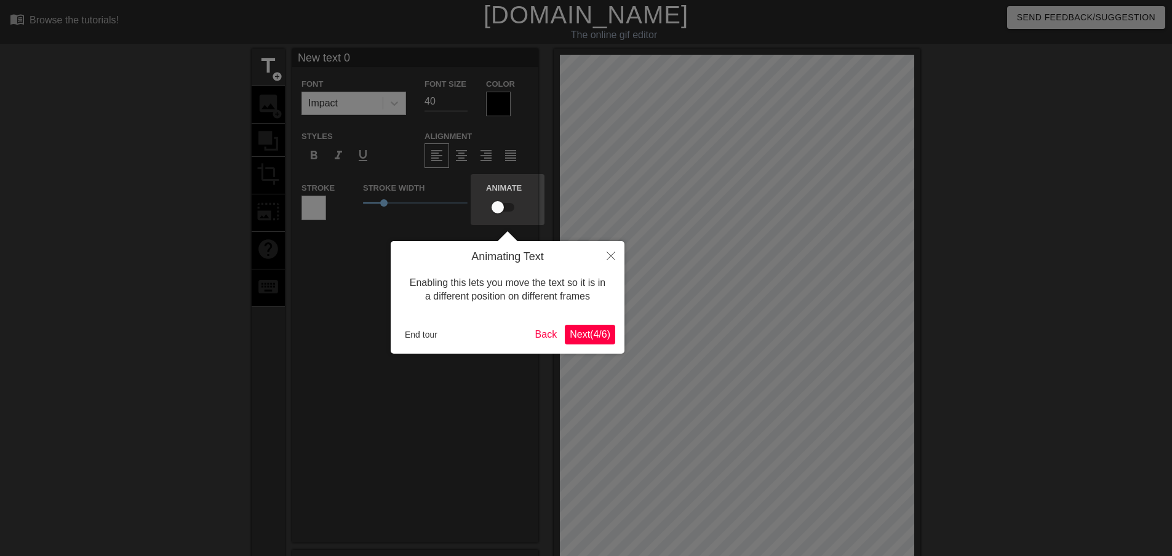
click at [594, 336] on span "Next ( 4 / 6 )" at bounding box center [589, 334] width 41 height 10
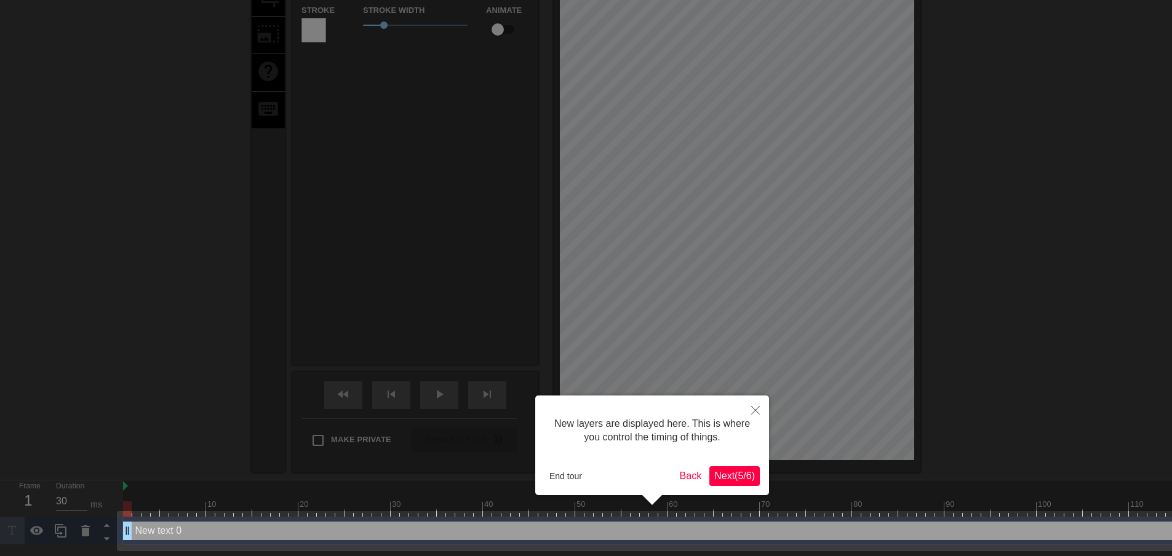
click at [729, 479] on span "Next ( 5 / 6 )" at bounding box center [734, 475] width 41 height 10
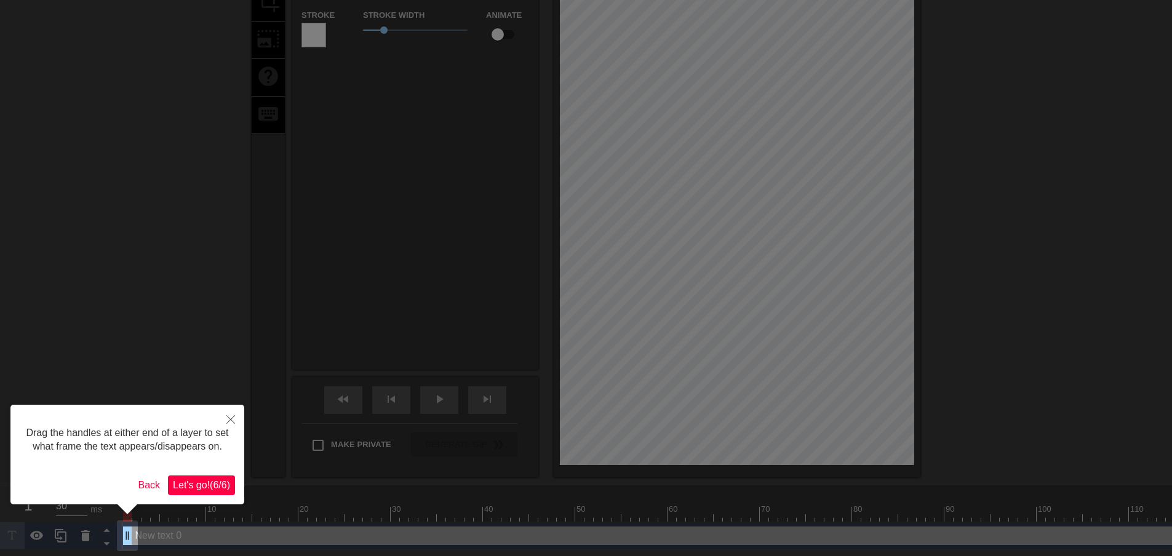
click at [197, 480] on span "Let's go! ( 6 / 6 )" at bounding box center [201, 485] width 57 height 10
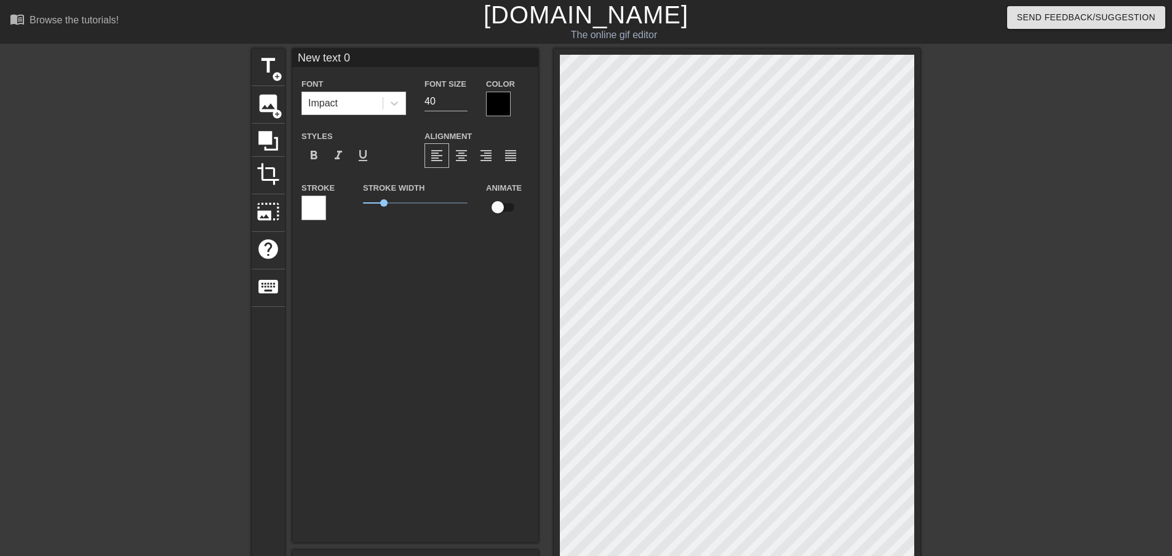
scroll to position [2, 2]
click at [505, 103] on div at bounding box center [498, 104] width 25 height 25
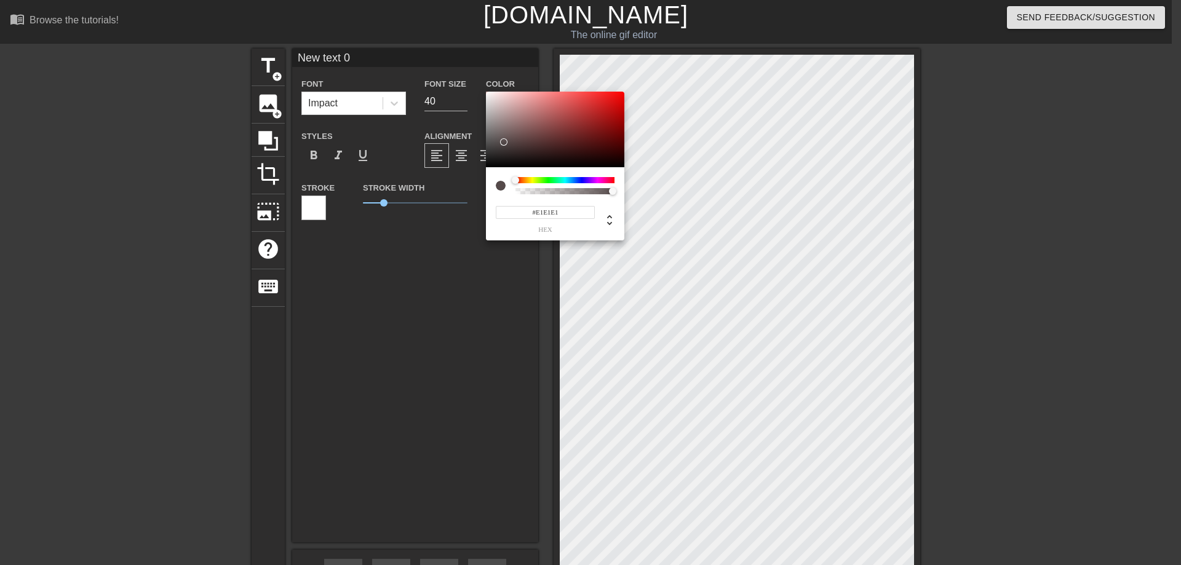
type input "#FFFFFF"
drag, startPoint x: 502, startPoint y: 140, endPoint x: 456, endPoint y: 44, distance: 107.0
click at [456, 44] on div "#FFFFFF hex" at bounding box center [590, 282] width 1181 height 565
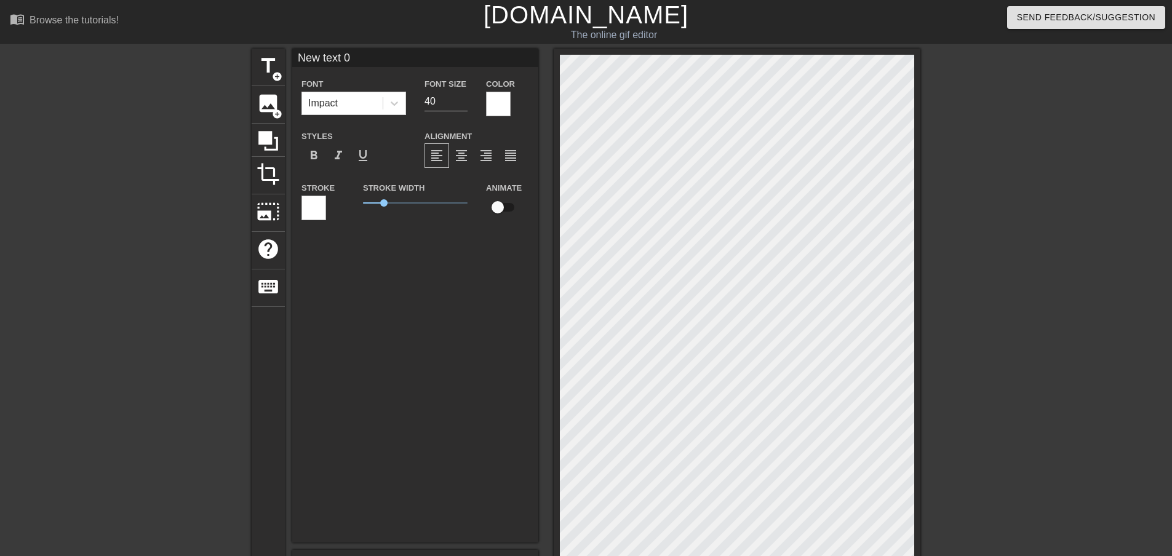
click at [320, 211] on div at bounding box center [313, 208] width 25 height 25
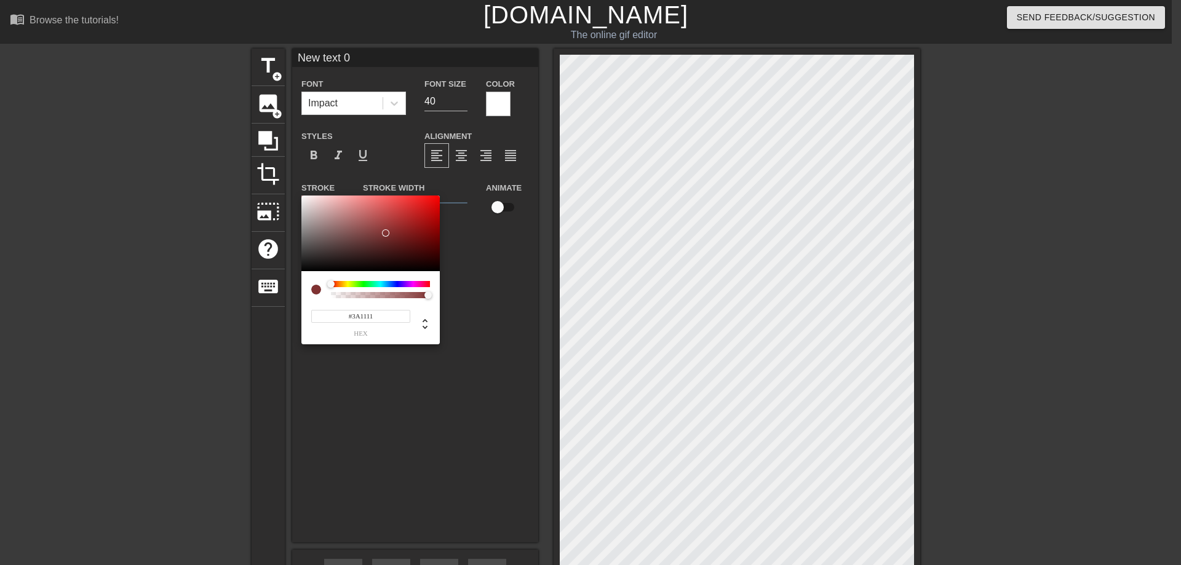
type input "#000000"
drag, startPoint x: 386, startPoint y: 233, endPoint x: 526, endPoint y: 346, distance: 179.3
click at [526, 346] on div "#000000 hex" at bounding box center [590, 282] width 1181 height 565
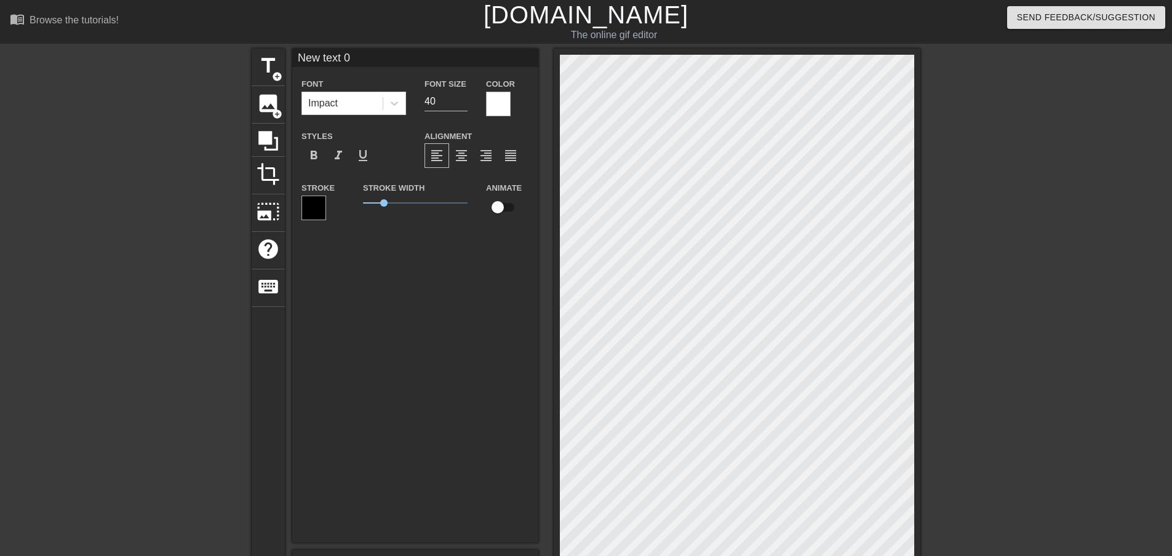
scroll to position [2, 3]
type textarea "E"
type input "E"
type textarea "El"
type input "El"
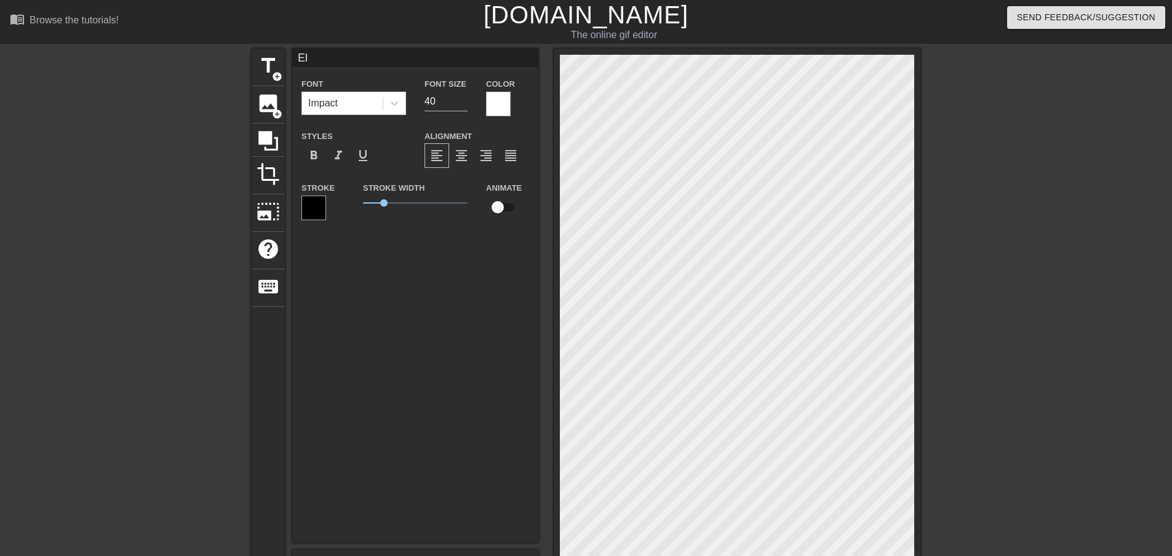
scroll to position [2, 1]
type textarea "[PERSON_NAME]"
type input "[PERSON_NAME]"
type textarea "[PERSON_NAME]"
type input "[PERSON_NAME]"
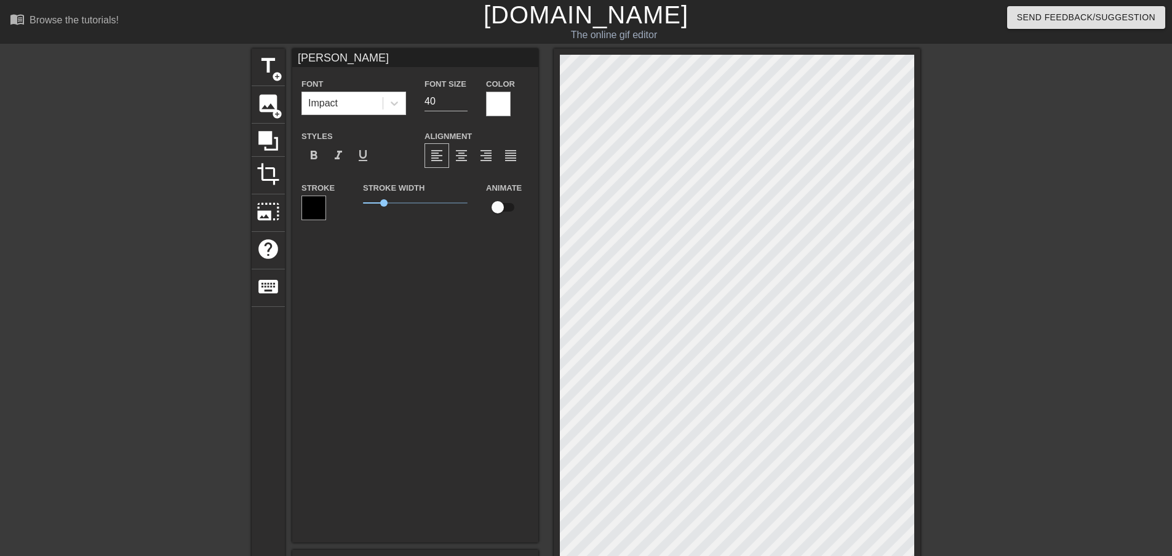
type textarea "[PERSON_NAME]"
type input "[PERSON_NAME]"
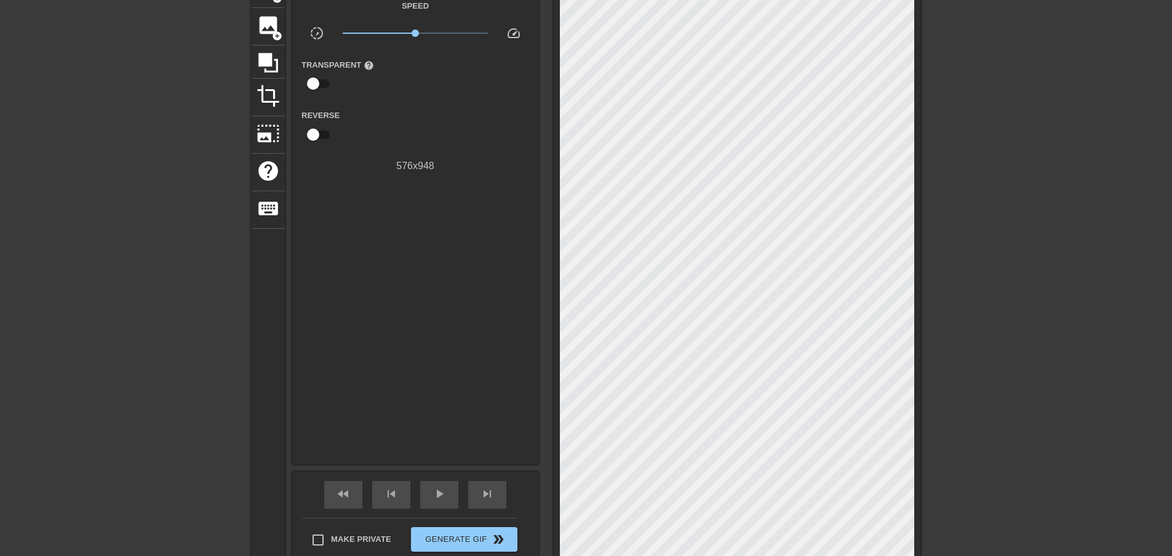
scroll to position [46, 0]
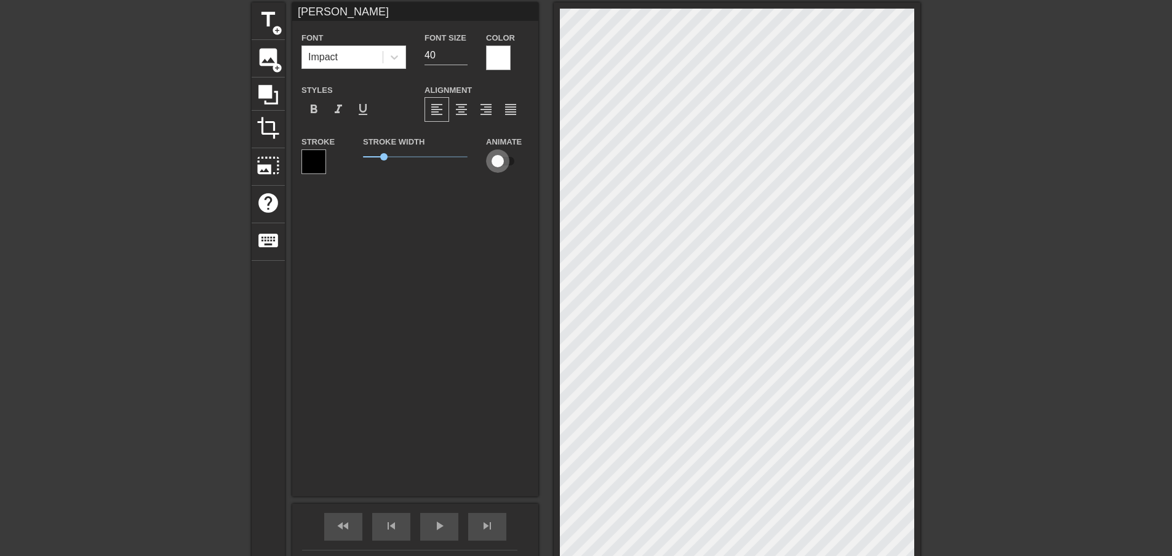
click at [500, 163] on input "checkbox" at bounding box center [497, 160] width 70 height 23
checkbox input "true"
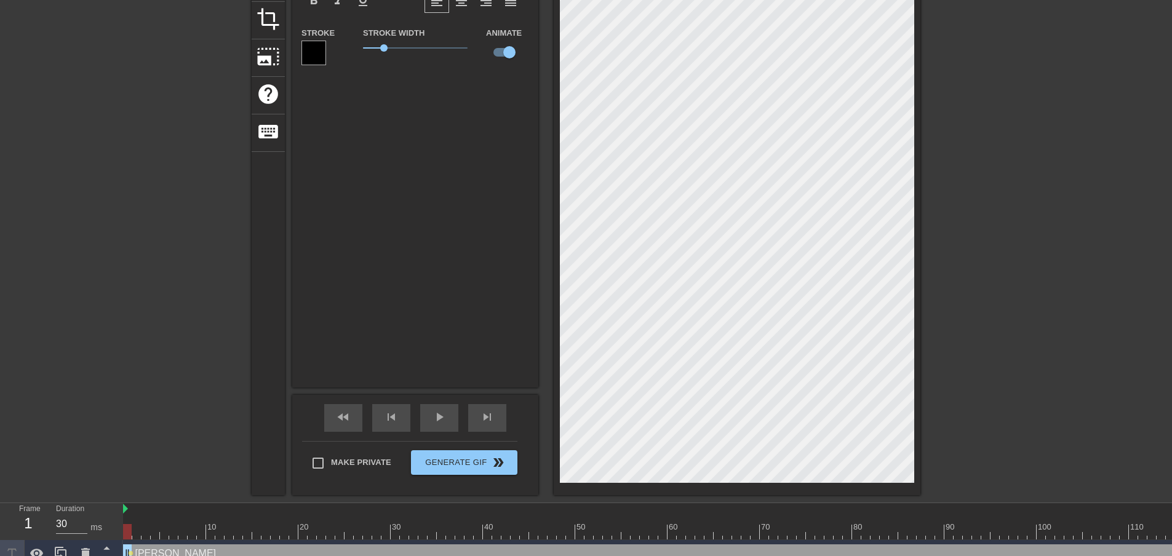
scroll to position [169, 0]
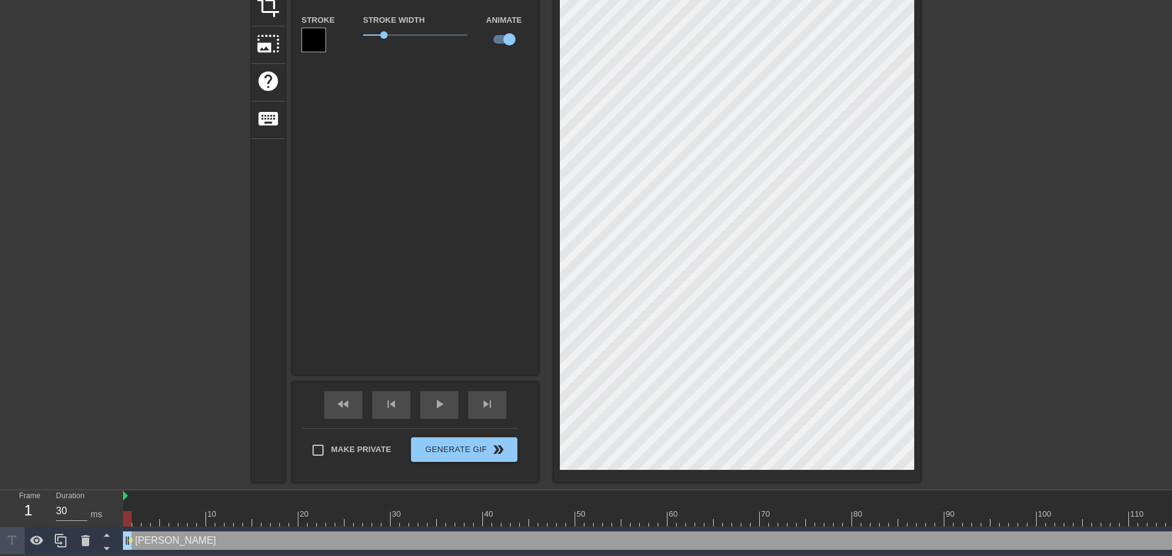
click at [149, 520] on div at bounding box center [902, 518] width 1559 height 15
click at [209, 519] on div at bounding box center [902, 518] width 1559 height 15
click at [194, 517] on div at bounding box center [902, 518] width 1559 height 15
click at [224, 517] on div at bounding box center [902, 518] width 1559 height 15
click at [269, 519] on div at bounding box center [902, 518] width 1559 height 15
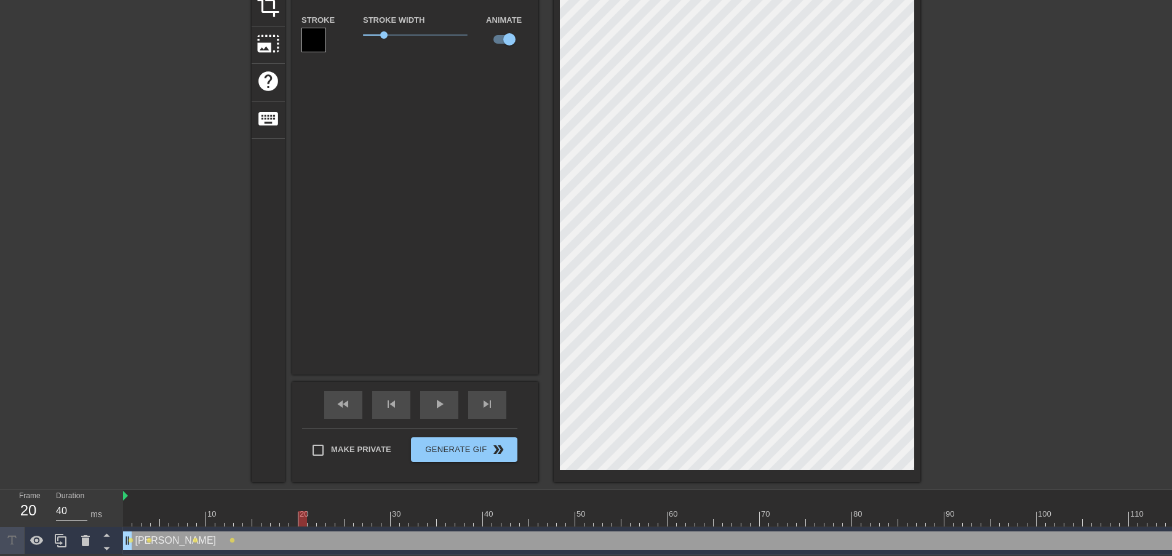
click at [300, 519] on div at bounding box center [902, 518] width 1559 height 15
click at [344, 518] on div at bounding box center [902, 518] width 1559 height 15
click at [395, 515] on div at bounding box center [902, 518] width 1559 height 15
click at [446, 515] on div at bounding box center [902, 518] width 1559 height 15
click at [477, 512] on div at bounding box center [902, 518] width 1559 height 15
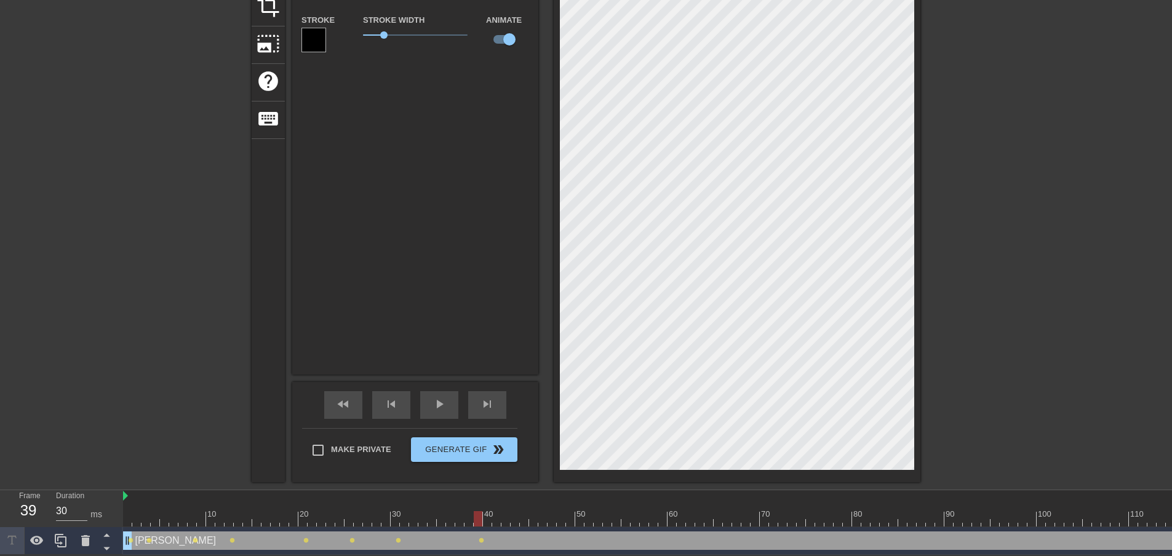
drag, startPoint x: 517, startPoint y: 515, endPoint x: 526, endPoint y: 490, distance: 26.3
click at [517, 515] on div at bounding box center [902, 518] width 1559 height 15
click at [555, 515] on div at bounding box center [902, 518] width 1559 height 15
click at [605, 519] on div at bounding box center [902, 518] width 1559 height 15
click at [653, 516] on div at bounding box center [902, 518] width 1559 height 15
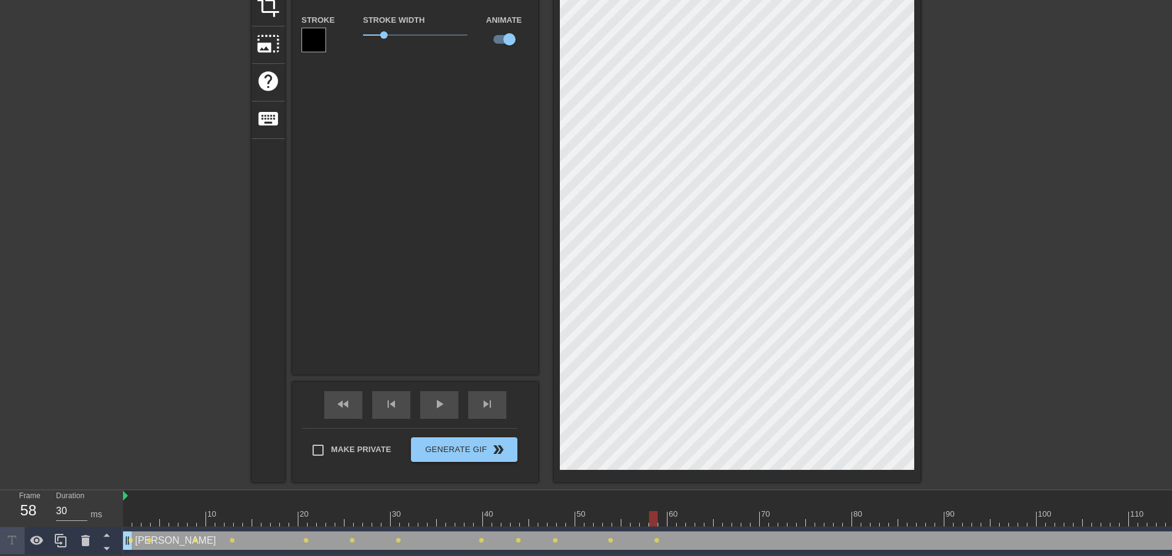
click at [706, 519] on div at bounding box center [902, 518] width 1559 height 15
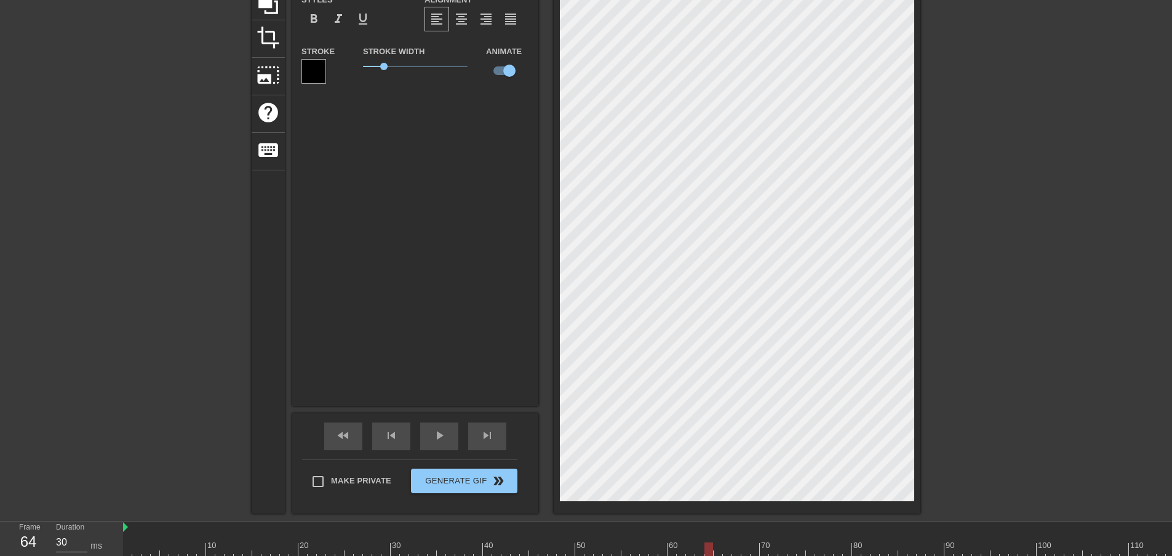
scroll to position [0, 0]
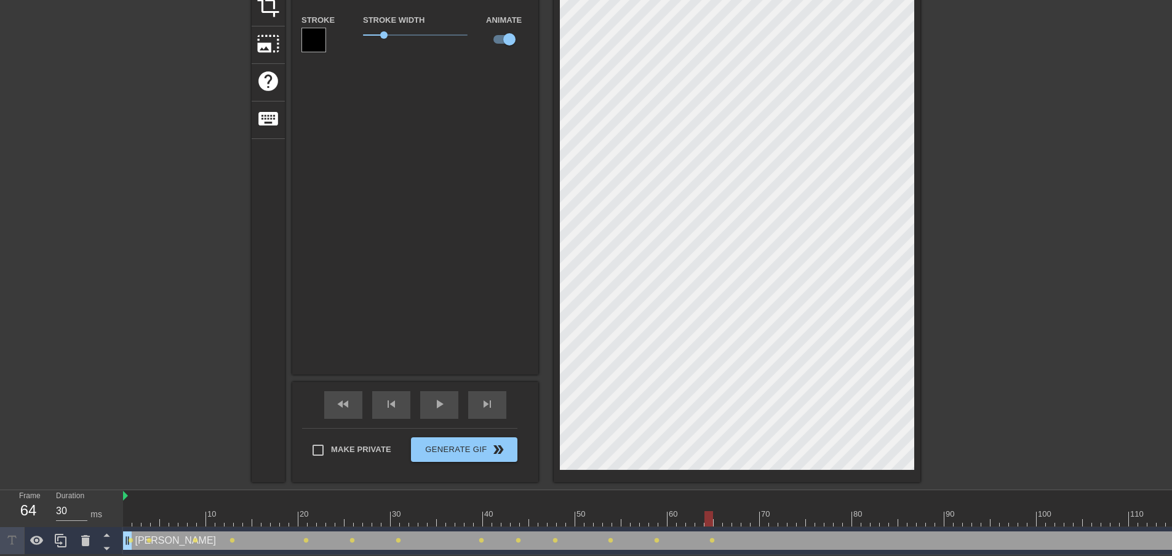
click at [751, 519] on div at bounding box center [902, 518] width 1559 height 15
click at [801, 519] on div at bounding box center [902, 518] width 1559 height 15
click at [836, 515] on div at bounding box center [902, 518] width 1559 height 15
click at [870, 522] on div at bounding box center [902, 518] width 1559 height 15
click at [927, 517] on div at bounding box center [902, 518] width 1559 height 15
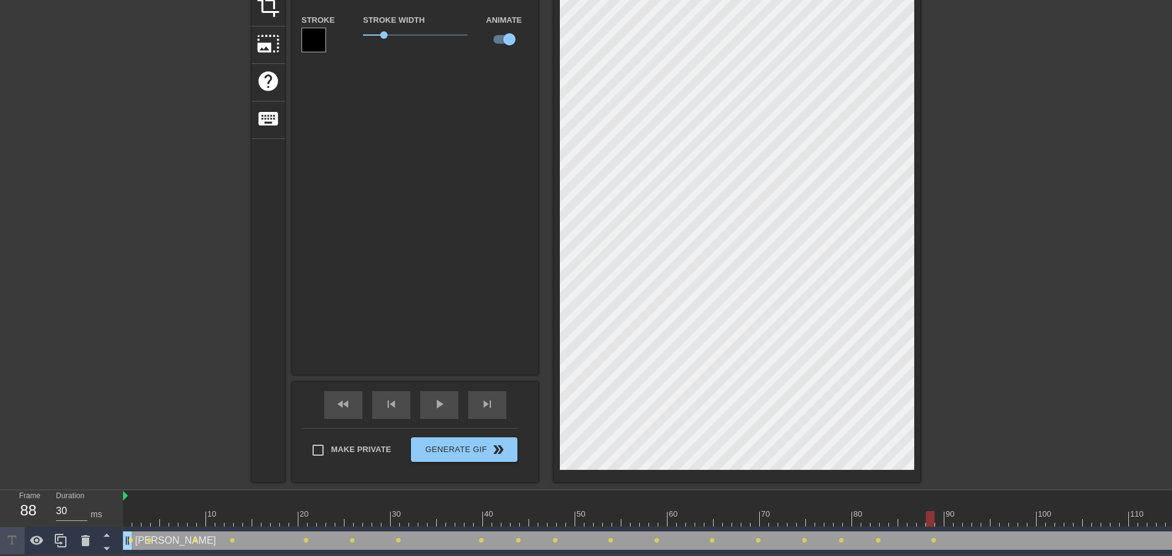
click at [972, 517] on div at bounding box center [902, 518] width 1559 height 15
click at [956, 522] on div at bounding box center [902, 518] width 1559 height 15
click at [970, 520] on div at bounding box center [902, 518] width 1559 height 15
click at [980, 519] on div at bounding box center [902, 518] width 1559 height 15
click at [1001, 518] on div at bounding box center [902, 518] width 1559 height 15
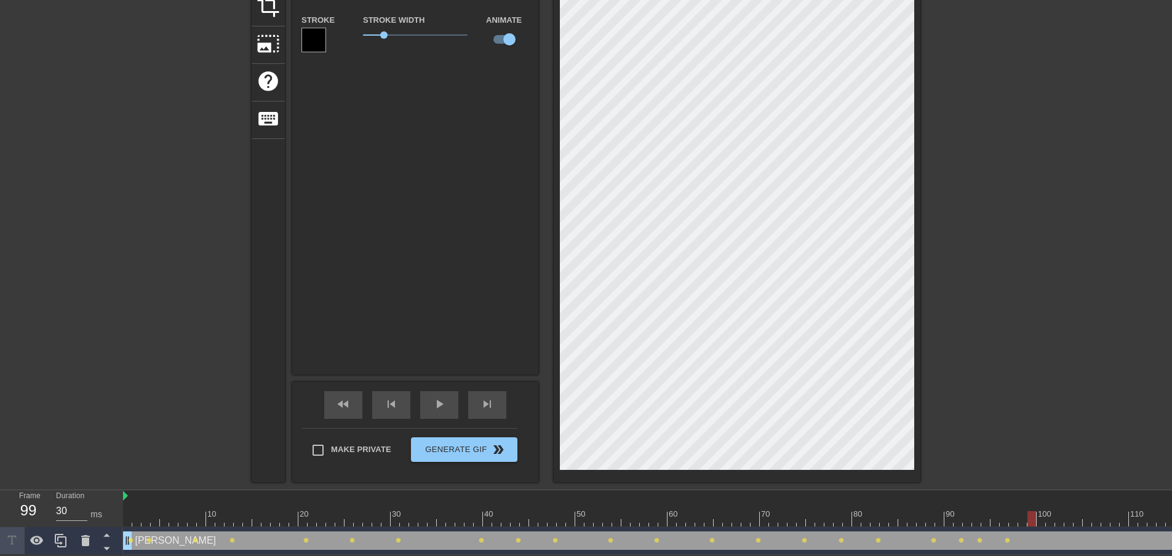
click at [1034, 520] on div at bounding box center [902, 518] width 1559 height 15
click at [1071, 517] on div at bounding box center [902, 518] width 1559 height 15
click at [1110, 515] on div at bounding box center [902, 518] width 1559 height 15
drag, startPoint x: 1144, startPoint y: 514, endPoint x: 1139, endPoint y: 504, distance: 11.0
click at [1145, 514] on div at bounding box center [902, 518] width 1559 height 15
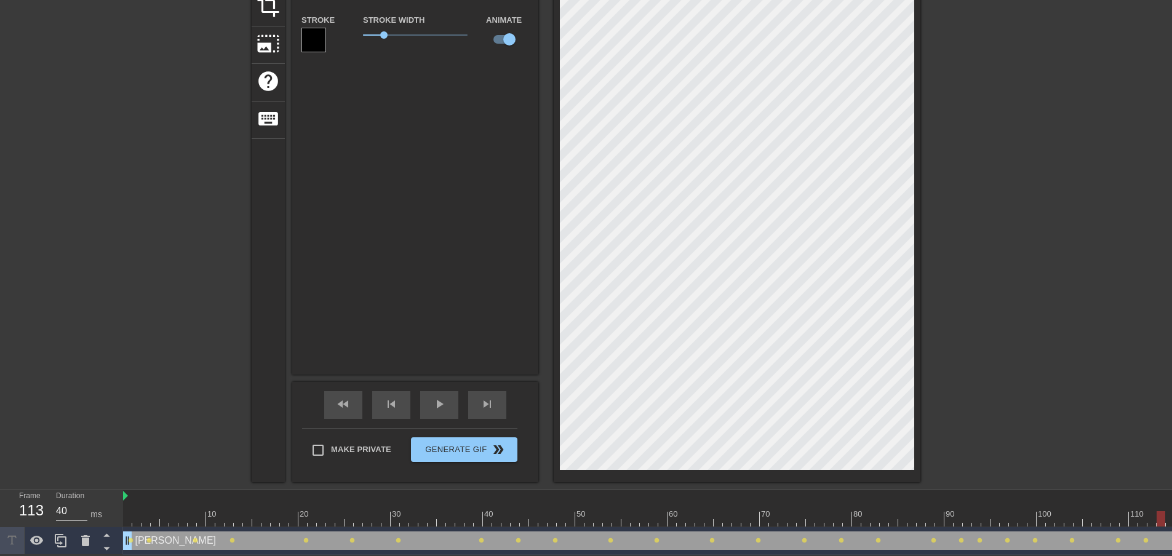
click at [1165, 518] on div at bounding box center [902, 518] width 1559 height 15
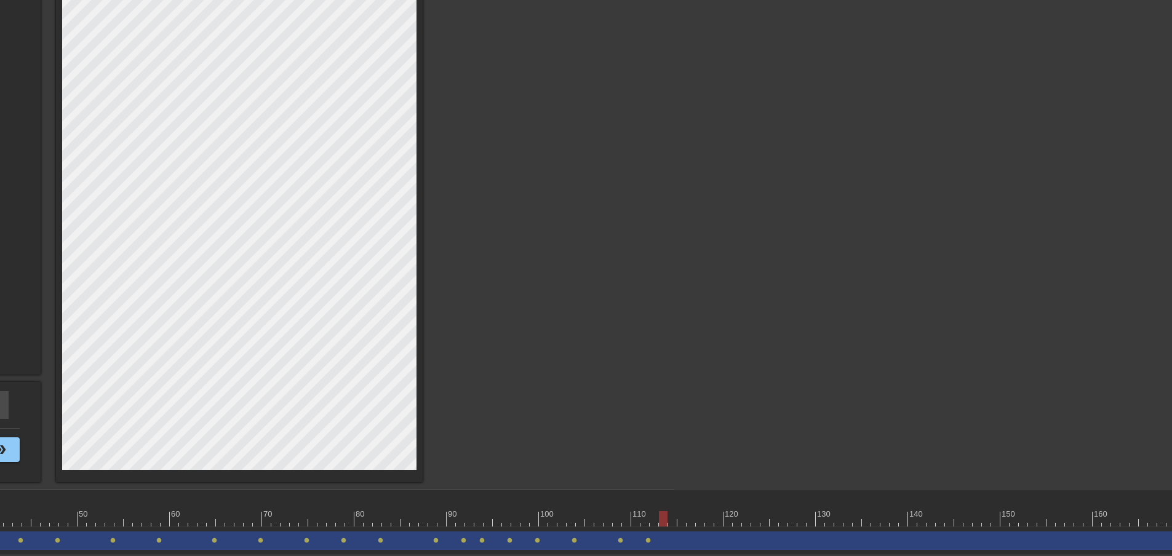
scroll to position [169, 514]
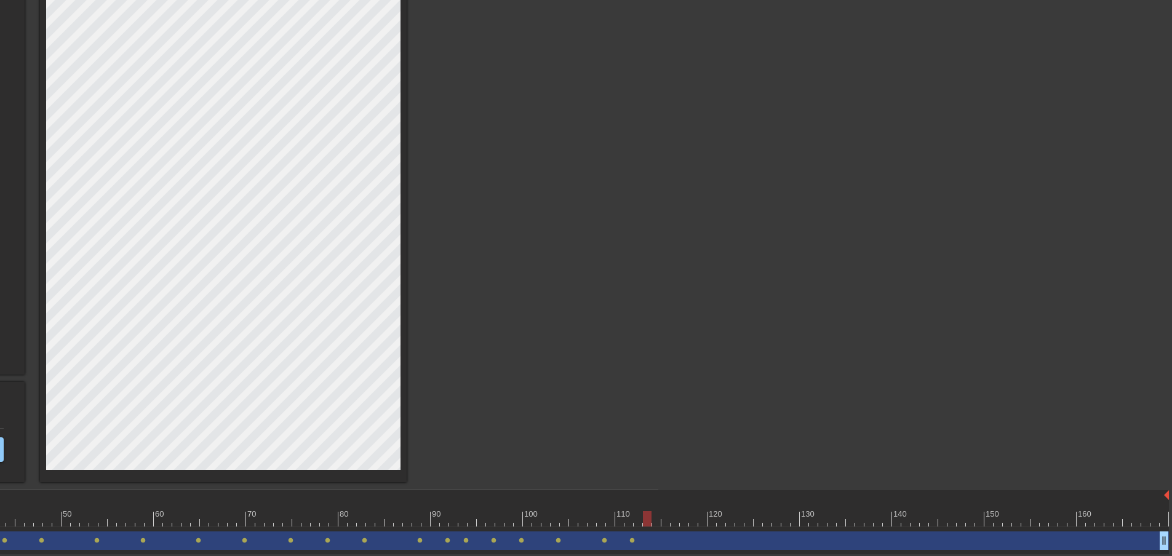
click at [679, 519] on div at bounding box center [388, 518] width 1559 height 15
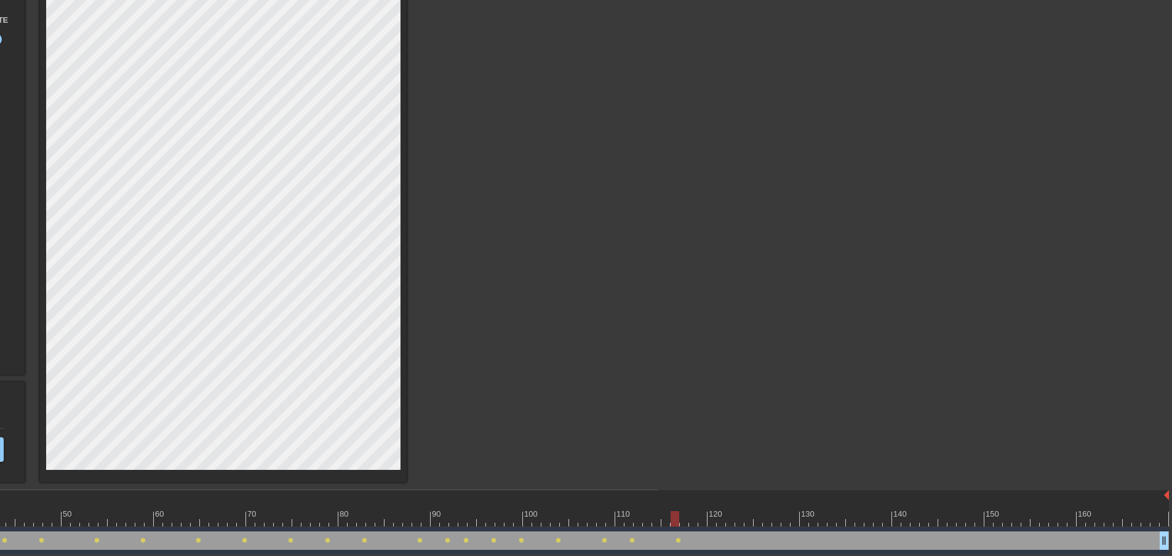
click at [729, 516] on div at bounding box center [388, 518] width 1559 height 15
click at [782, 520] on div at bounding box center [388, 518] width 1559 height 15
click at [815, 518] on div at bounding box center [388, 518] width 1559 height 15
click at [870, 520] on div at bounding box center [388, 518] width 1559 height 15
drag, startPoint x: 913, startPoint y: 518, endPoint x: 907, endPoint y: 507, distance: 12.1
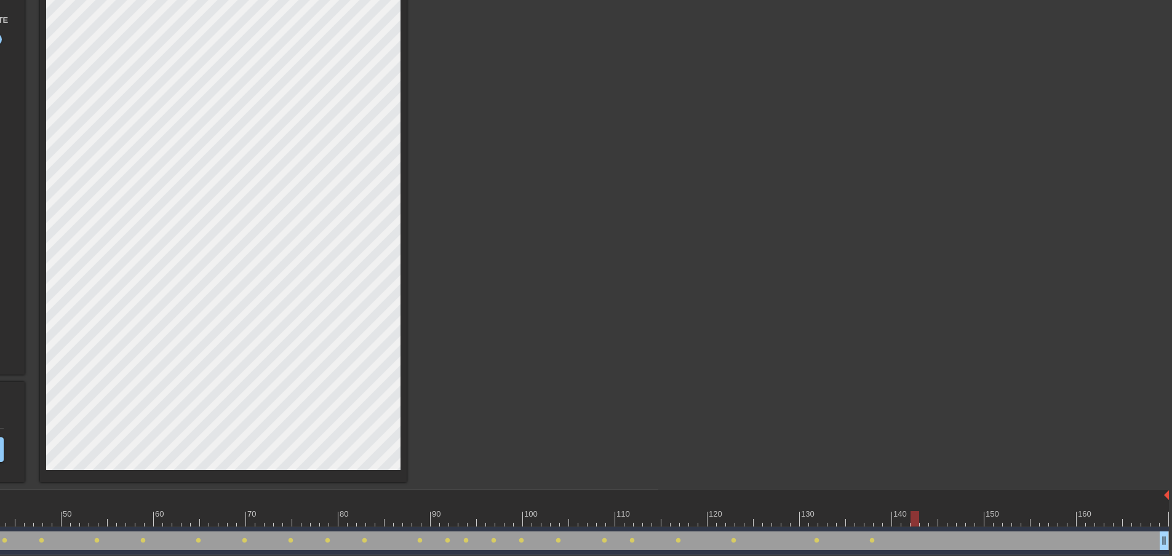
click at [915, 517] on div at bounding box center [388, 518] width 1559 height 15
click at [959, 515] on div at bounding box center [388, 518] width 1559 height 15
click at [1018, 517] on div at bounding box center [388, 518] width 1559 height 15
click at [1060, 517] on div at bounding box center [388, 518] width 1559 height 15
type input "30"
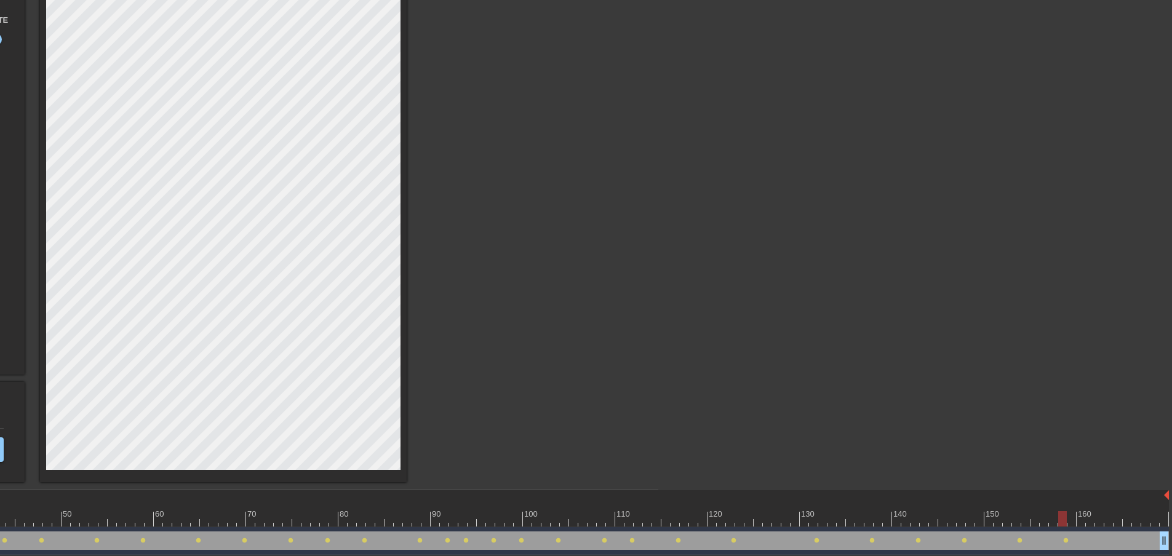
click at [1108, 518] on div at bounding box center [388, 518] width 1559 height 15
click at [1152, 520] on div at bounding box center [388, 518] width 1559 height 15
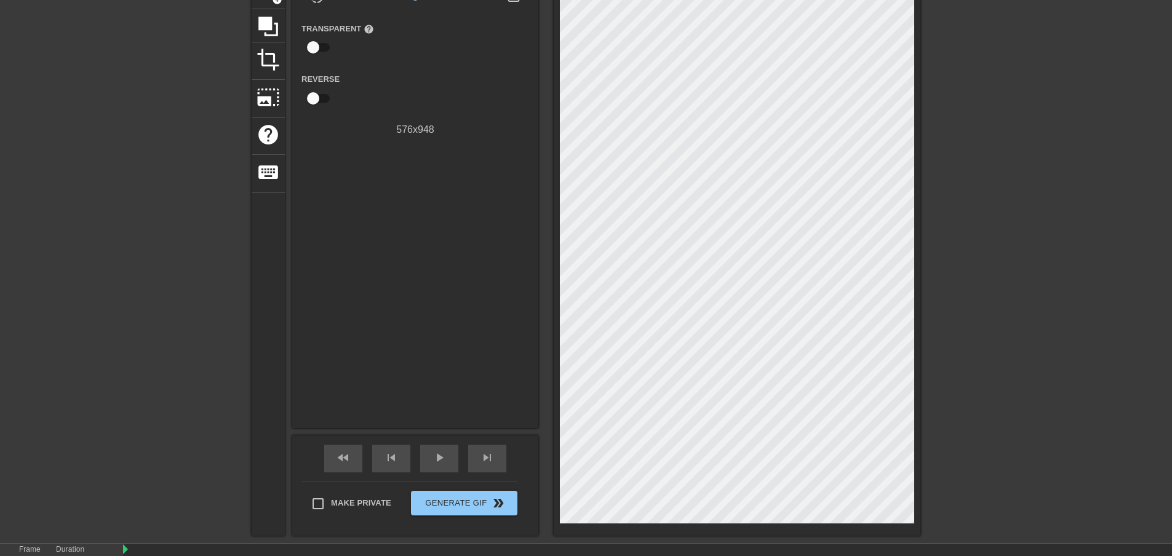
scroll to position [169, 0]
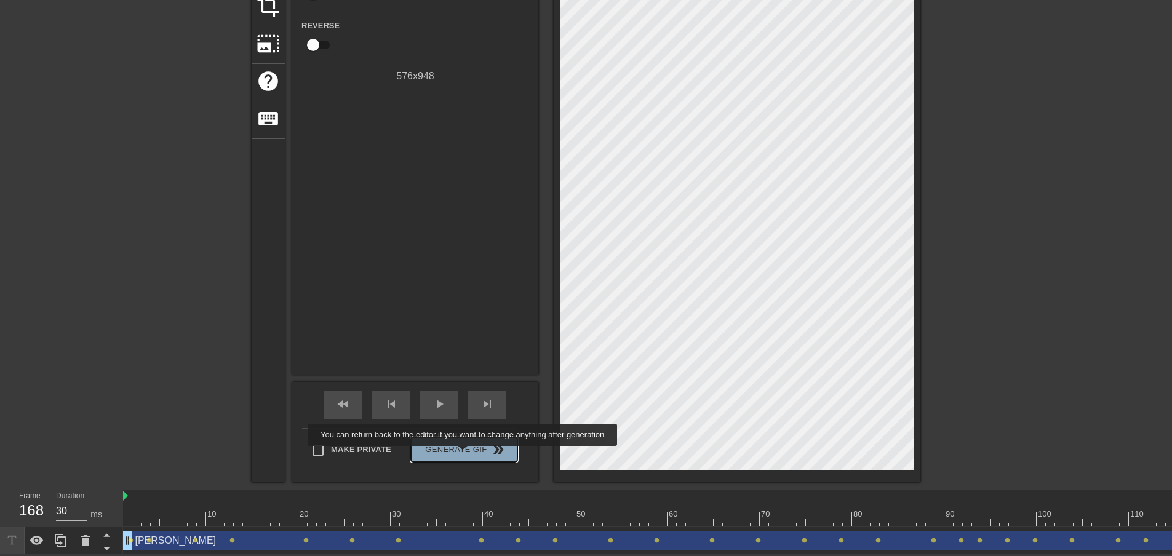
click at [464, 454] on span "Generate Gif double_arrow" at bounding box center [464, 449] width 97 height 15
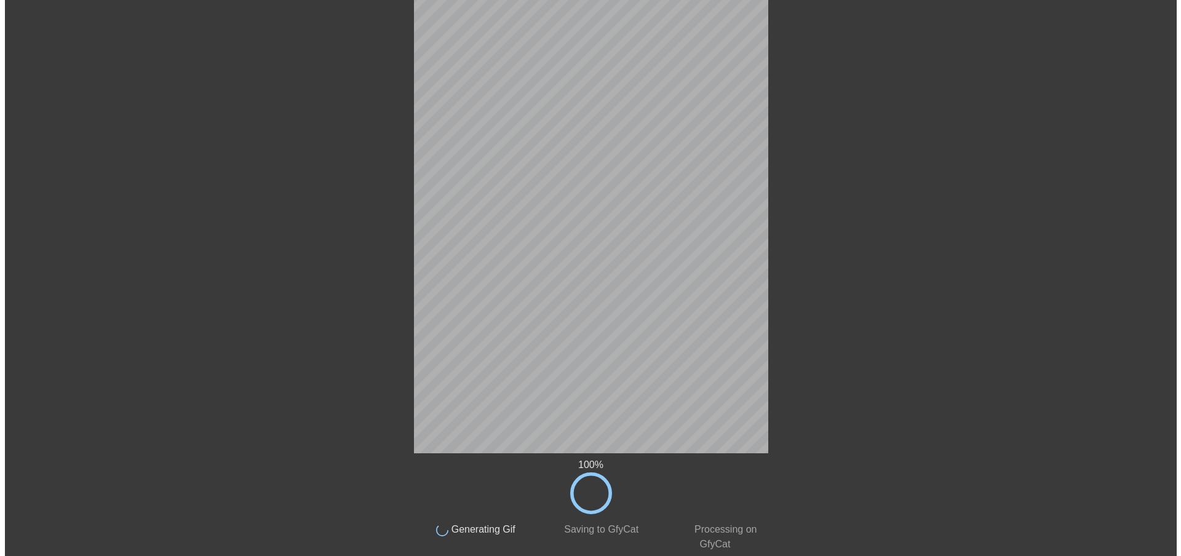
scroll to position [0, 0]
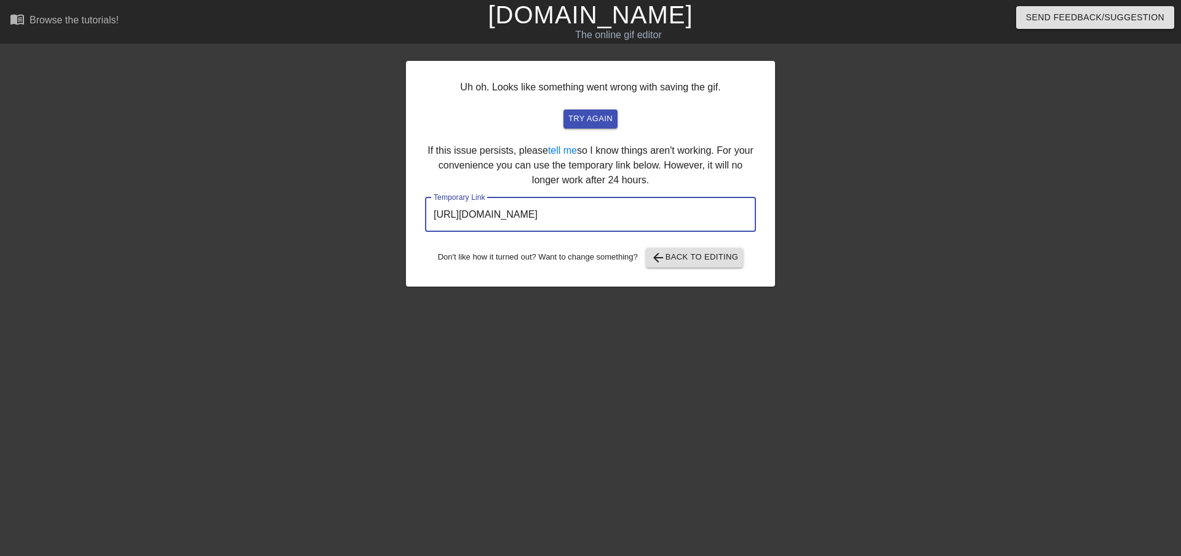
drag, startPoint x: 698, startPoint y: 213, endPoint x: 464, endPoint y: 211, distance: 233.7
click at [402, 206] on div "Uh oh. Looks like something went wrong with saving the gif. try again If this i…" at bounding box center [590, 233] width 1181 height 369
